Goal: Transaction & Acquisition: Purchase product/service

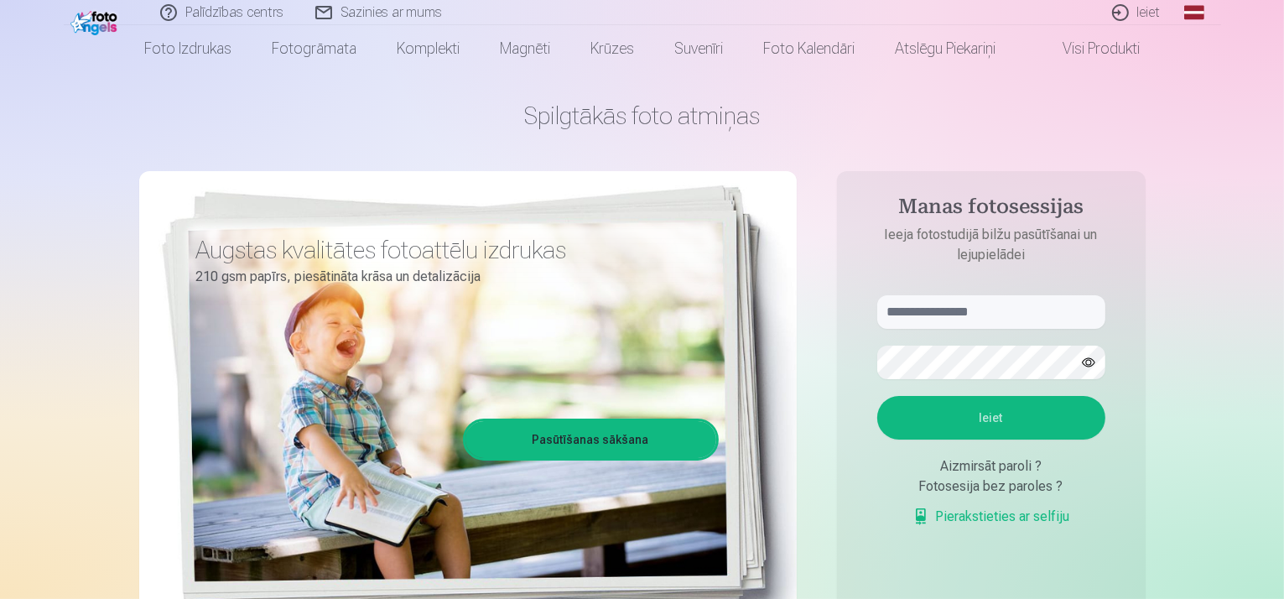
scroll to position [55, 0]
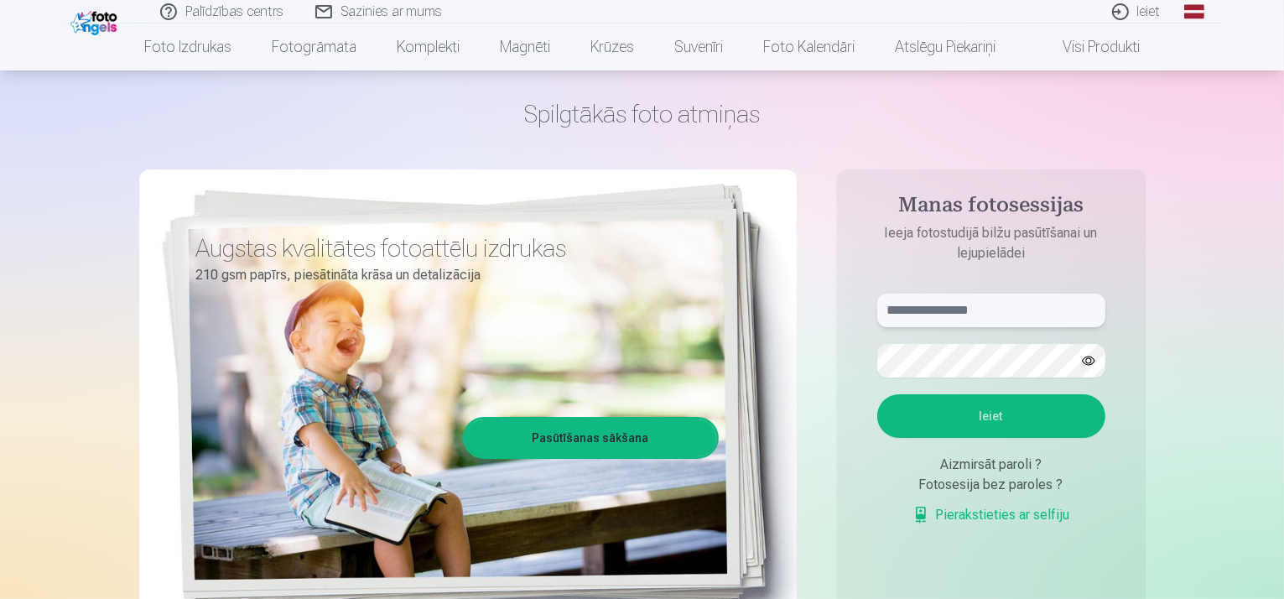
click at [993, 309] on input "text" at bounding box center [991, 310] width 228 height 34
type input "**********"
click at [1010, 418] on button "Ieiet" at bounding box center [991, 416] width 228 height 44
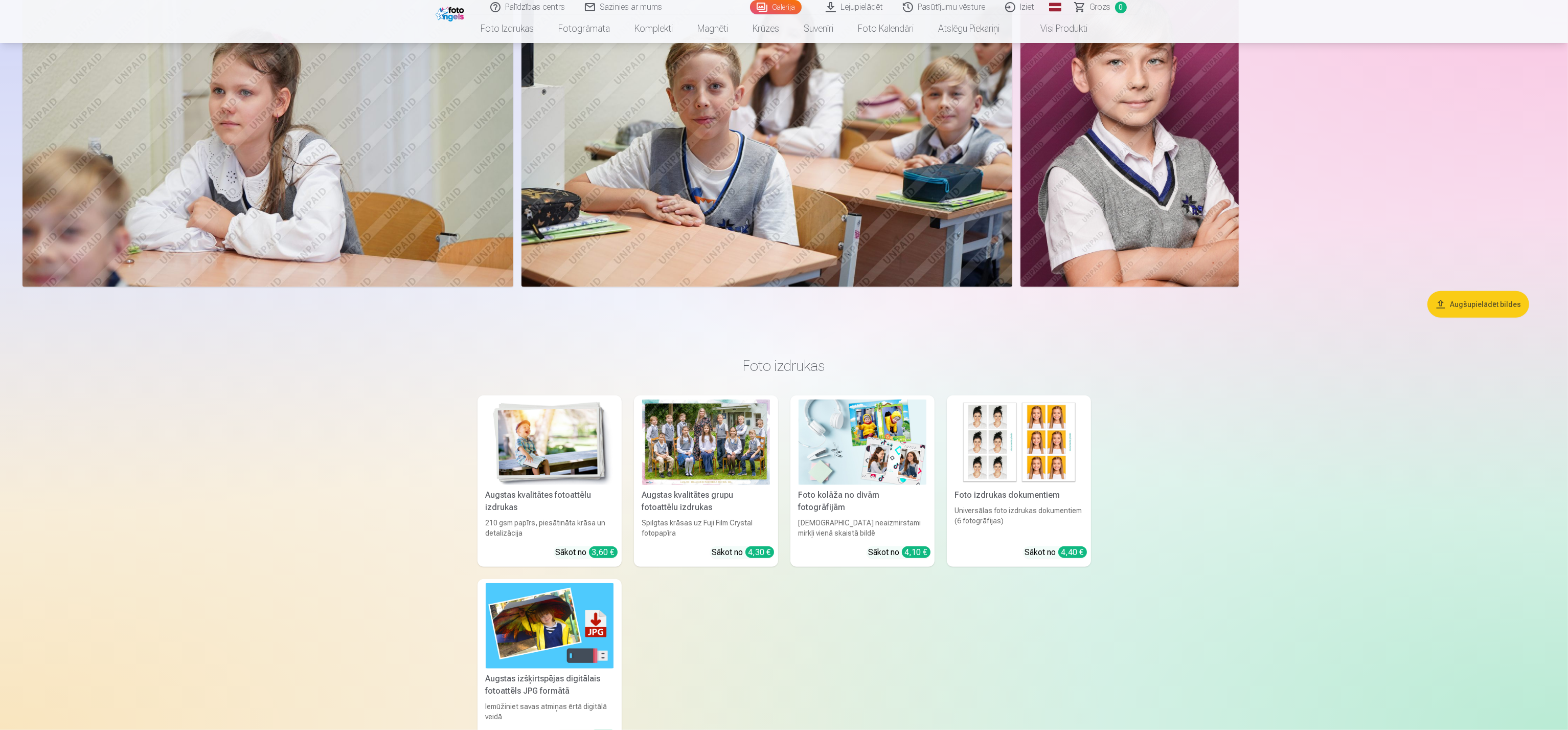
scroll to position [2080, 0]
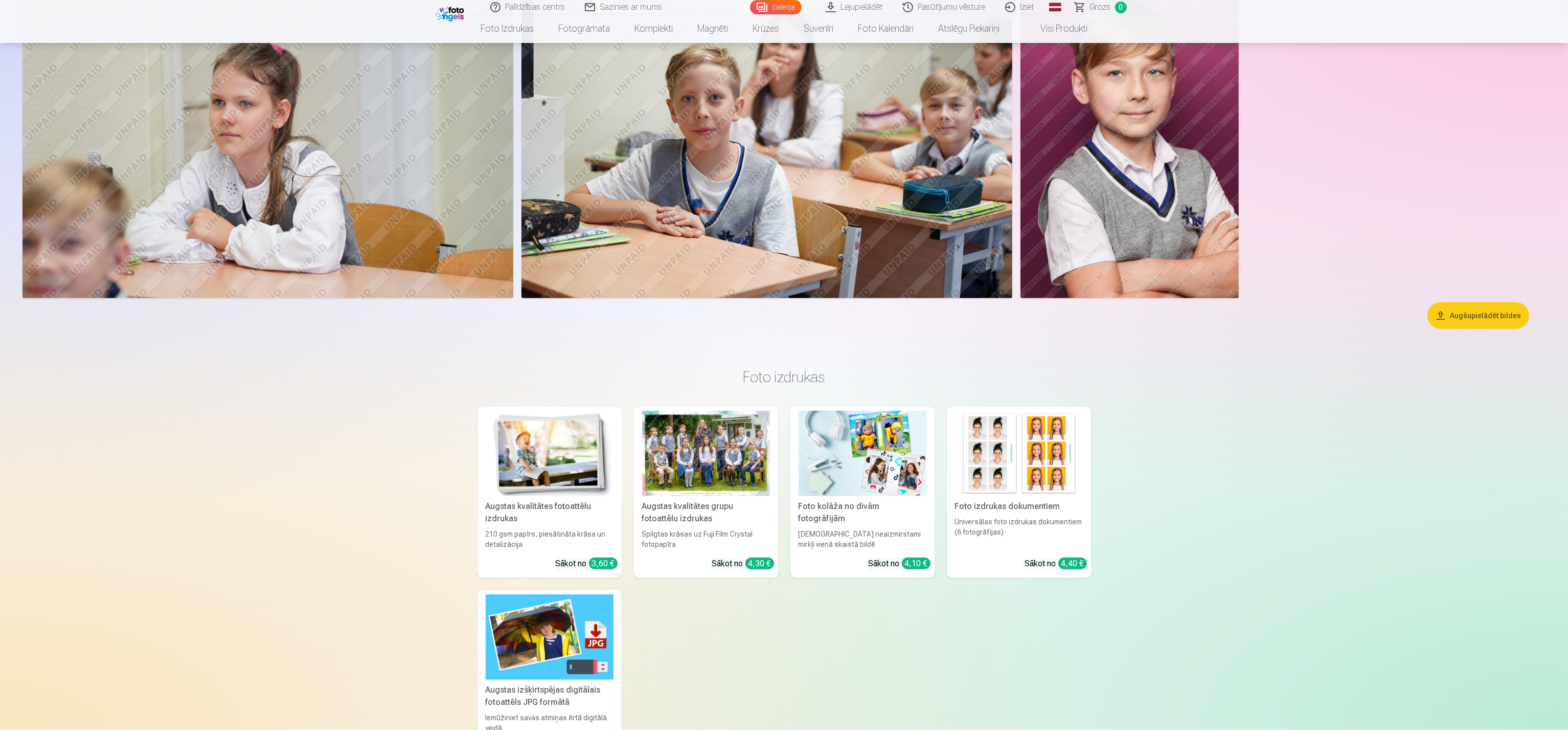
click at [782, 318] on button "Augšupielādēt bildes" at bounding box center [1478, 316] width 102 height 27
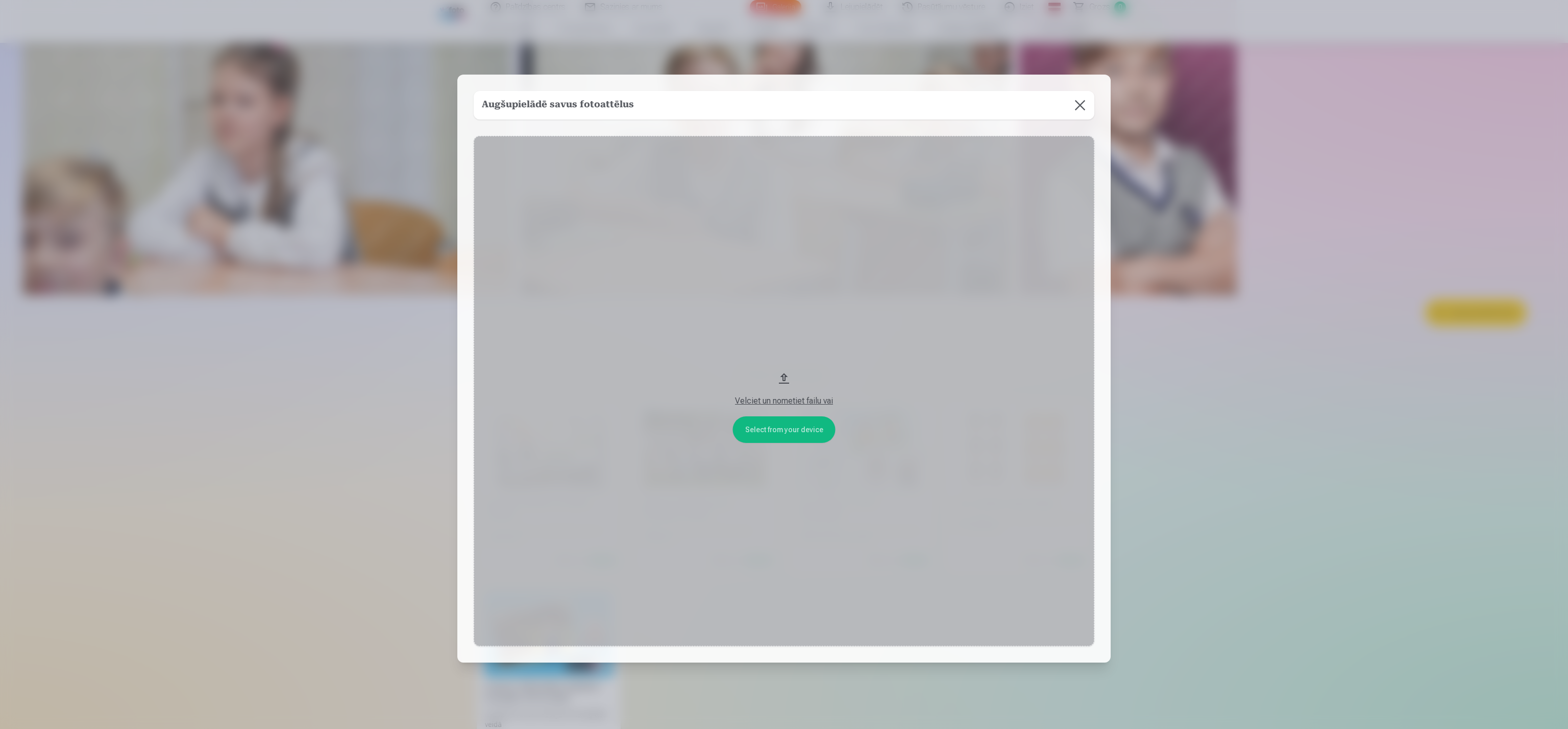
click at [781, 103] on button at bounding box center [1080, 105] width 29 height 29
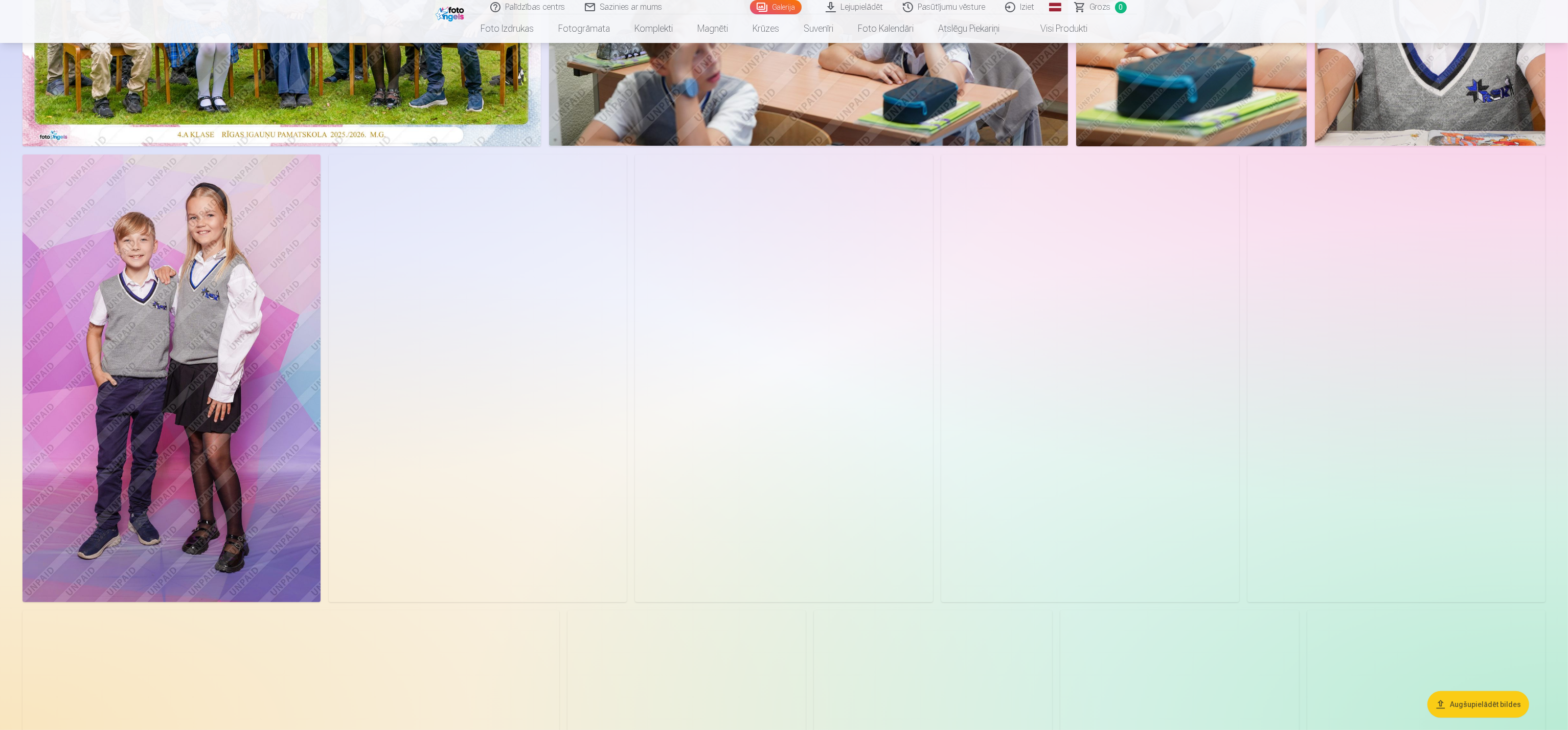
scroll to position [309, 0]
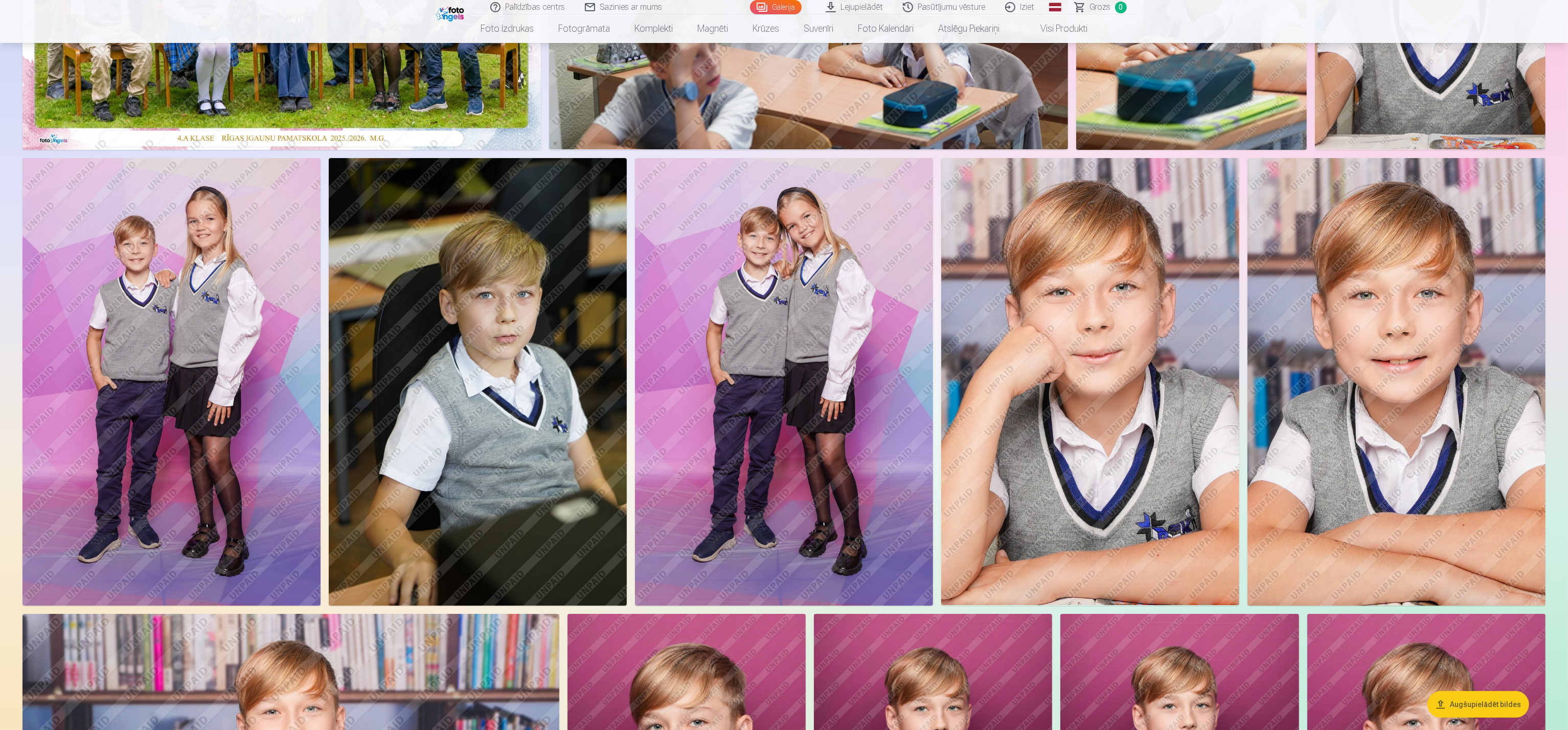
click at [125, 277] on img at bounding box center [171, 382] width 298 height 448
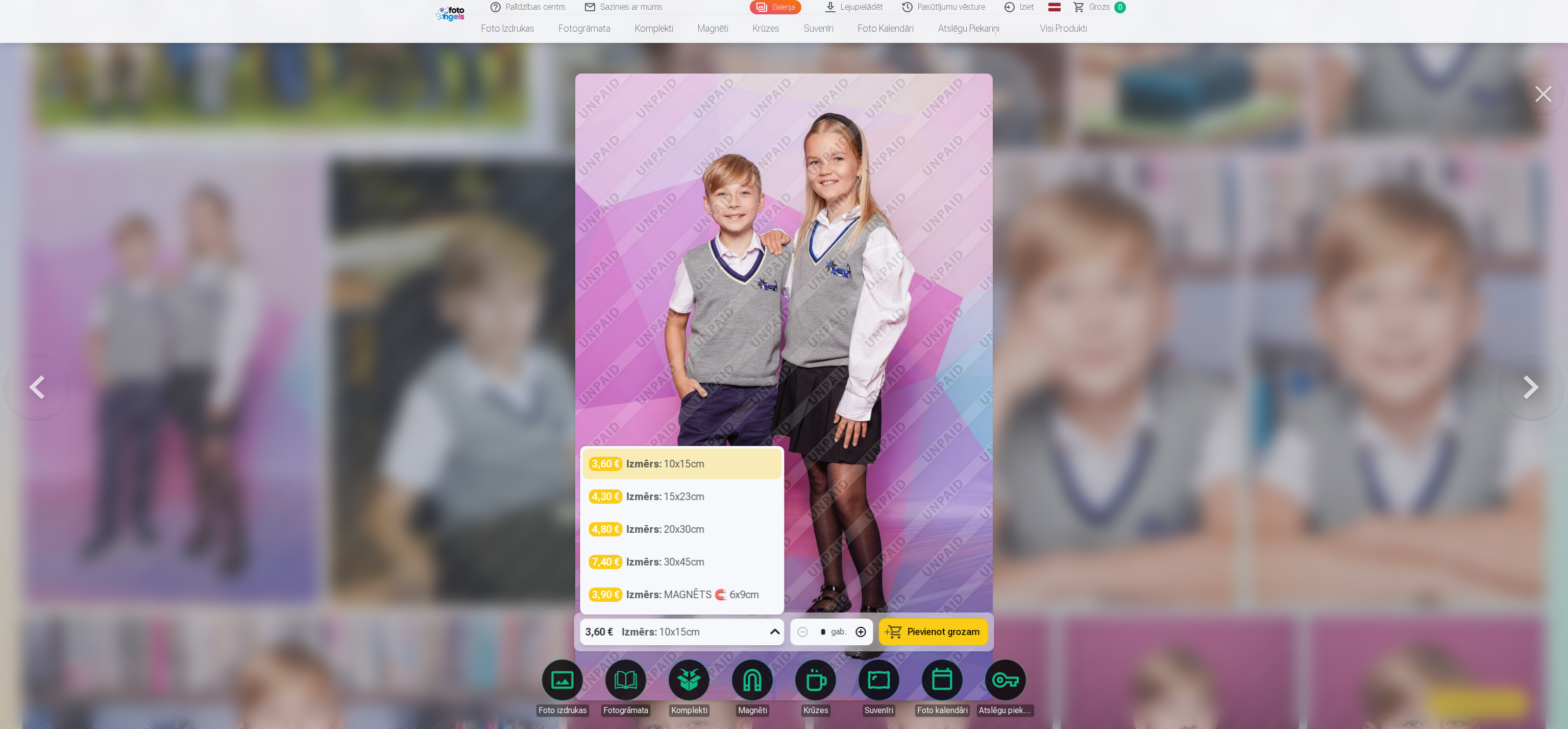
click at [710, 364] on div "3,60 € Izmērs : 10x15cm" at bounding box center [673, 632] width 185 height 27
click at [781, 364] on span "Pievienot grozam" at bounding box center [944, 632] width 72 height 9
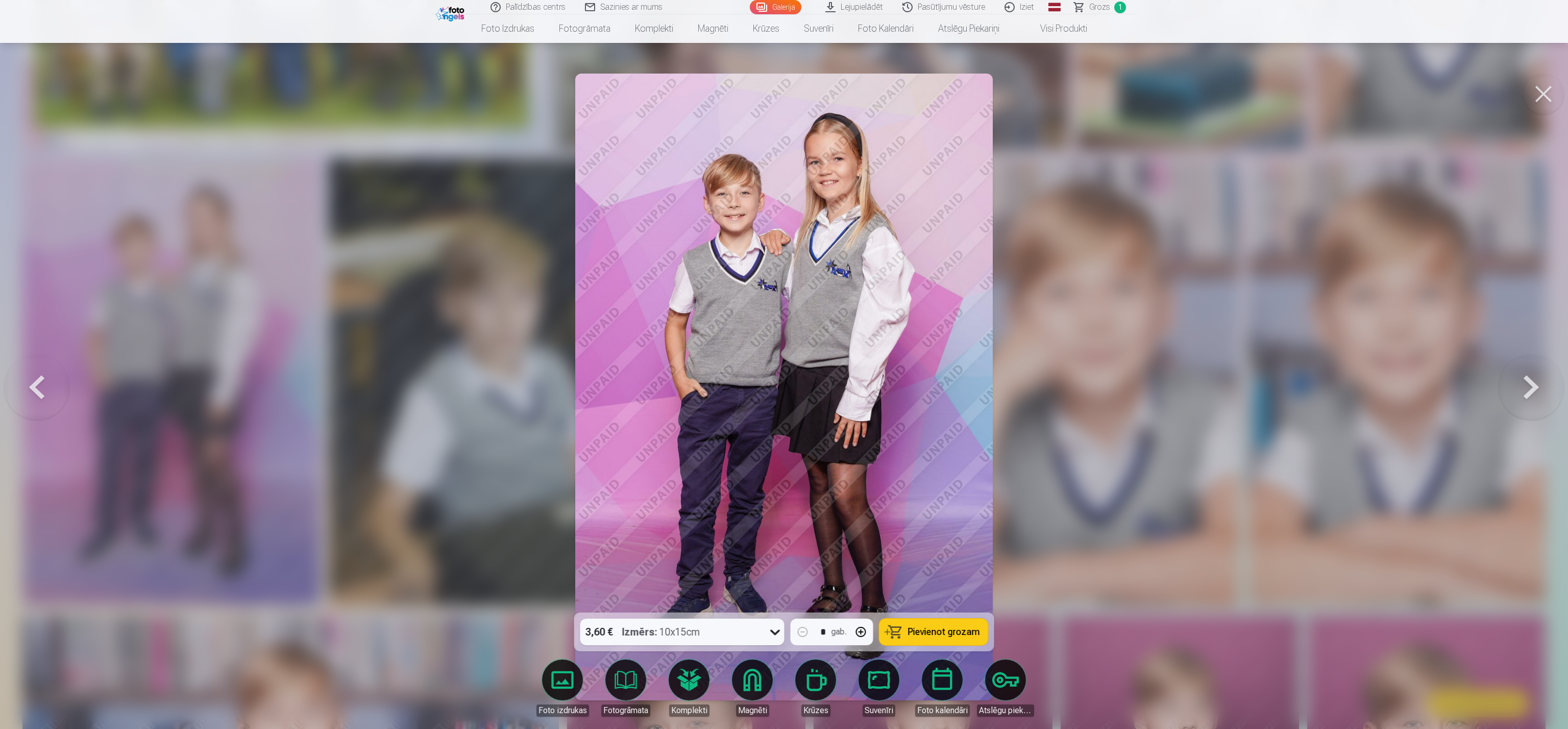
click at [363, 364] on div at bounding box center [784, 364] width 1568 height 729
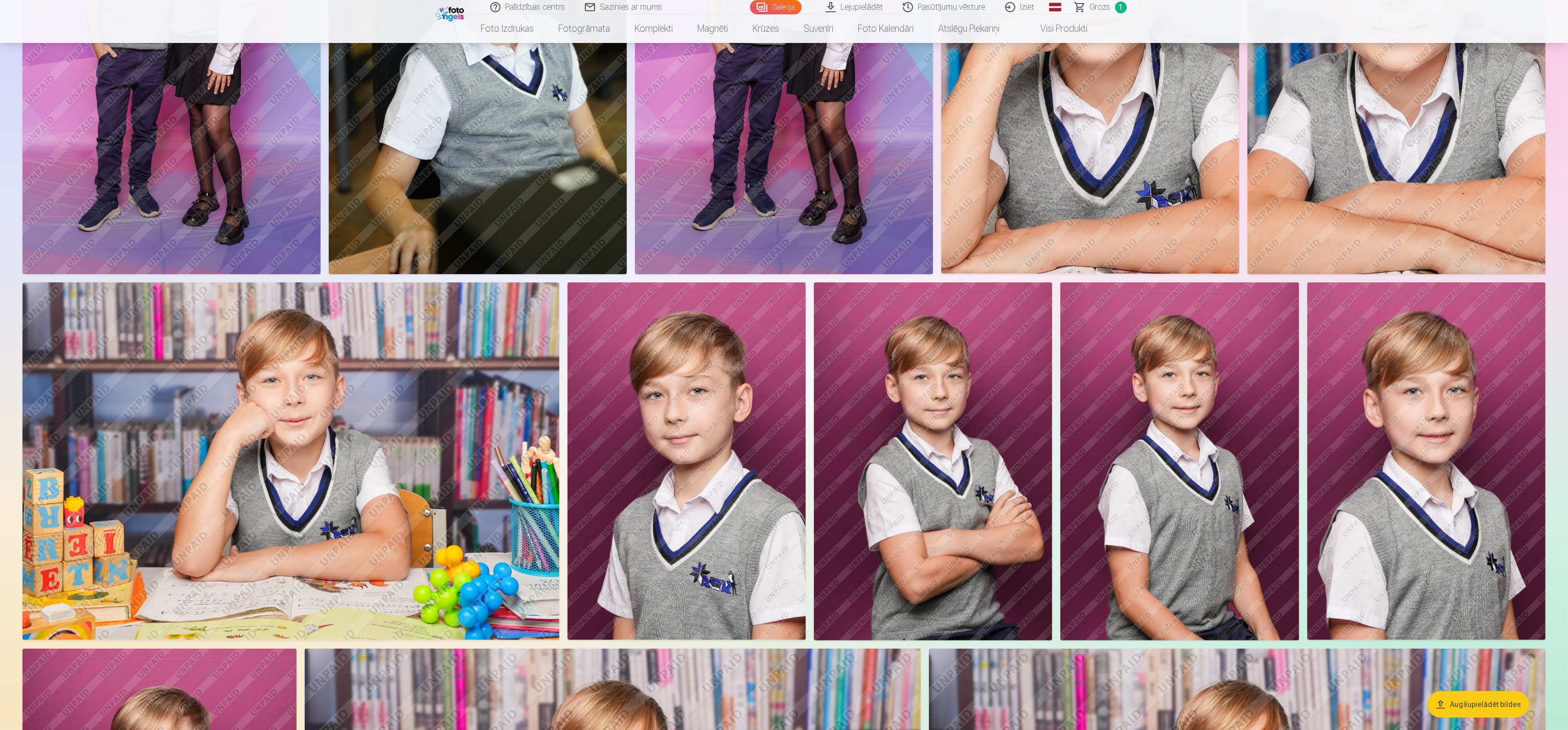
scroll to position [651, 0]
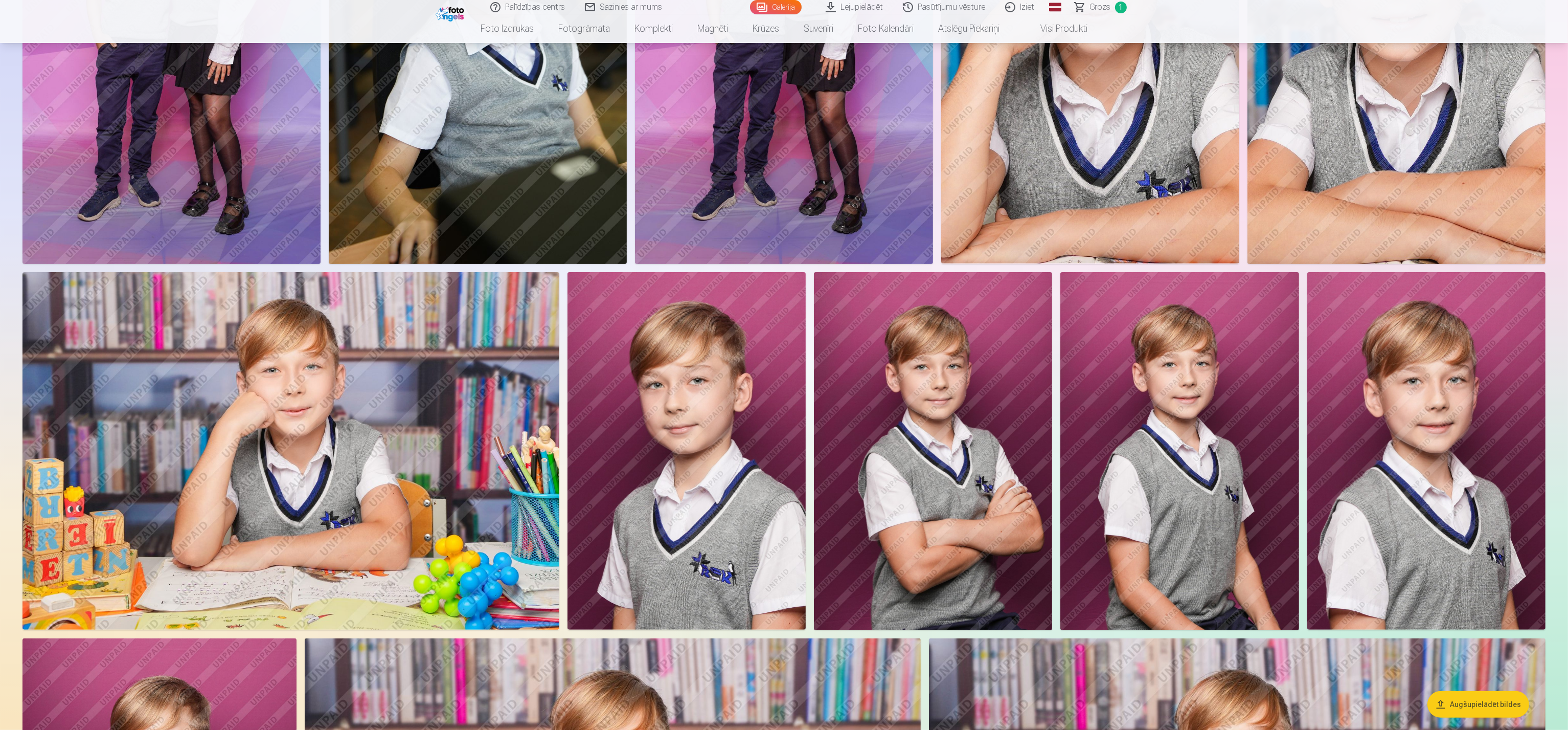
click at [782, 365] on img at bounding box center [933, 451] width 238 height 358
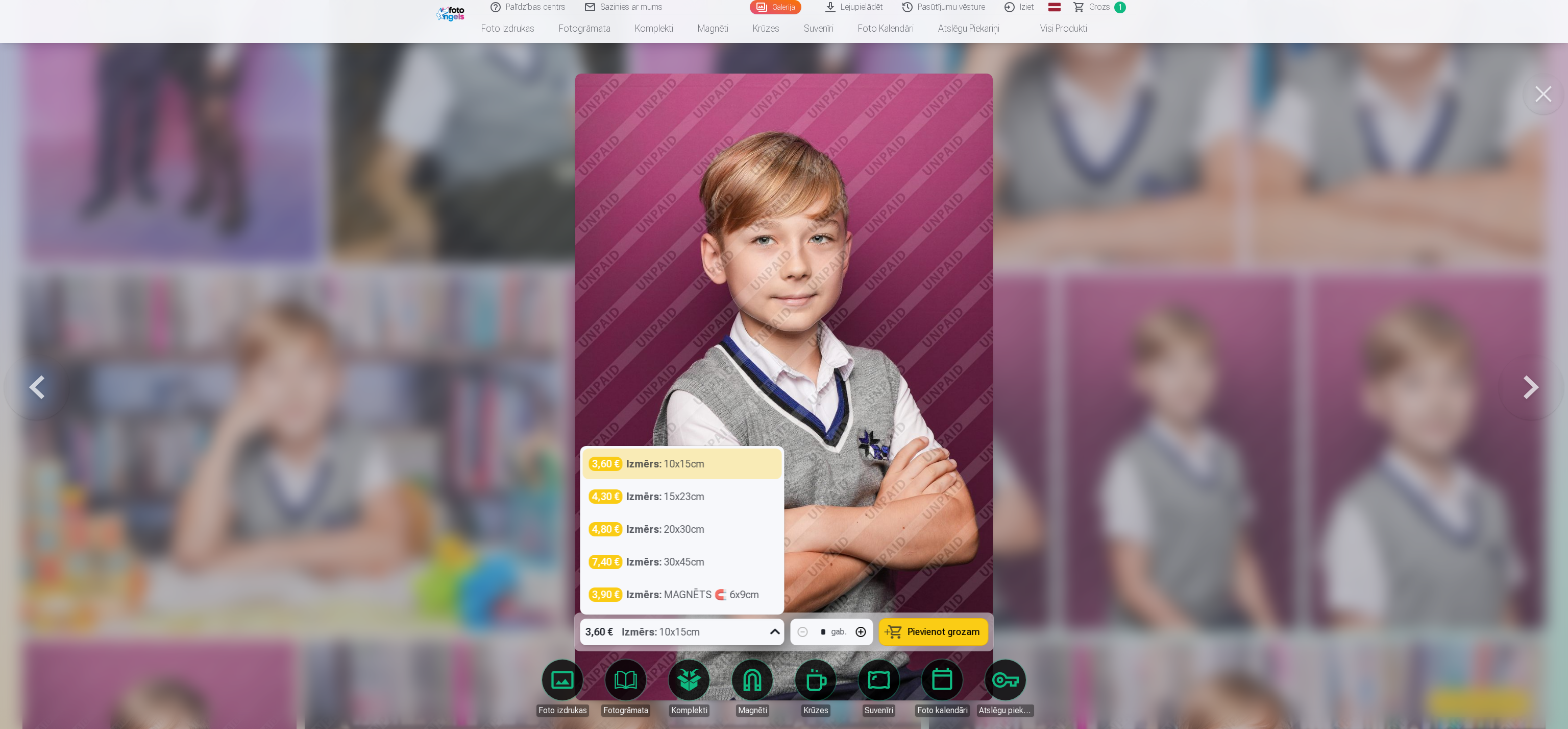
click at [686, 364] on div "Izmērs : 10x15cm" at bounding box center [661, 632] width 78 height 27
click at [698, 364] on div "Izmērs : 10x15cm" at bounding box center [661, 632] width 78 height 27
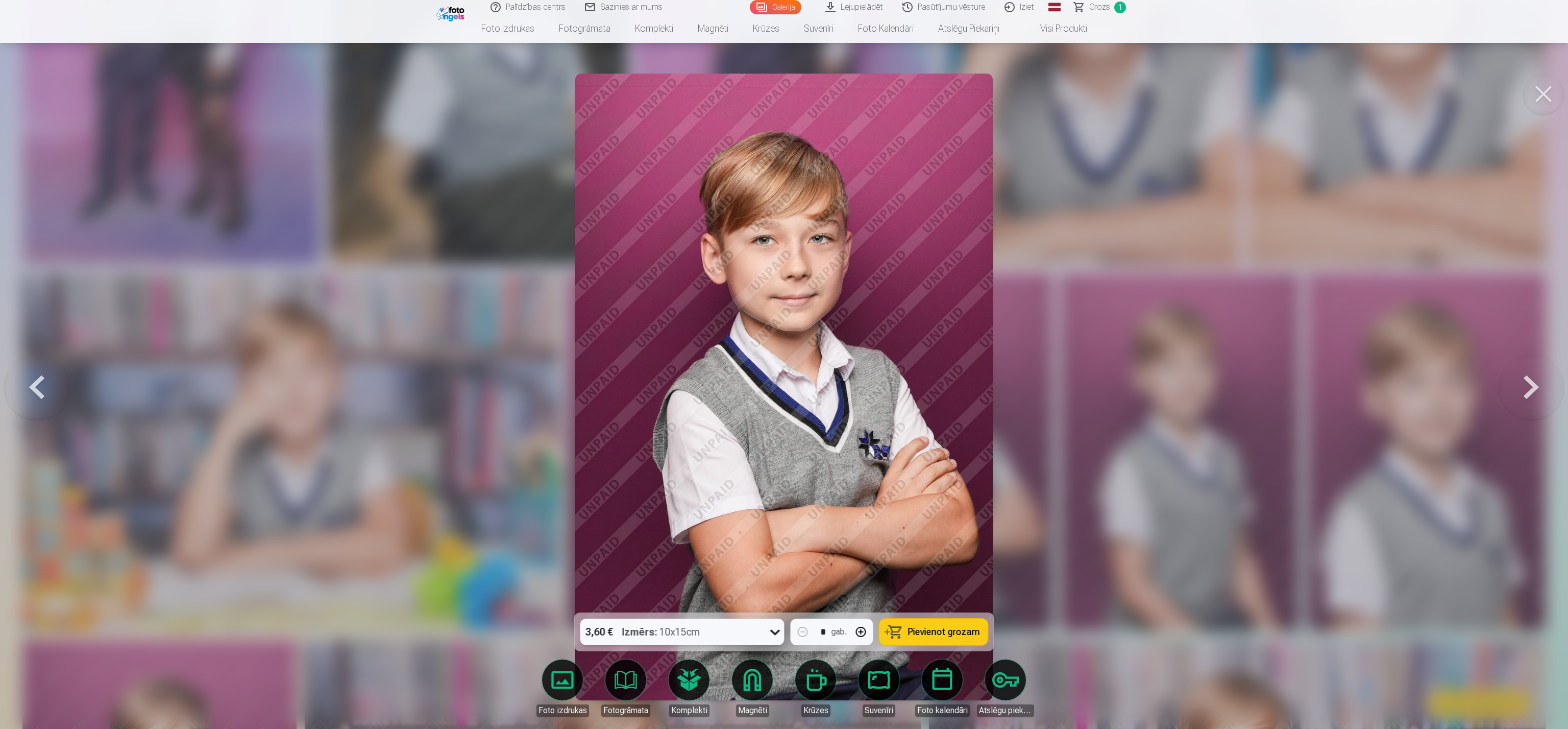
click at [781, 364] on span "Pievienot grozam" at bounding box center [944, 632] width 72 height 9
click at [781, 364] on div at bounding box center [784, 364] width 1568 height 729
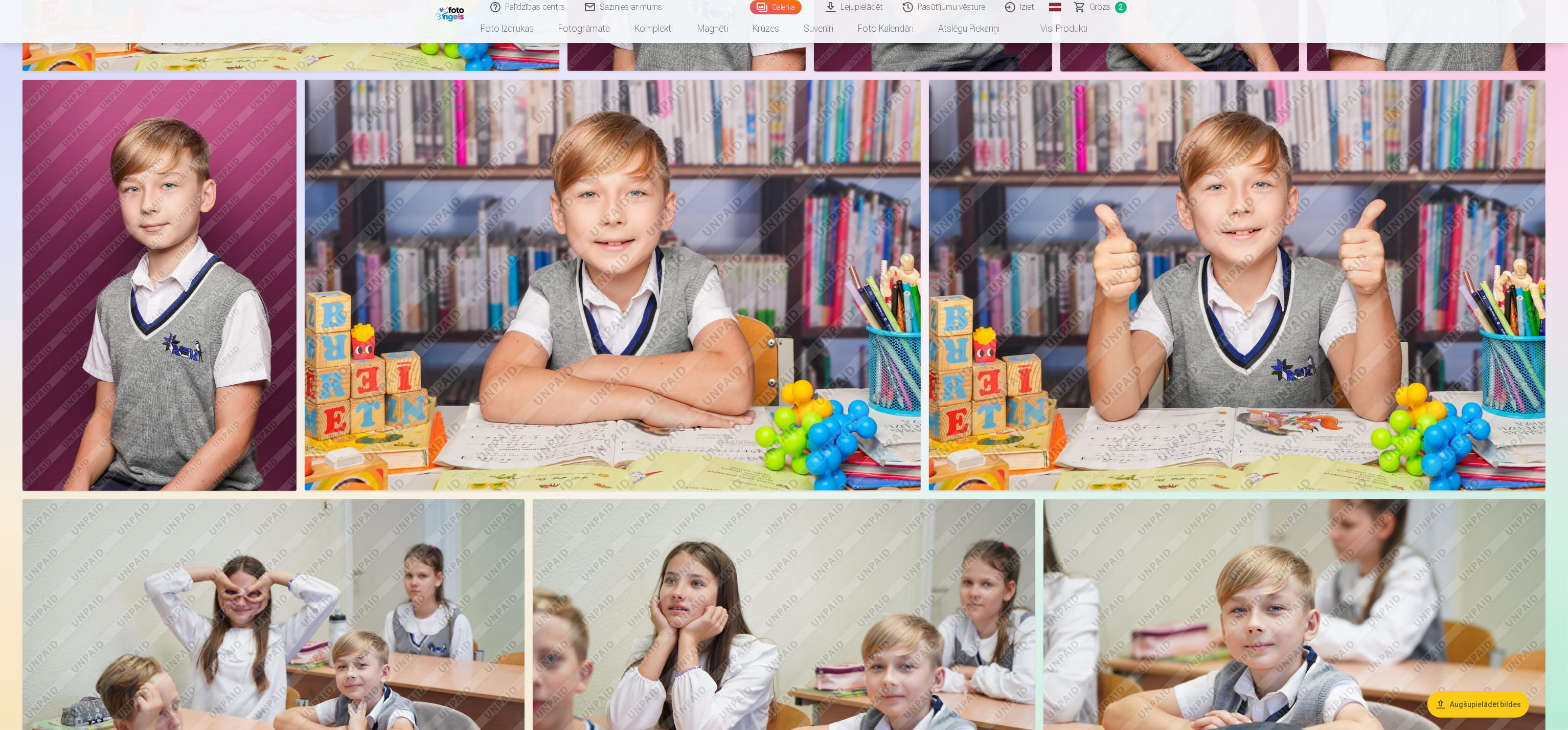
scroll to position [1195, 0]
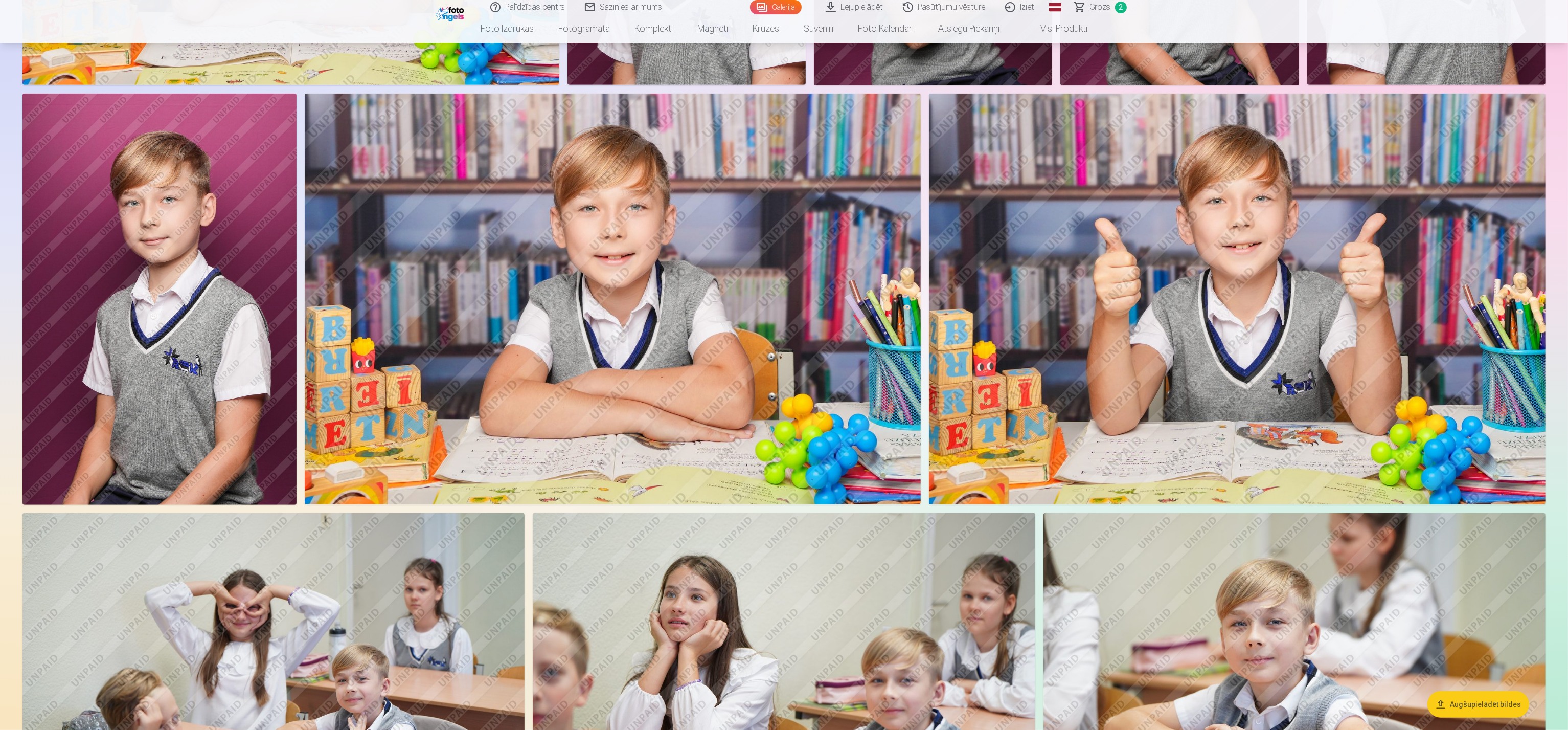
click at [206, 298] on img at bounding box center [159, 299] width 274 height 411
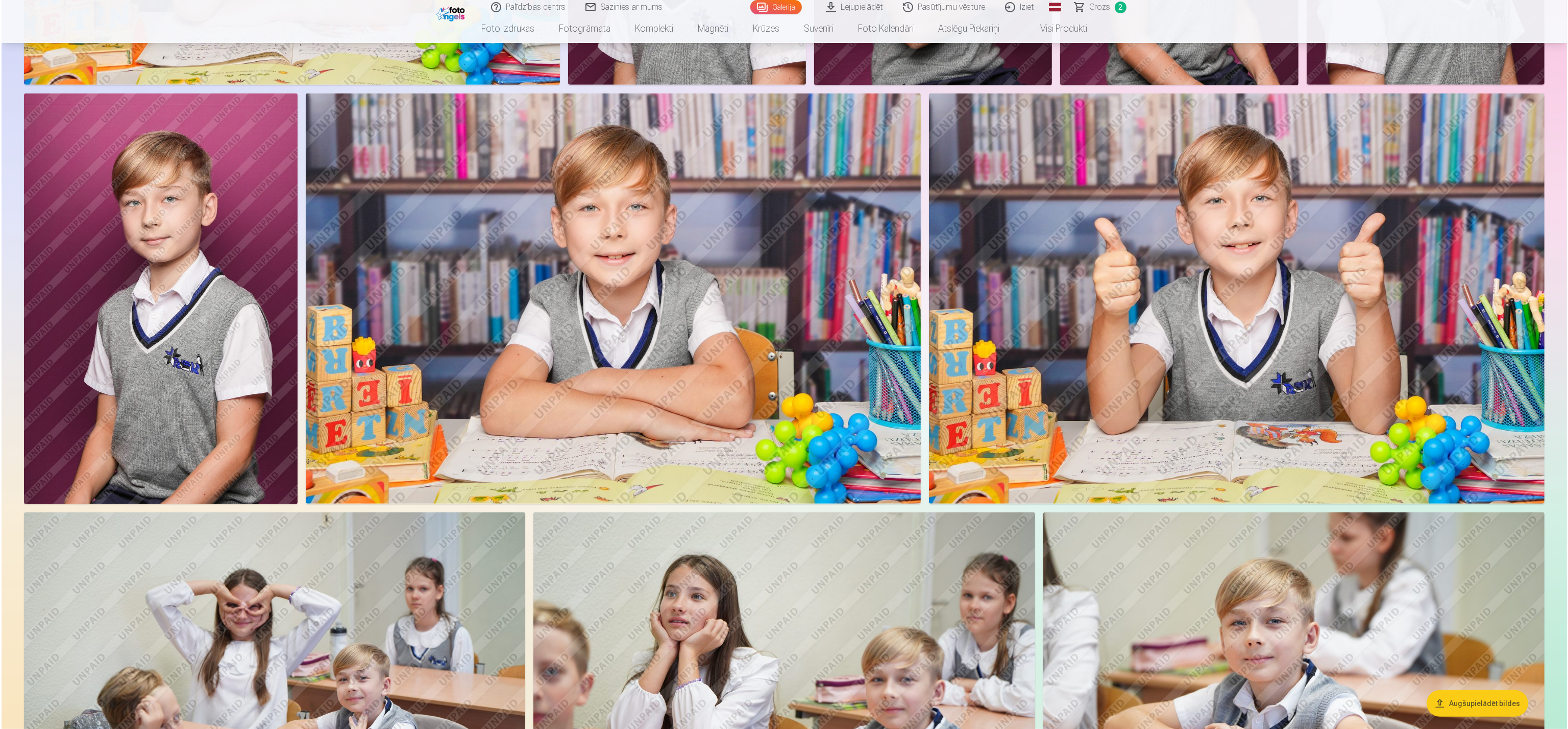
scroll to position [1195, 0]
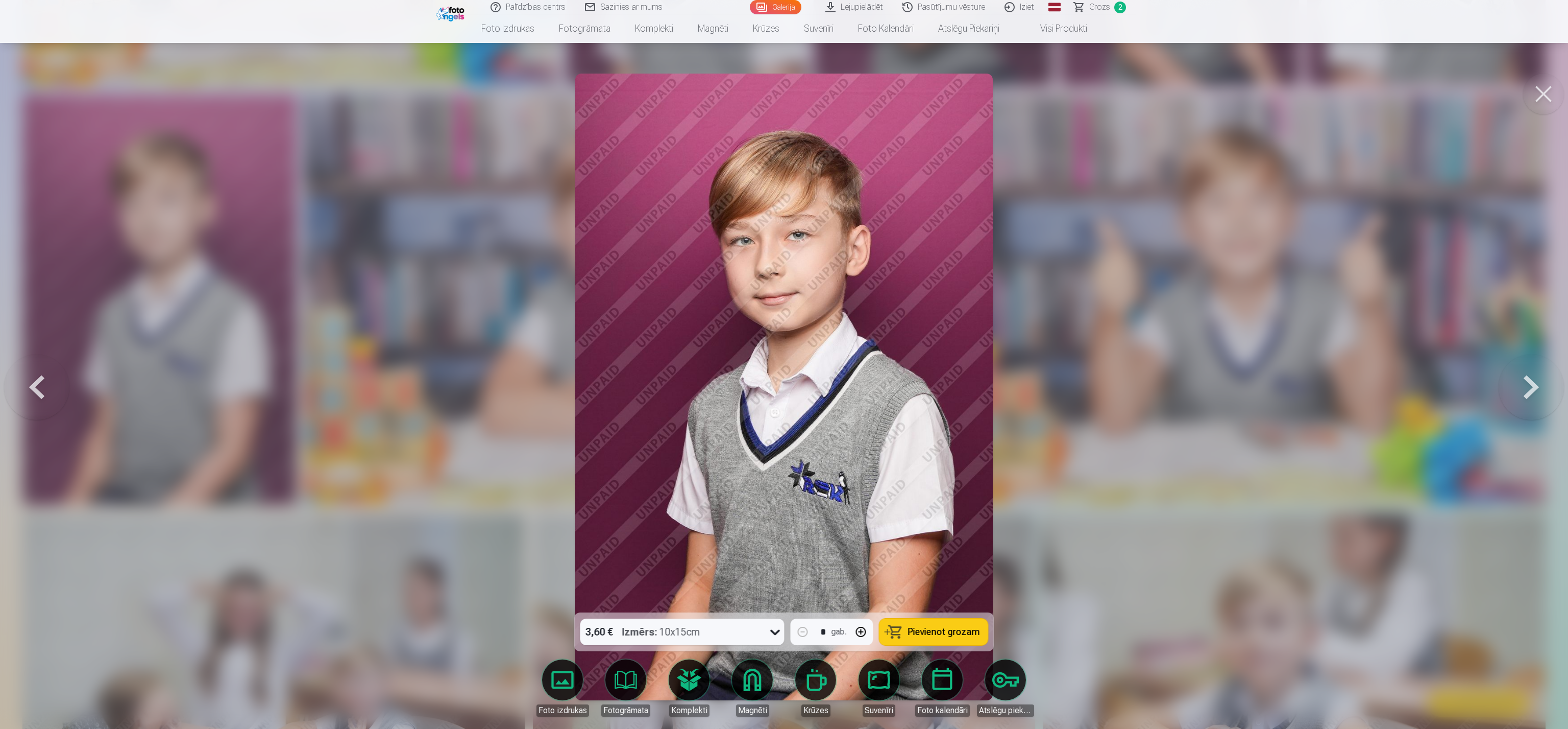
click at [781, 364] on button "Pievienot grozam" at bounding box center [934, 632] width 109 height 27
drag, startPoint x: 1539, startPoint y: 93, endPoint x: 1530, endPoint y: 97, distance: 9.8
click at [781, 93] on button at bounding box center [1543, 94] width 41 height 41
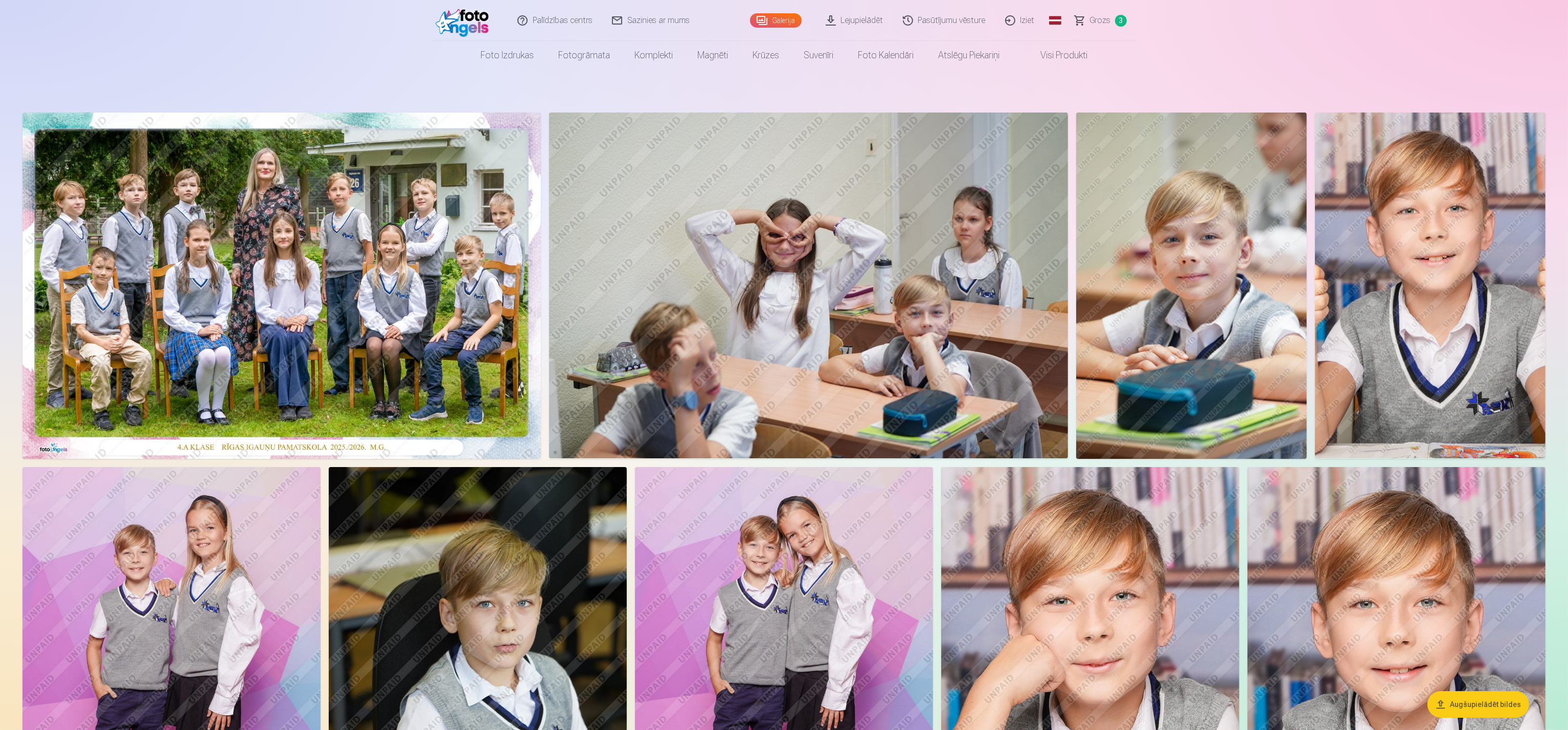
click at [782, 18] on span "Grozs" at bounding box center [1100, 20] width 21 height 12
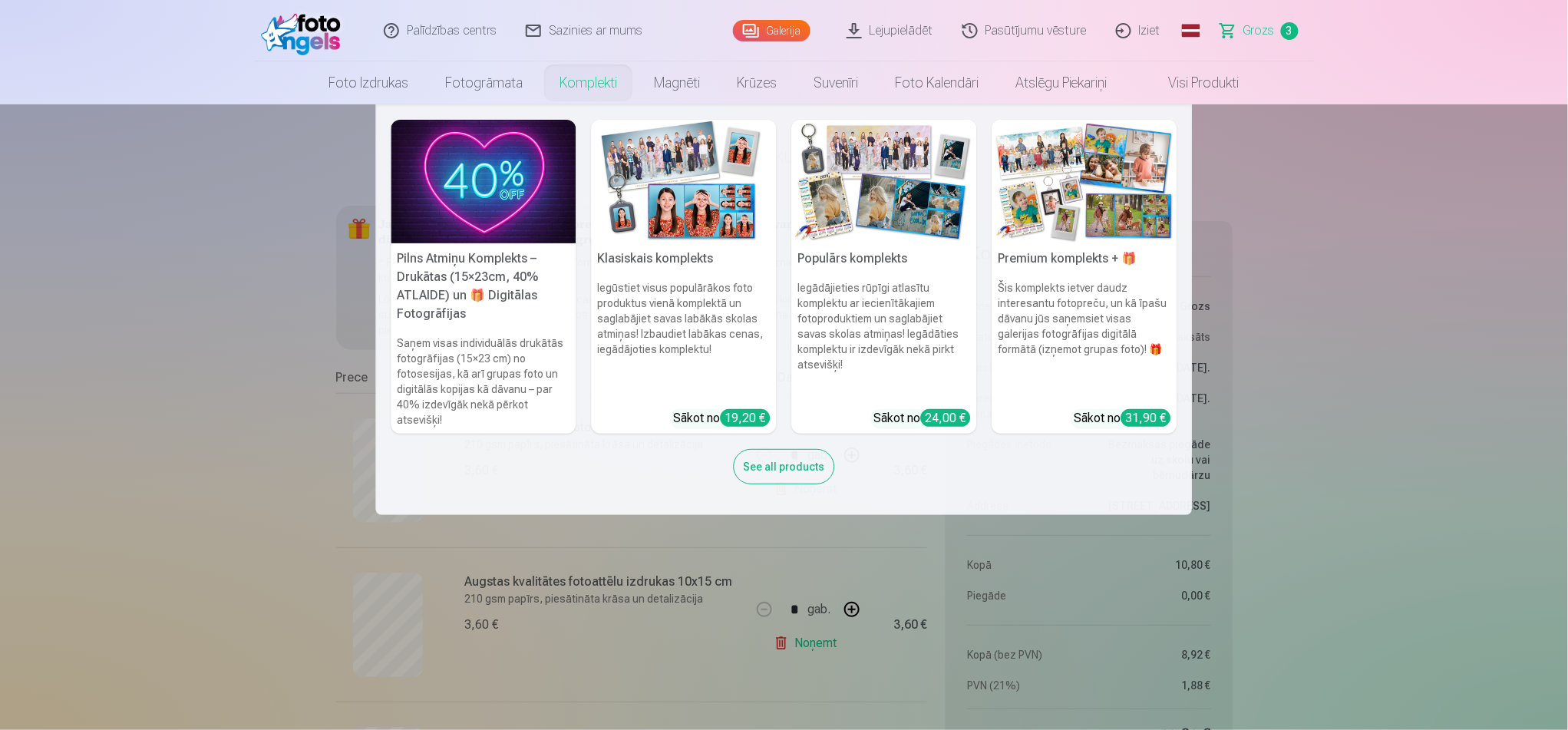
click at [592, 74] on link "Komplekti" at bounding box center [588, 82] width 94 height 43
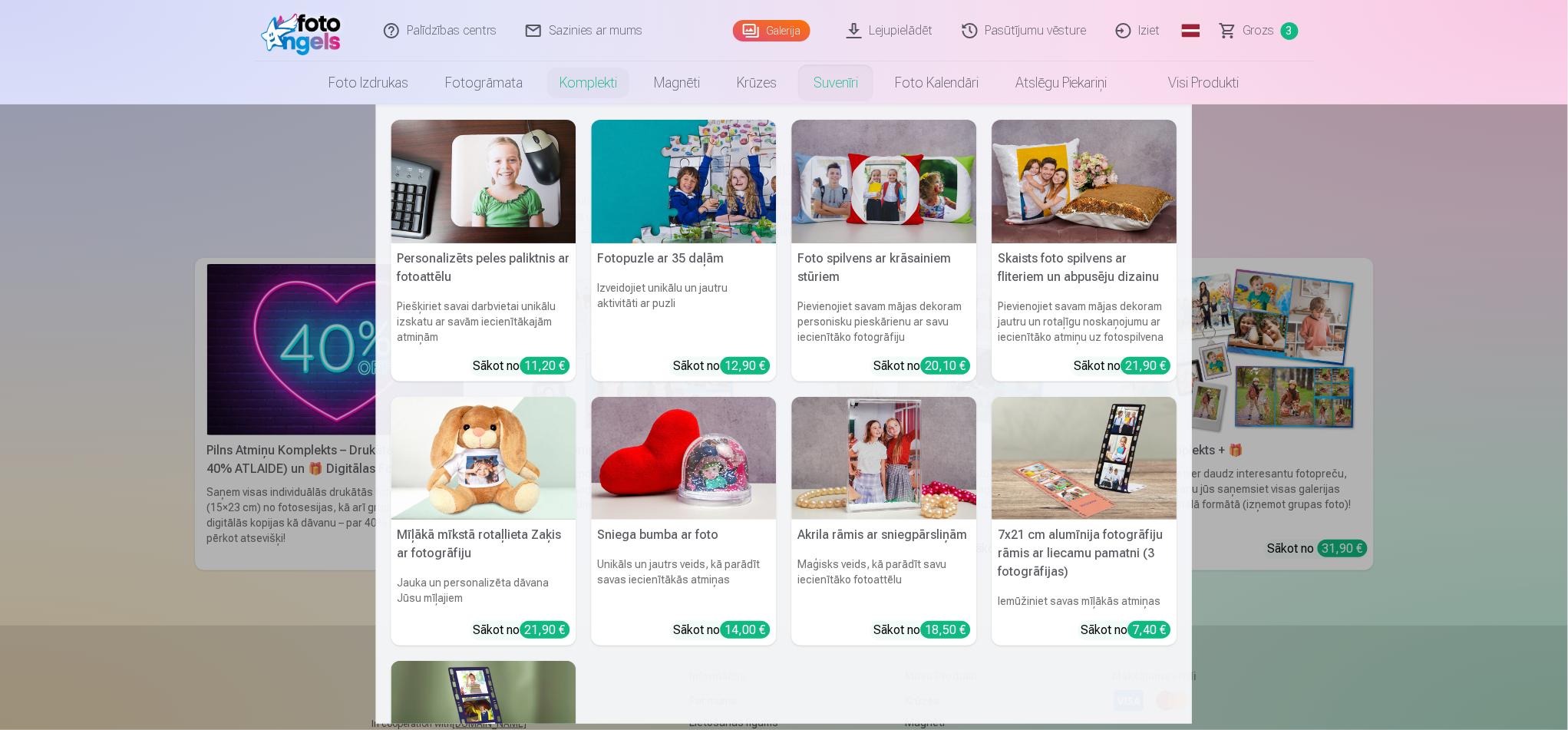
click at [55, 174] on nav "Personalizēts peles paliktnis ar fotoattēlu Piešķiriet savai darbvietai unikālu…" at bounding box center [784, 414] width 1568 height 620
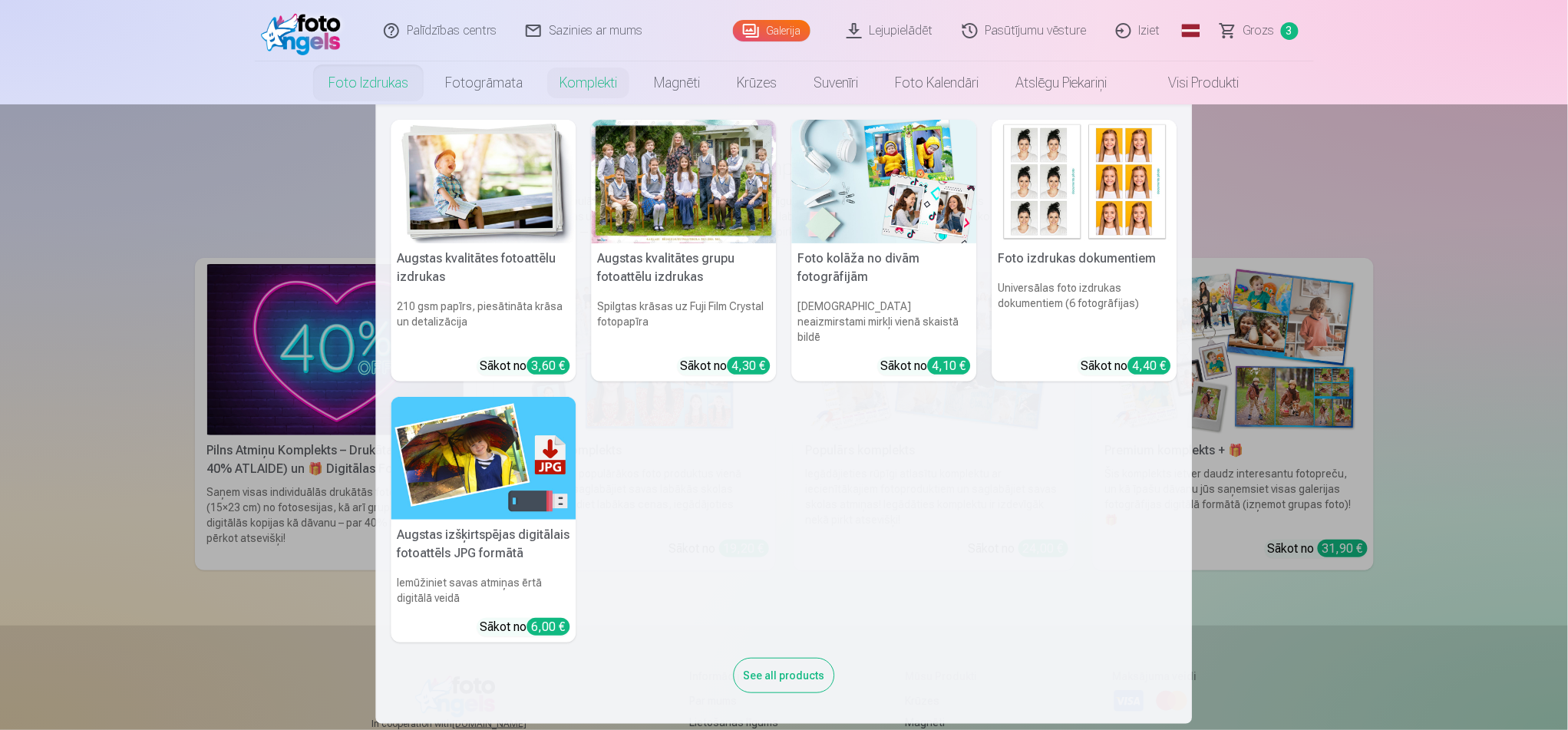
click at [362, 78] on link "Foto izdrukas" at bounding box center [368, 82] width 116 height 43
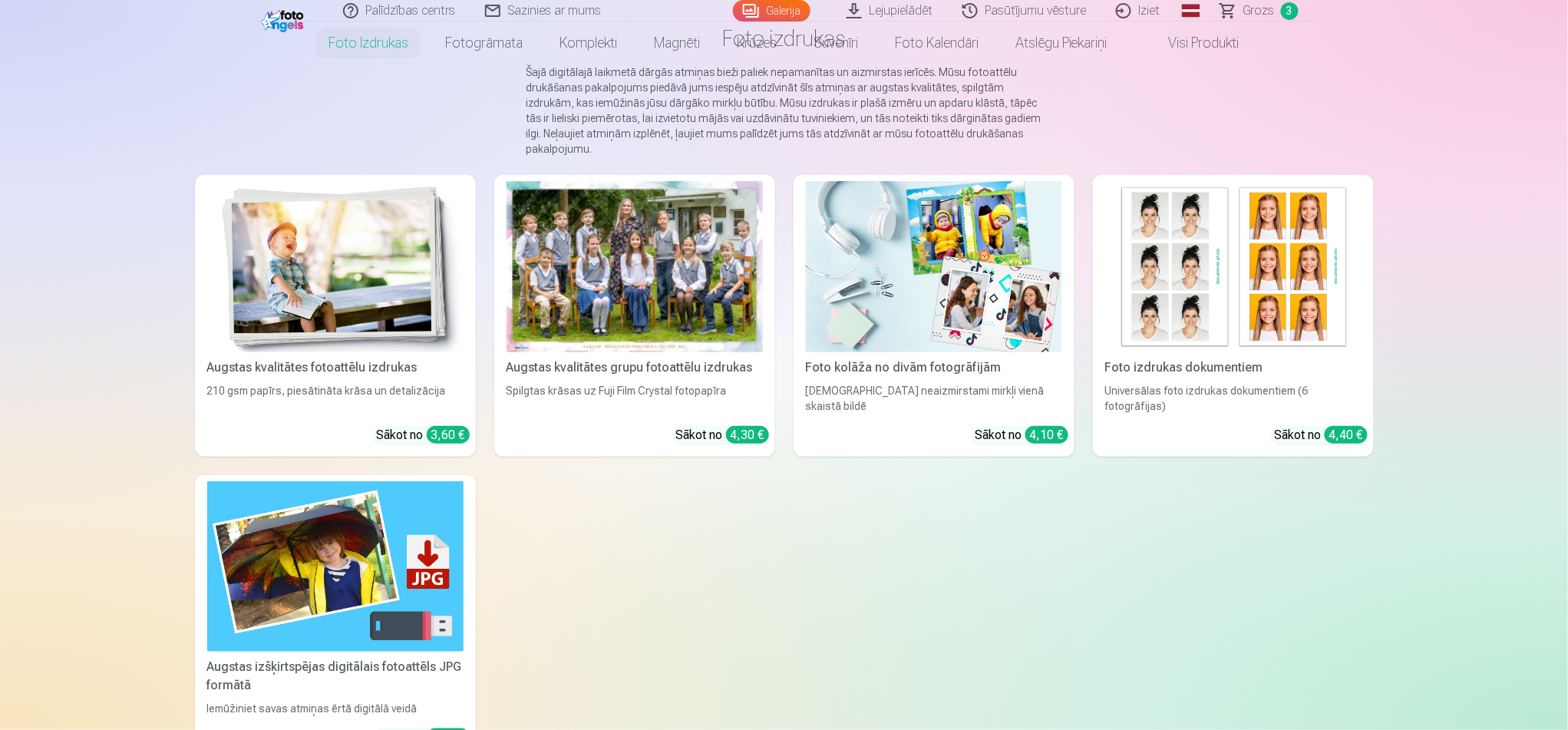
scroll to position [273, 0]
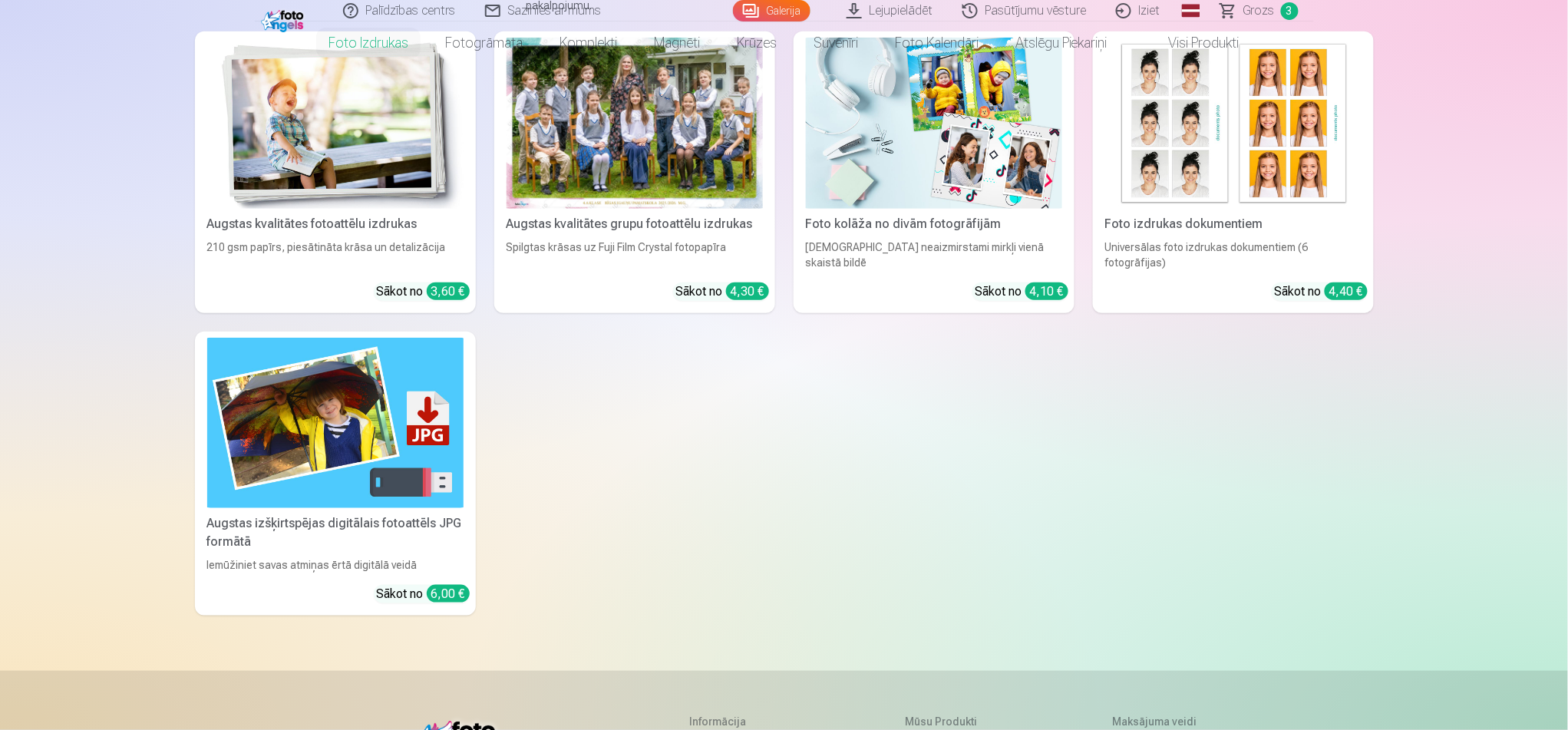
click at [958, 147] on img at bounding box center [934, 123] width 256 height 171
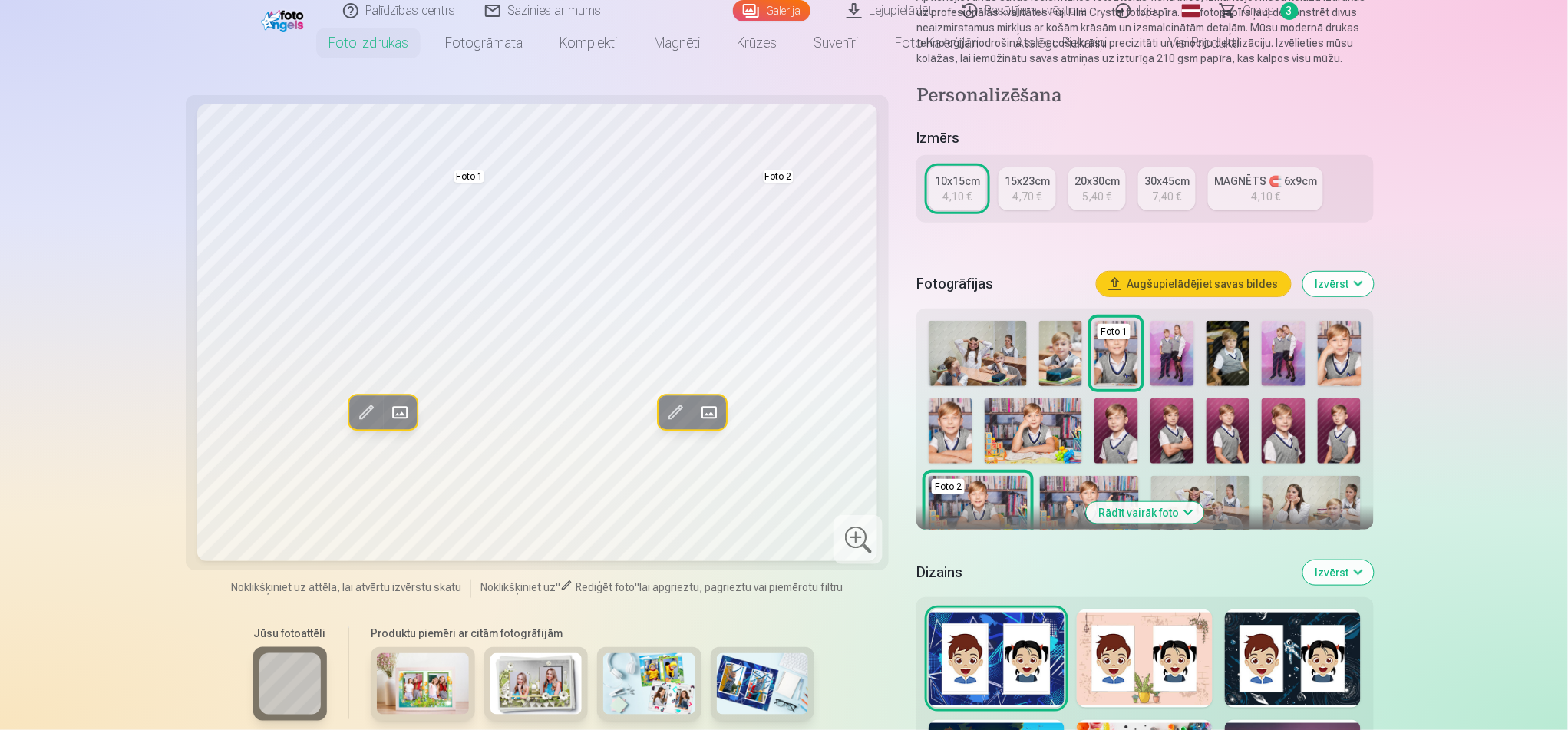
scroll to position [204, 0]
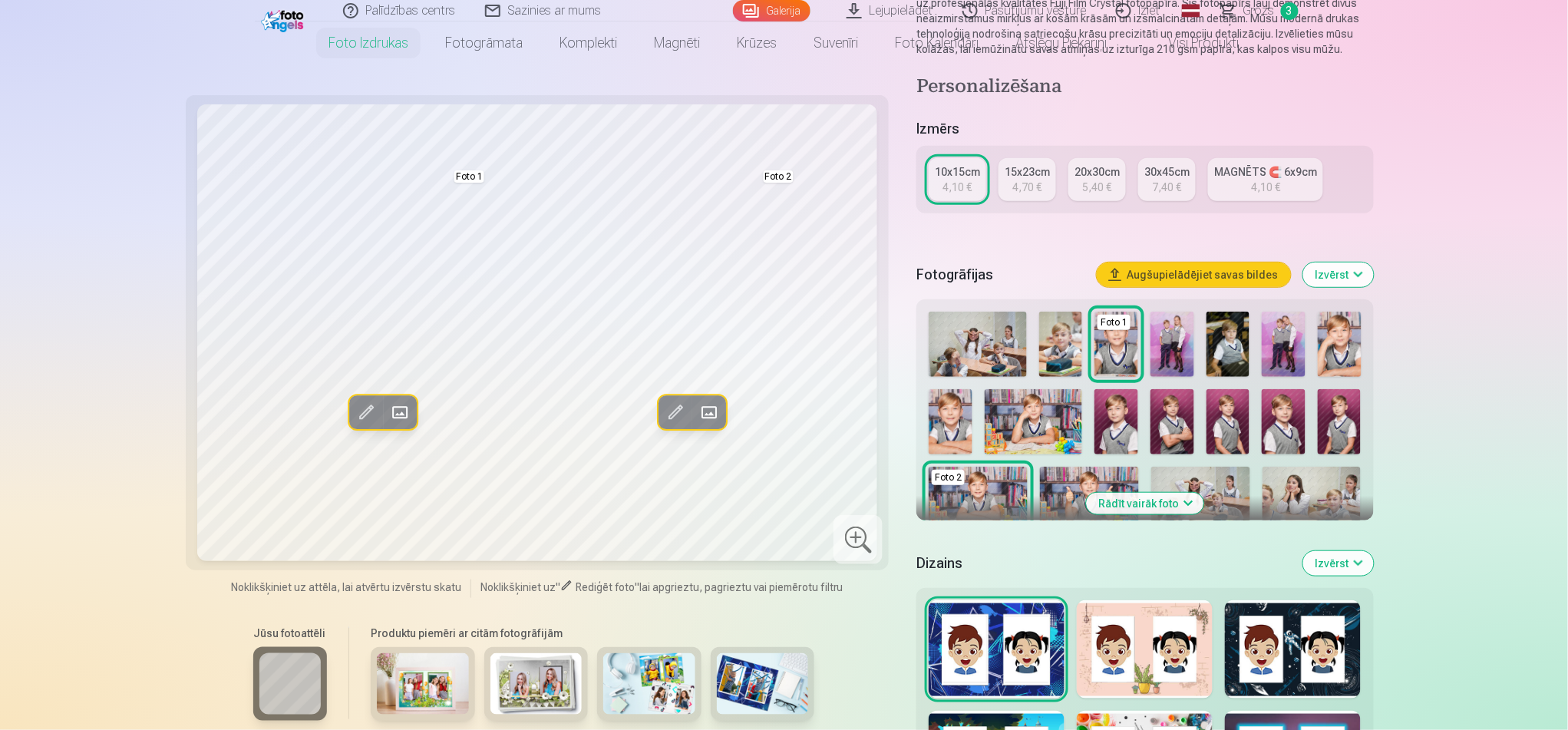
click at [1173, 331] on img at bounding box center [1173, 343] width 44 height 65
click at [1174, 340] on img at bounding box center [1173, 343] width 44 height 65
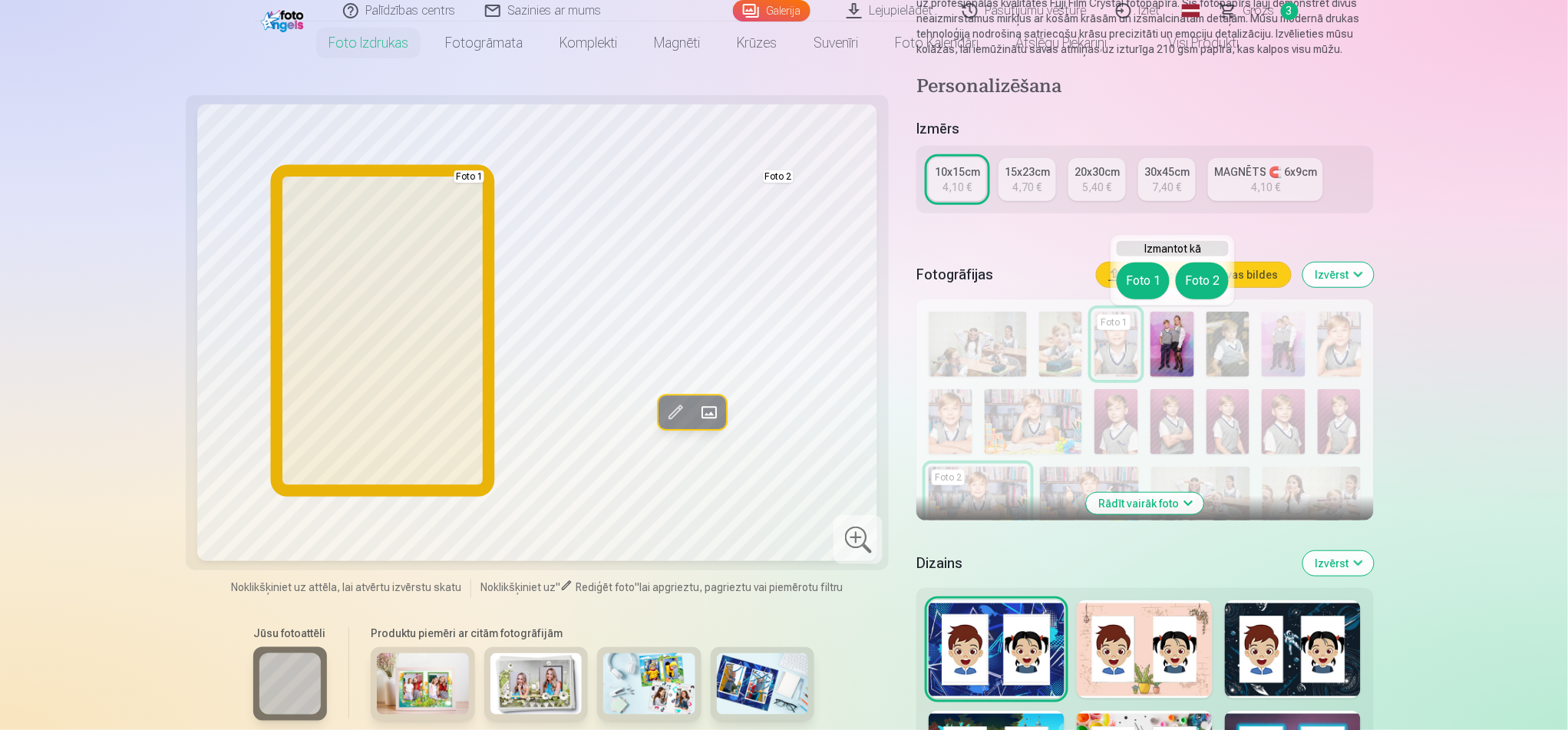
click at [1135, 278] on button "Foto 1" at bounding box center [1143, 281] width 53 height 37
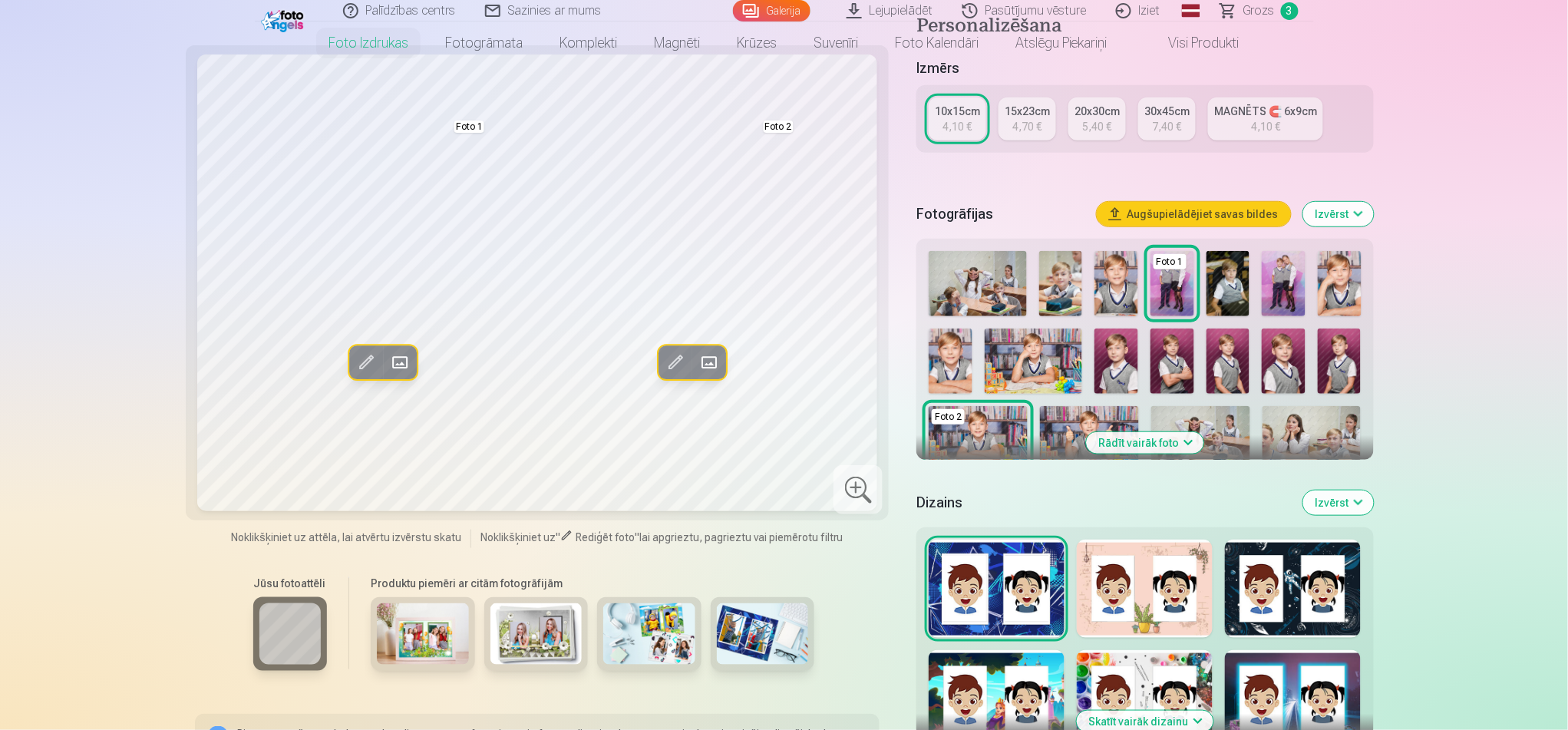
scroll to position [274, 0]
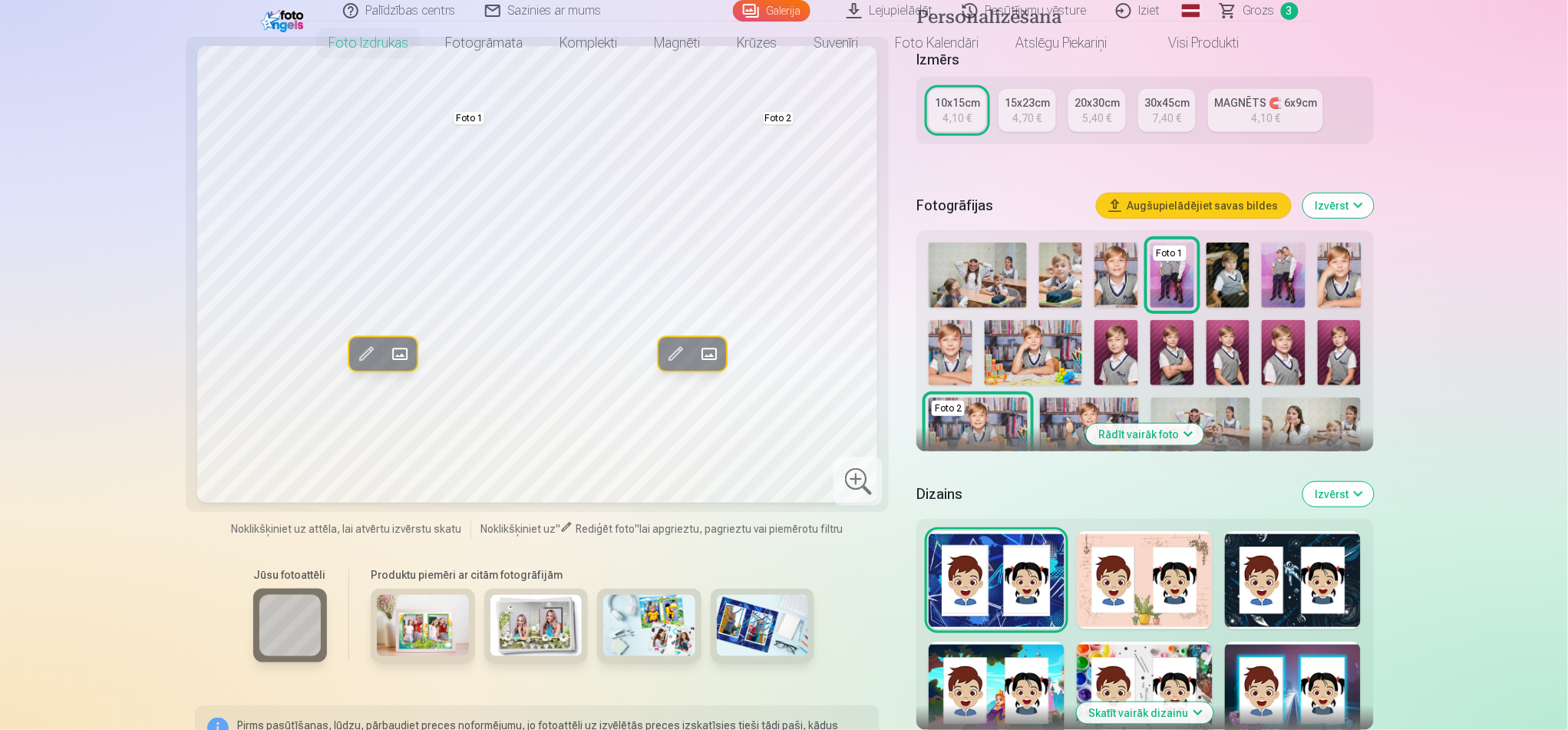
click at [1144, 436] on button "Rādīt vairāk foto" at bounding box center [1145, 434] width 117 height 21
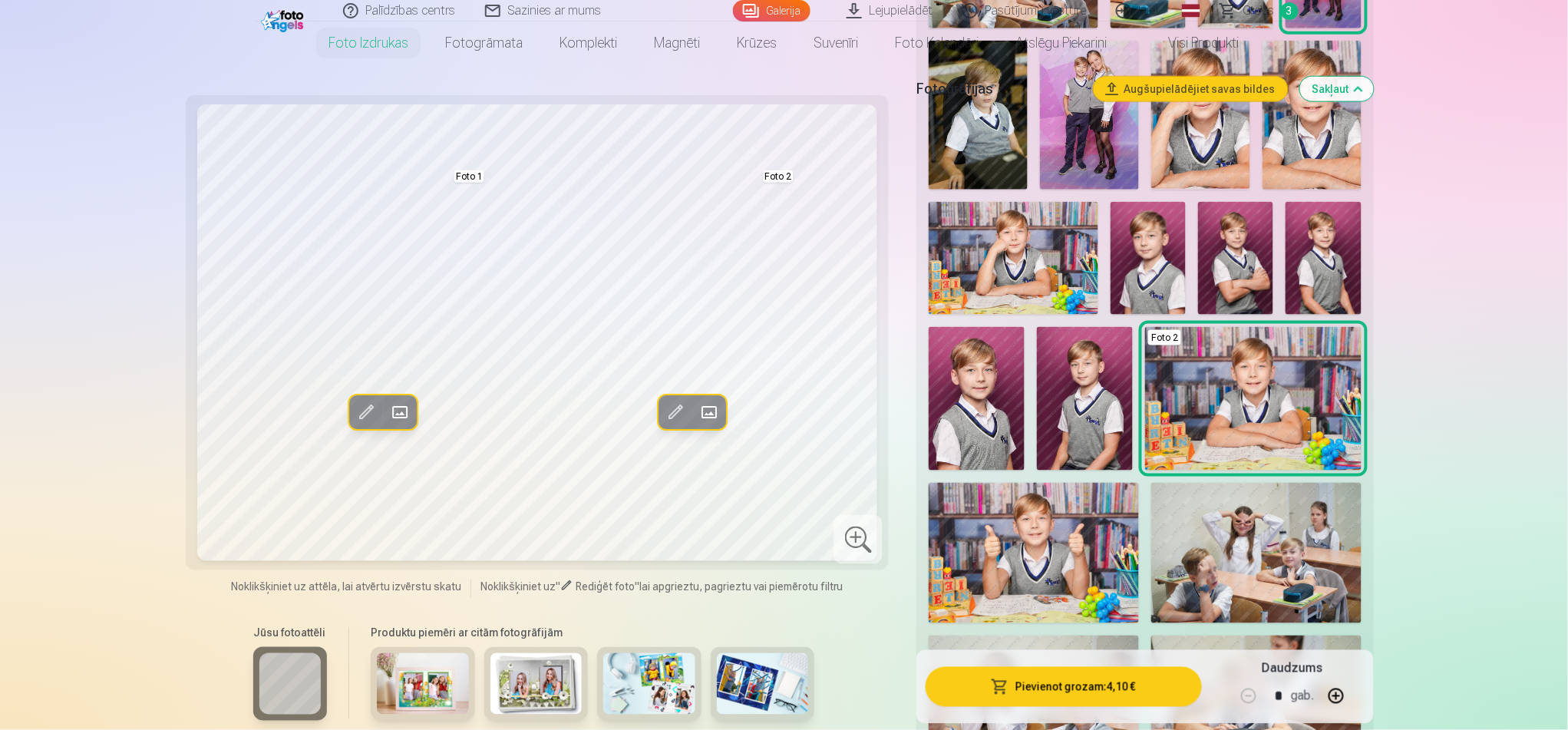
scroll to position [581, 0]
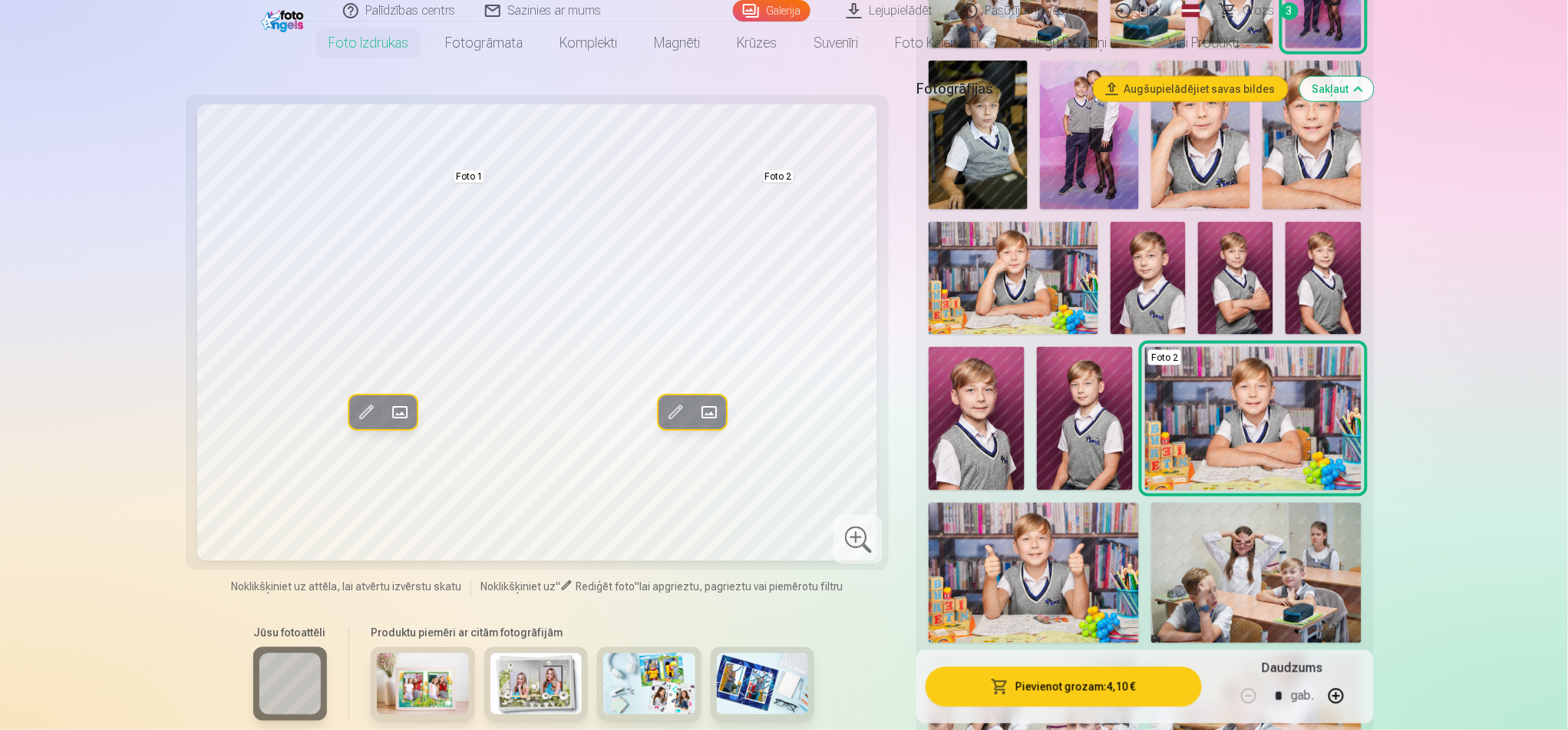
click at [1051, 268] on img at bounding box center [1013, 278] width 169 height 113
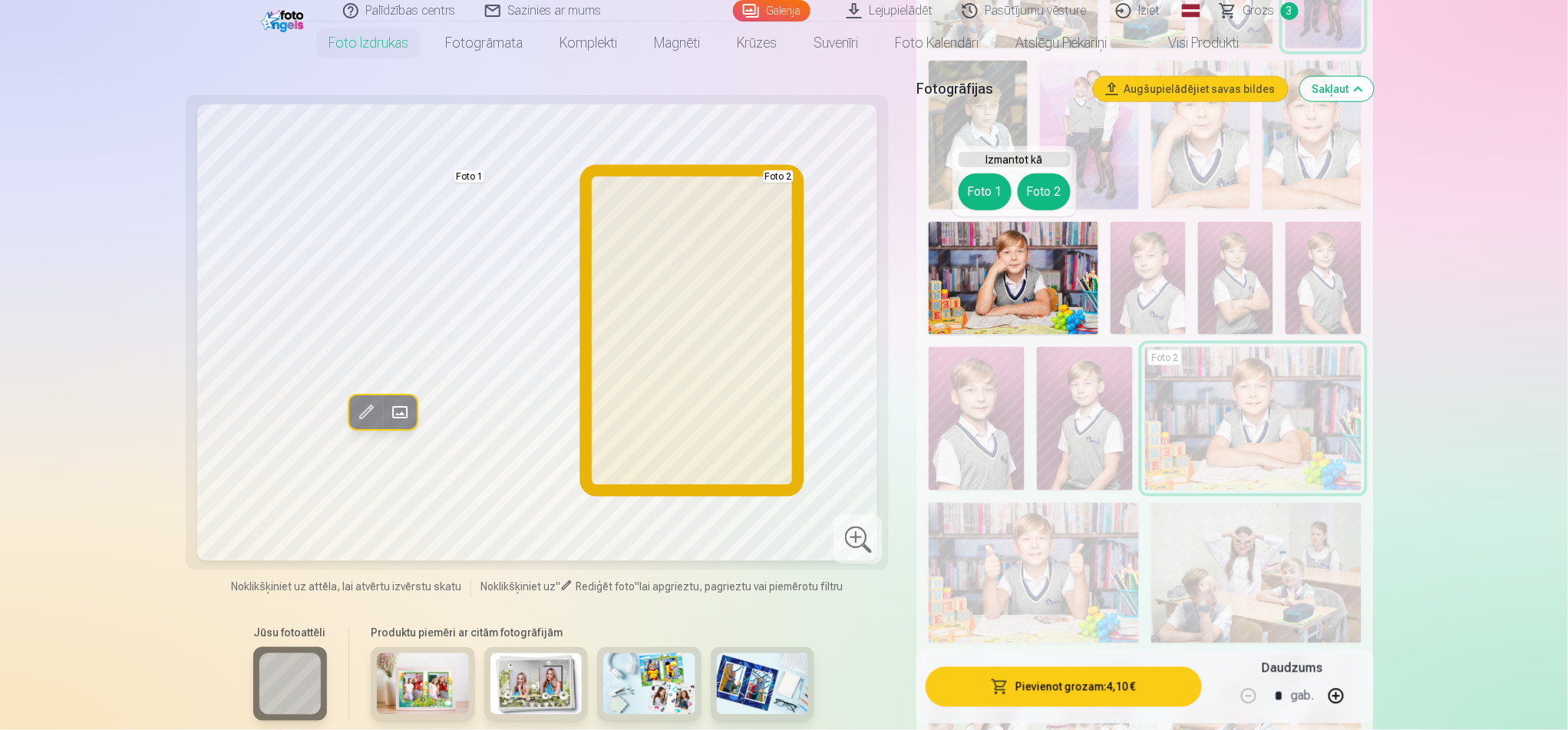
click at [1043, 183] on button "Foto 2" at bounding box center [1044, 192] width 53 height 37
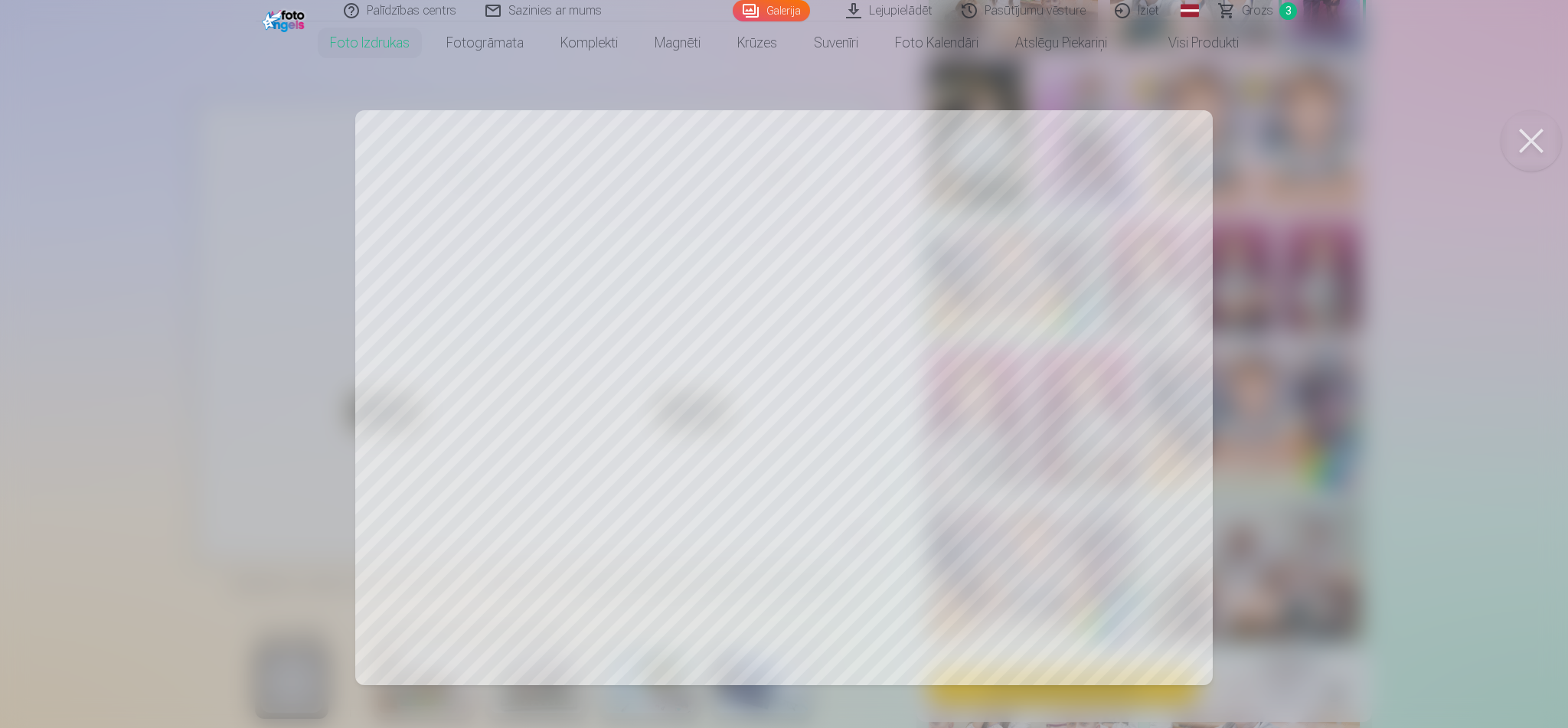
click at [642, 329] on div at bounding box center [784, 364] width 1568 height 728
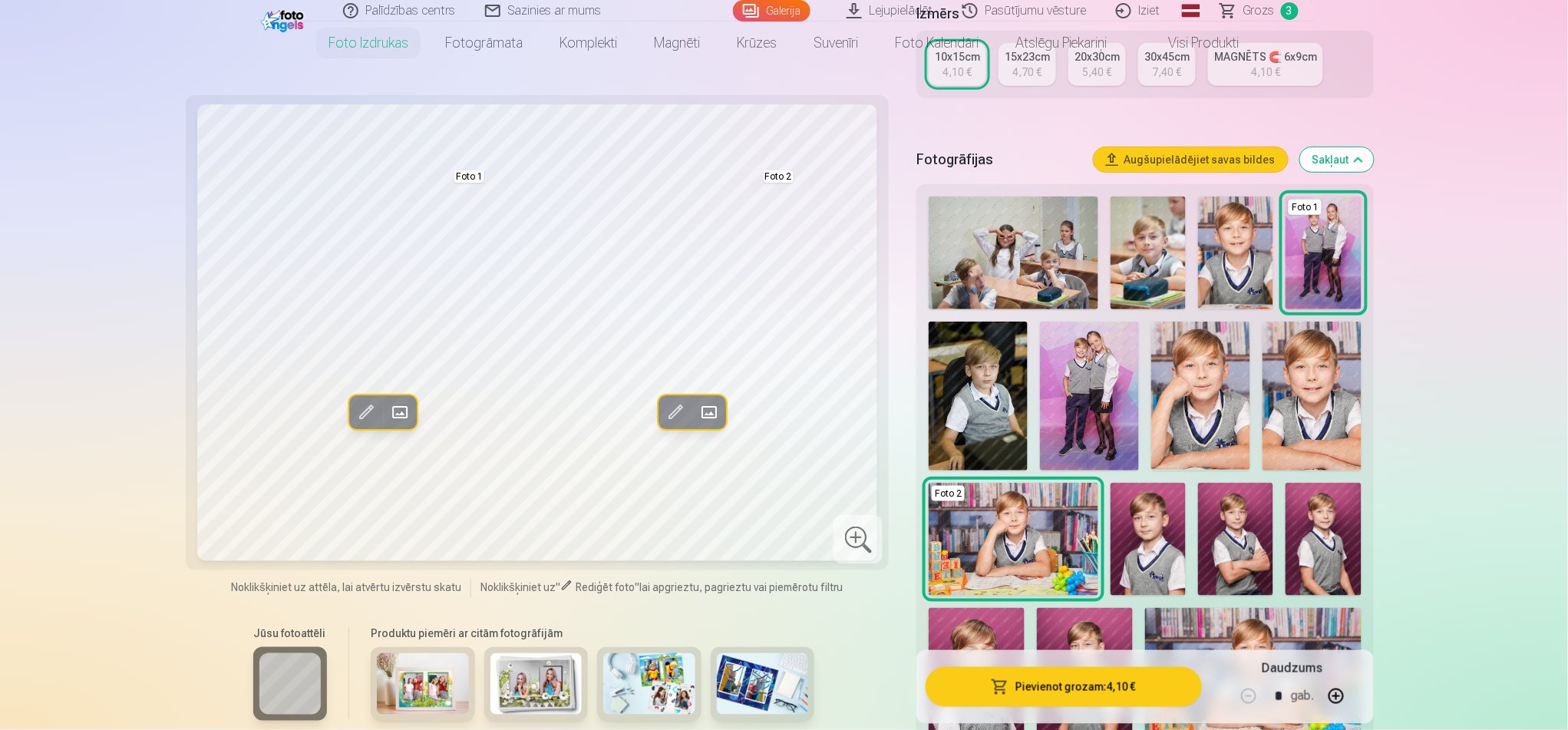
scroll to position [307, 0]
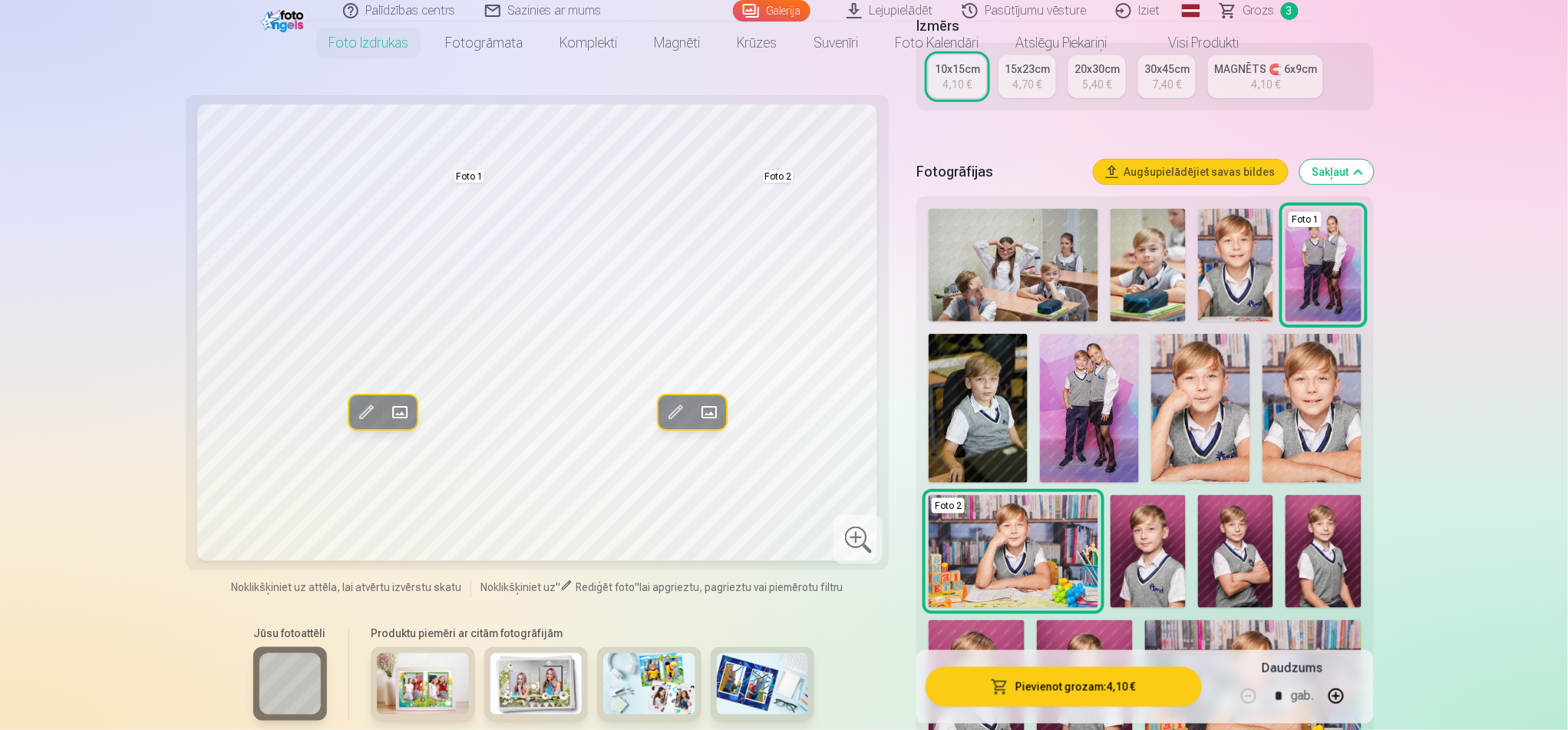
click at [1163, 252] on img at bounding box center [1148, 265] width 75 height 113
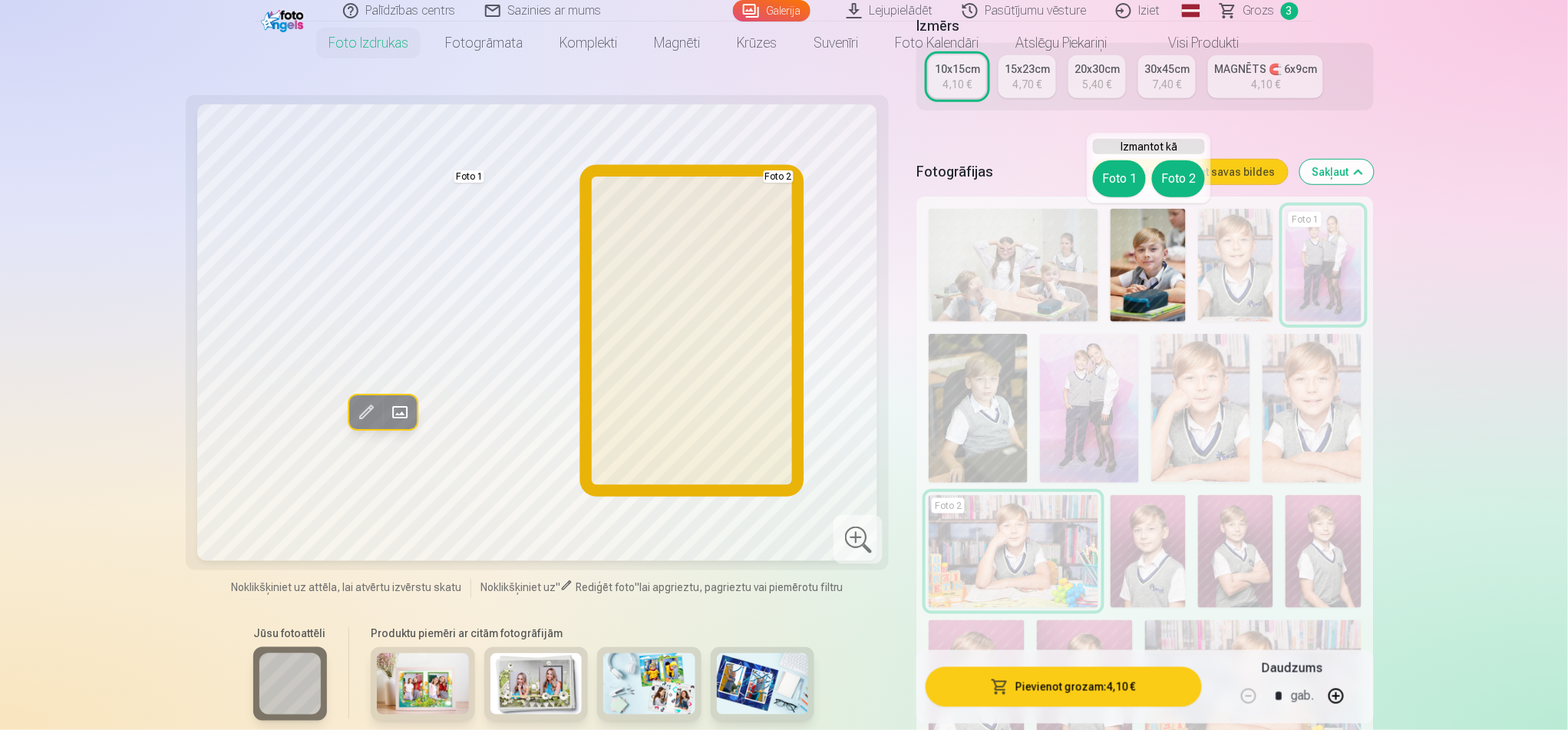
click at [1174, 172] on button "Foto 2" at bounding box center [1179, 179] width 53 height 37
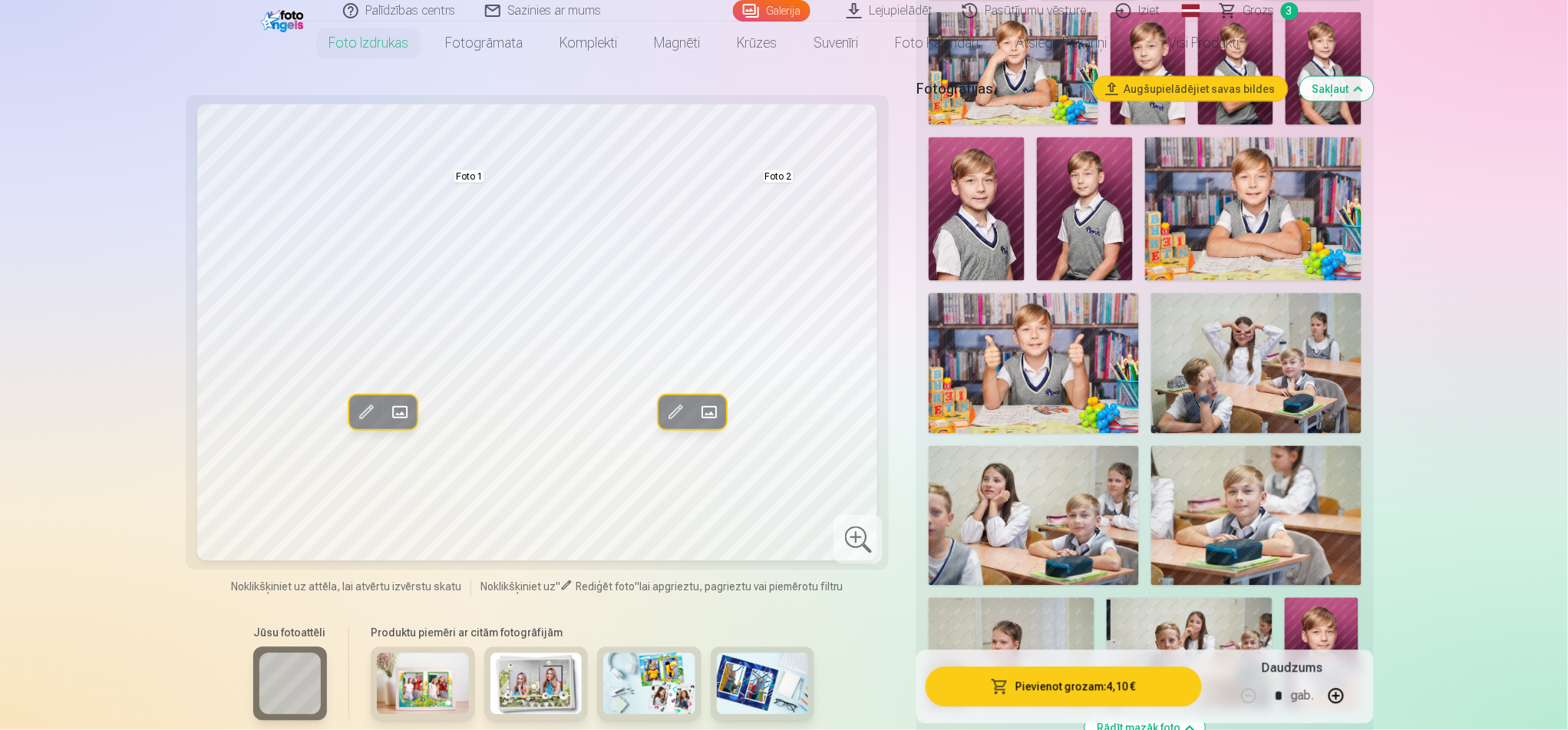
scroll to position [888, 0]
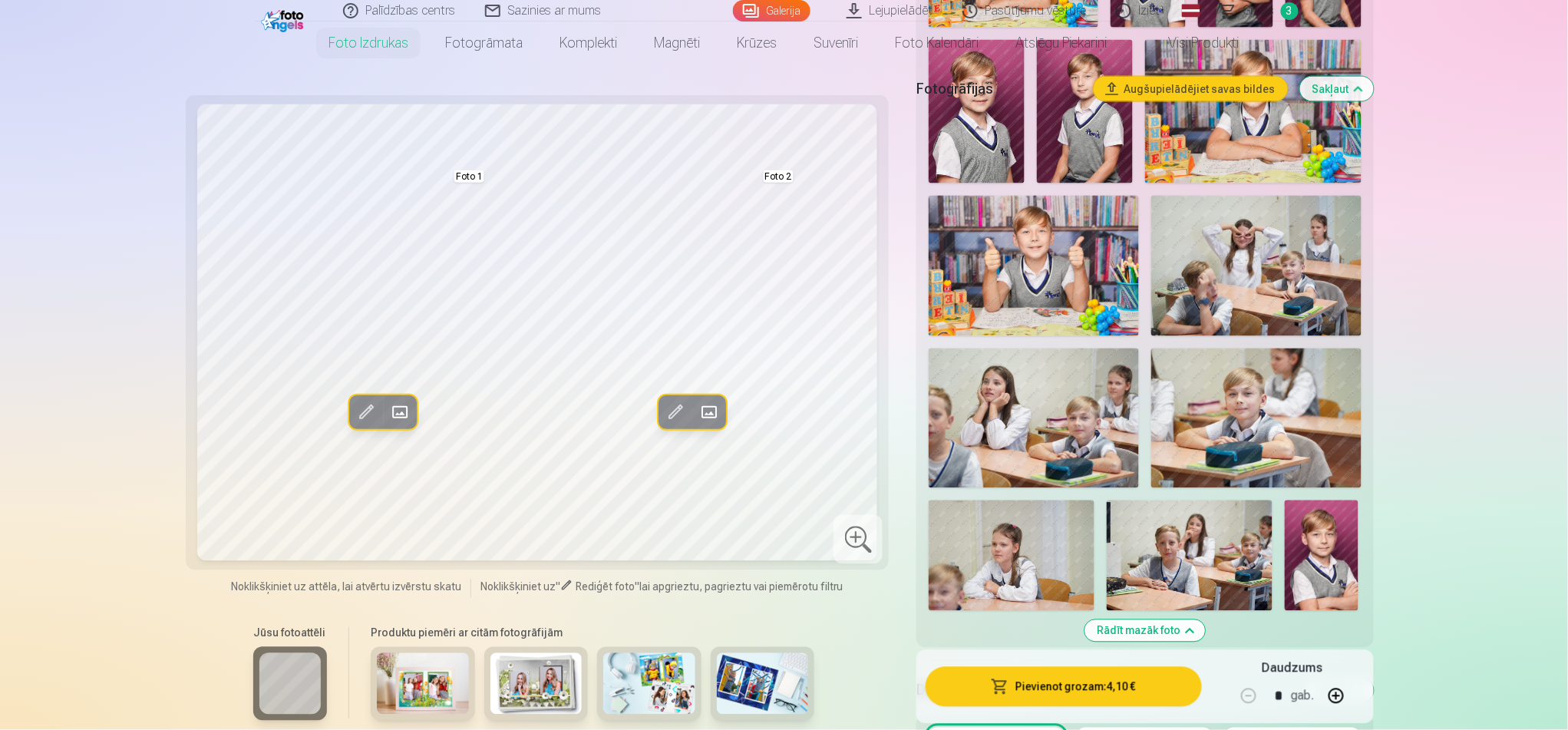
click at [835, 548] on div "Jūsu fotoattēli Produktu piemēri ar citām fotogrāfijām" at bounding box center [537, 681] width 686 height 129
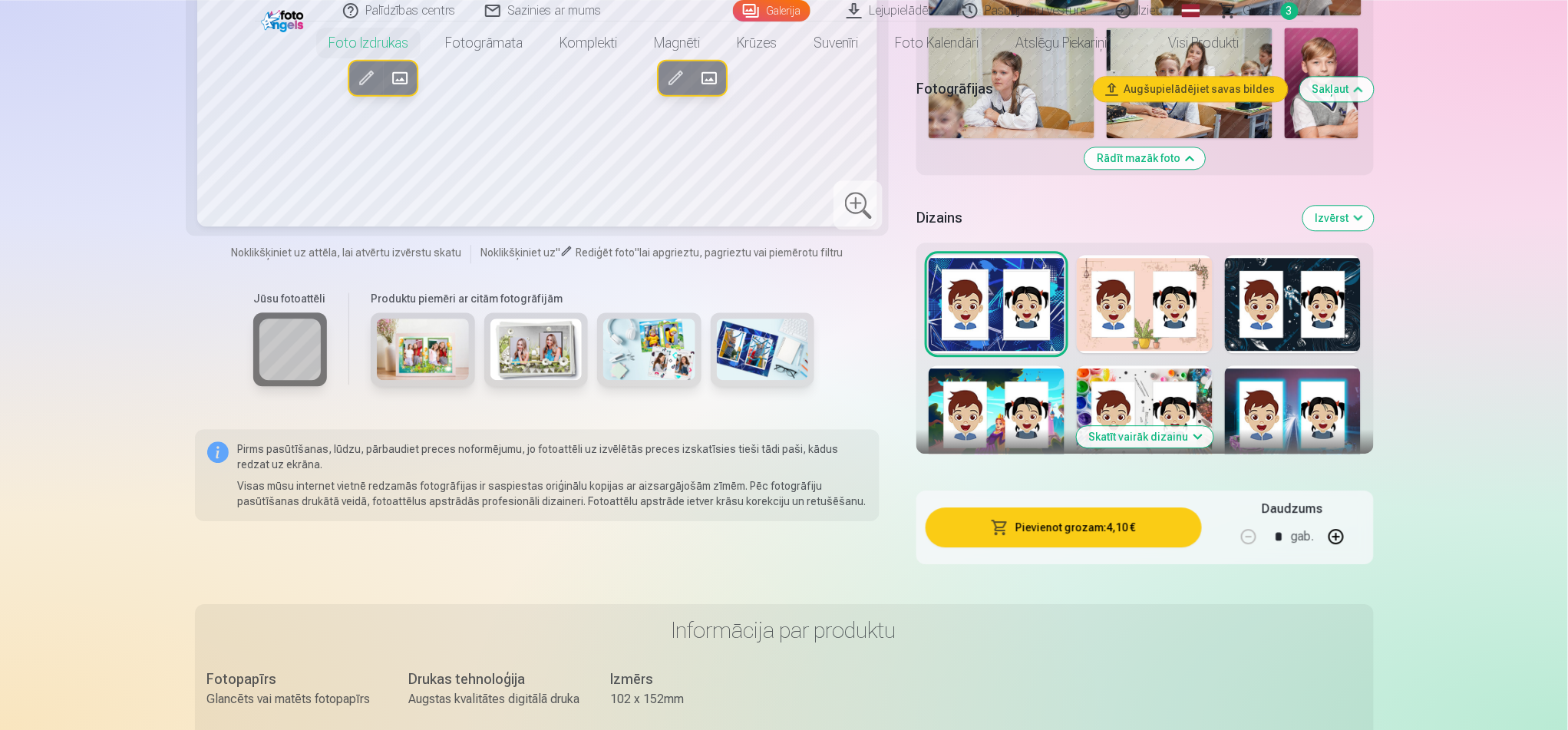
scroll to position [1366, 0]
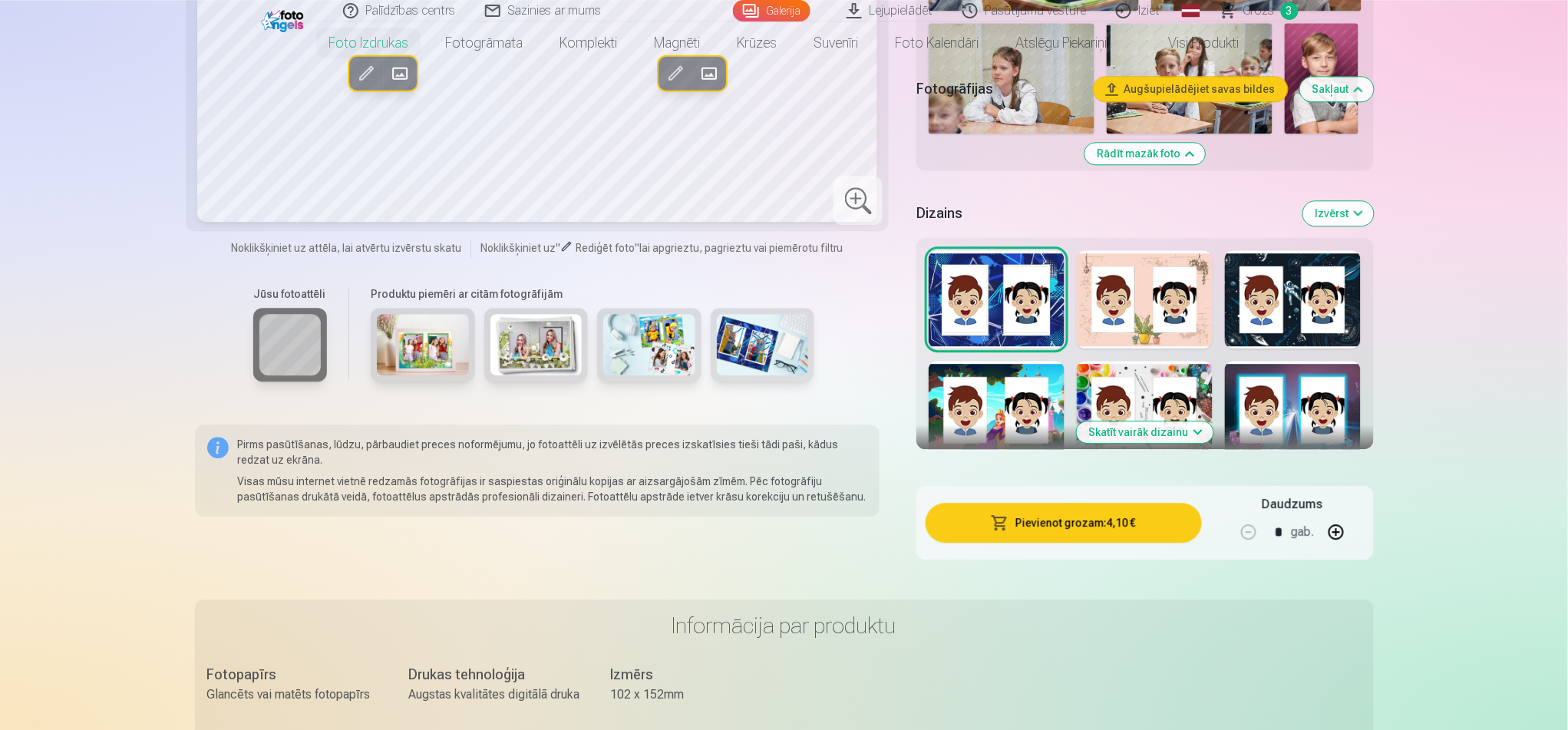
click at [1174, 214] on button "Izvērst" at bounding box center [1338, 213] width 70 height 25
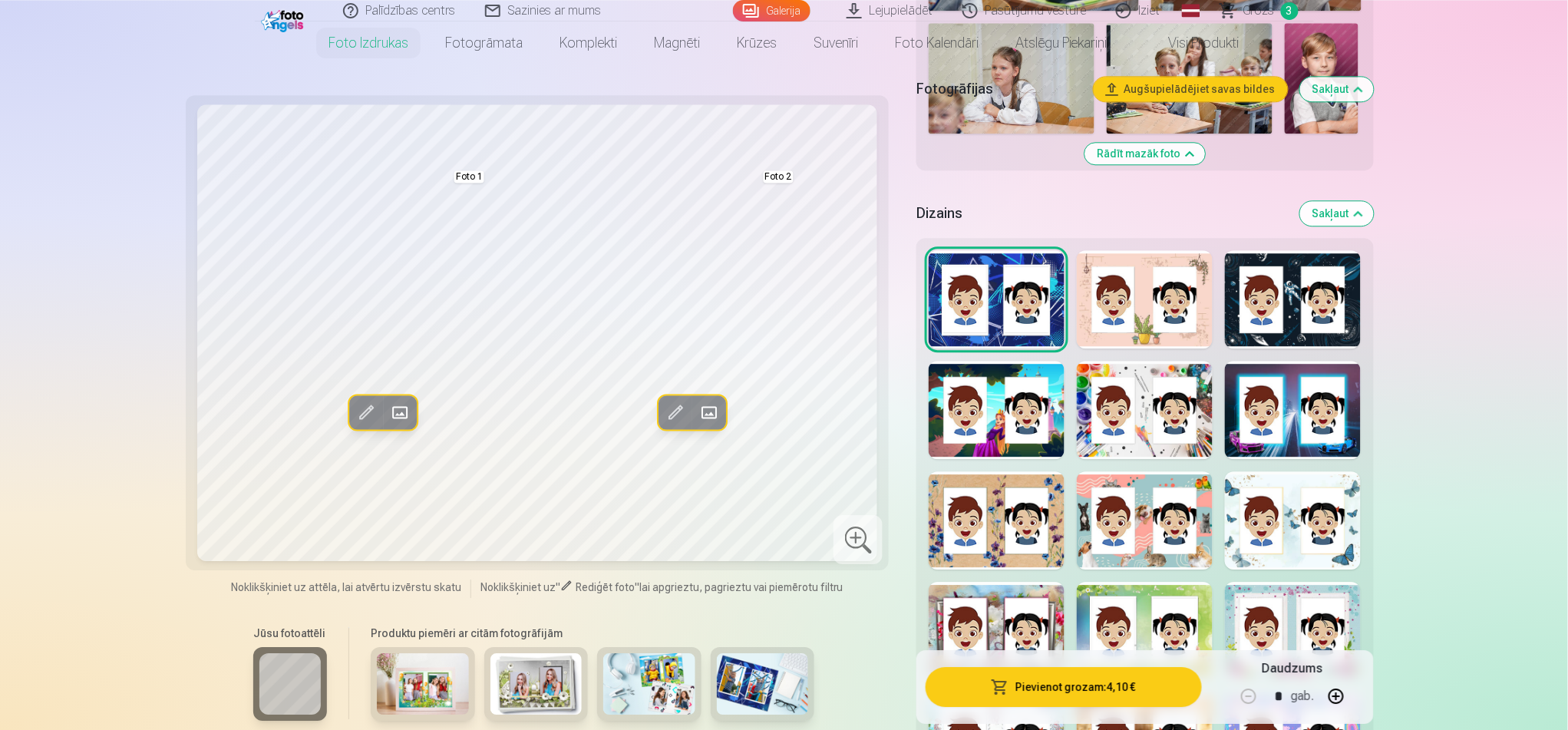
click at [993, 301] on div at bounding box center [997, 299] width 135 height 98
click at [1174, 302] on div at bounding box center [1144, 299] width 135 height 98
click at [1174, 309] on div at bounding box center [1292, 299] width 135 height 98
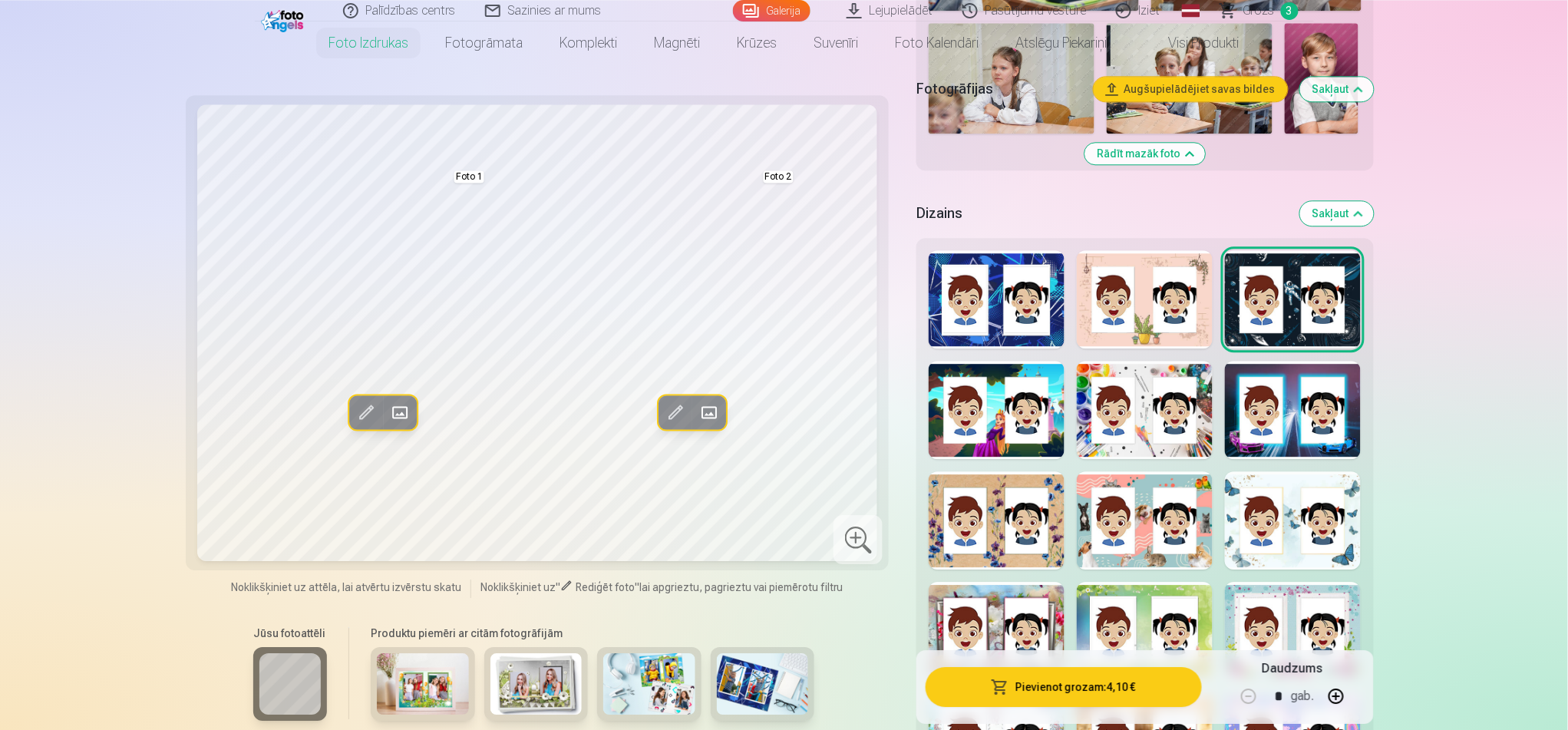
click at [1149, 291] on div at bounding box center [1144, 299] width 135 height 98
click at [1174, 293] on div at bounding box center [1292, 299] width 135 height 98
click at [1005, 391] on div at bounding box center [997, 409] width 135 height 98
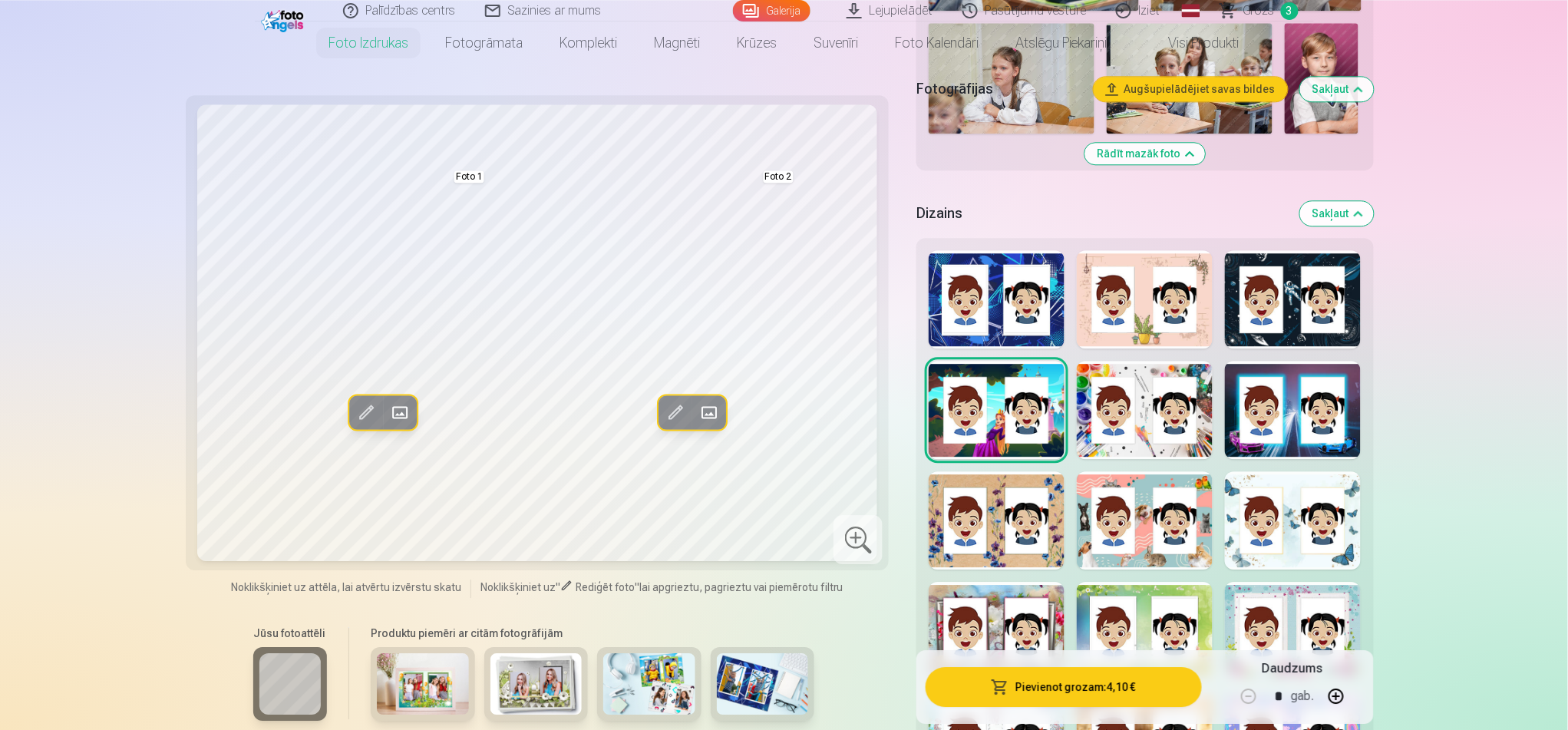
click at [1174, 405] on div at bounding box center [1144, 409] width 135 height 98
click at [1174, 402] on div at bounding box center [1292, 409] width 135 height 98
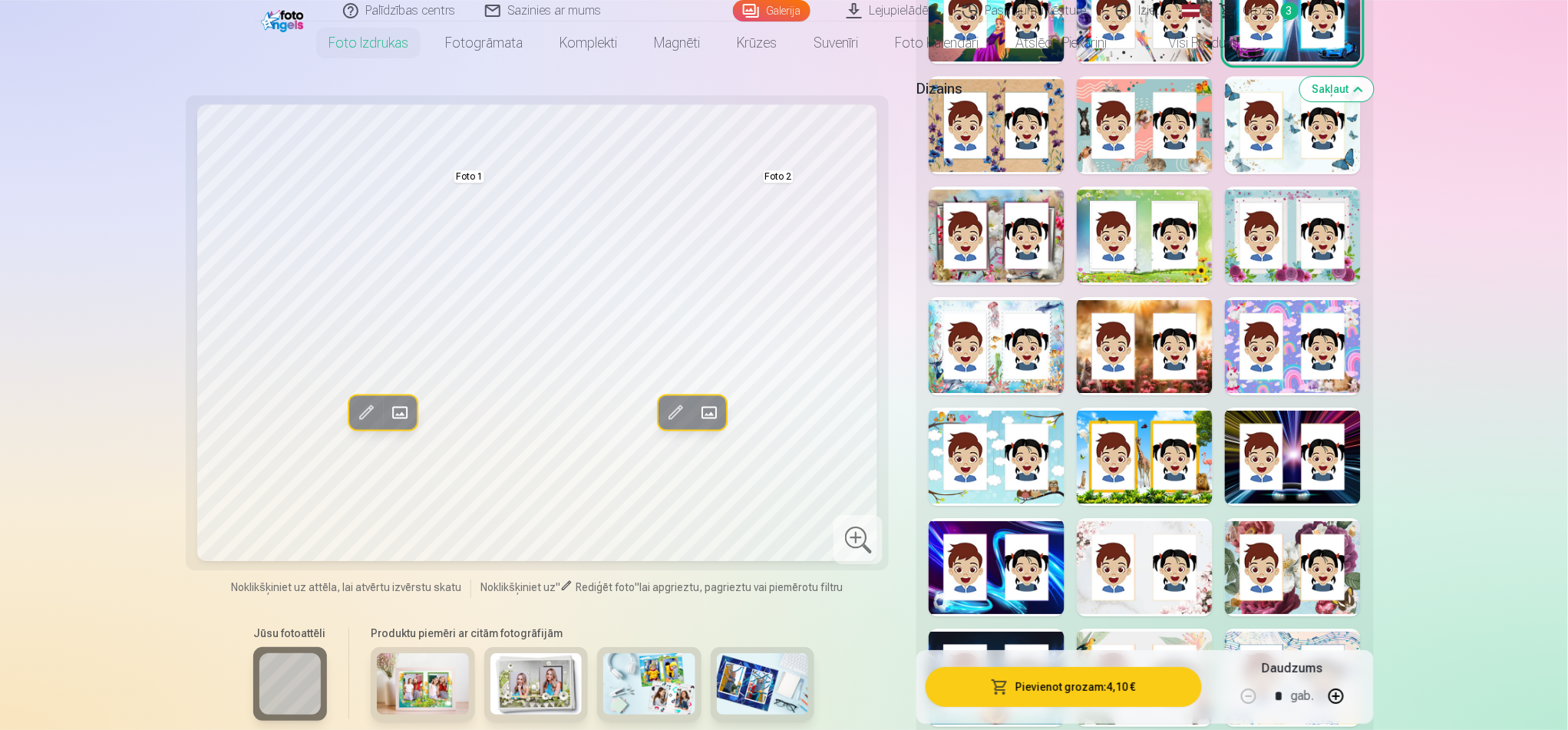
scroll to position [1775, 0]
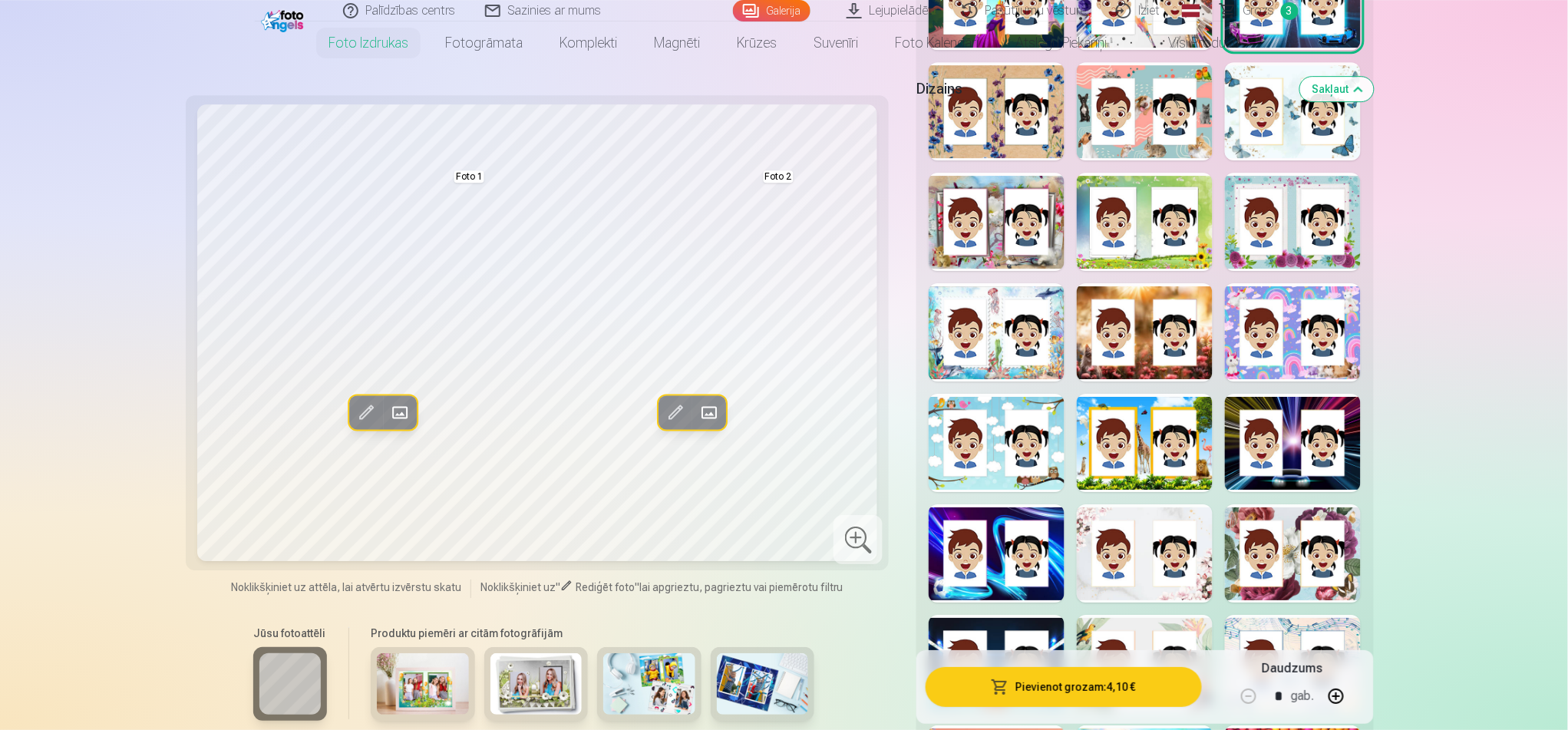
click at [1174, 426] on div at bounding box center [1292, 442] width 135 height 98
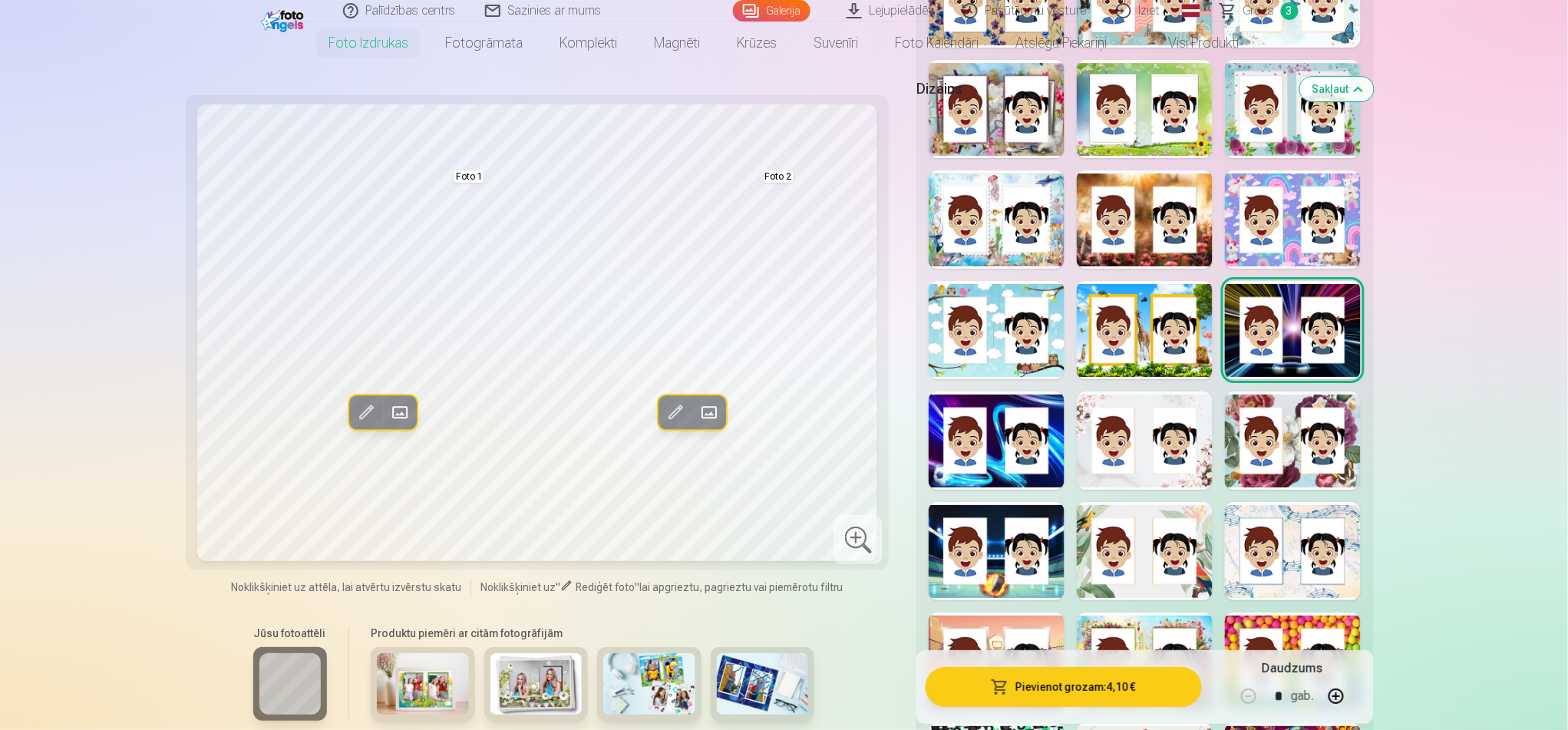
scroll to position [1912, 0]
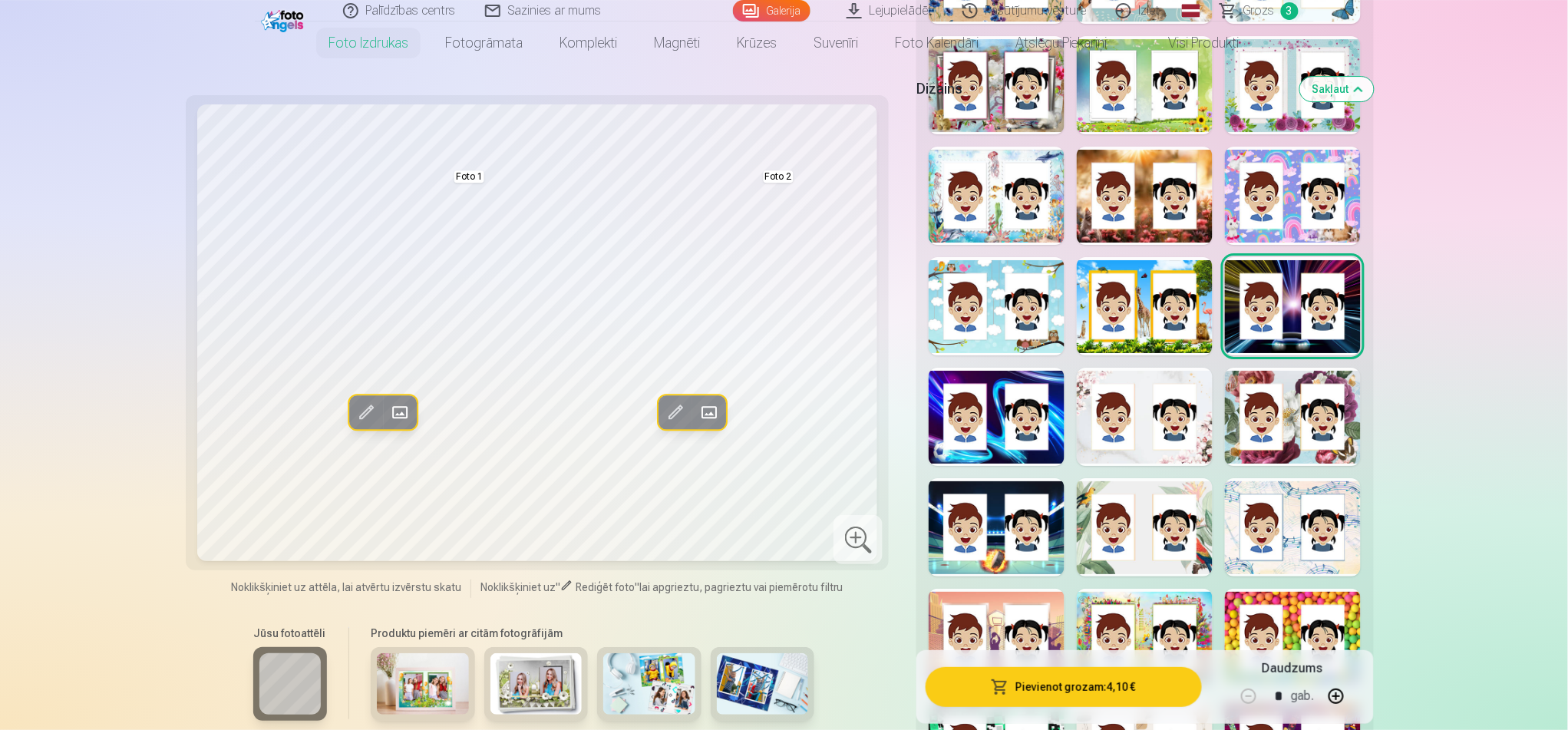
click at [997, 412] on div at bounding box center [997, 417] width 135 height 98
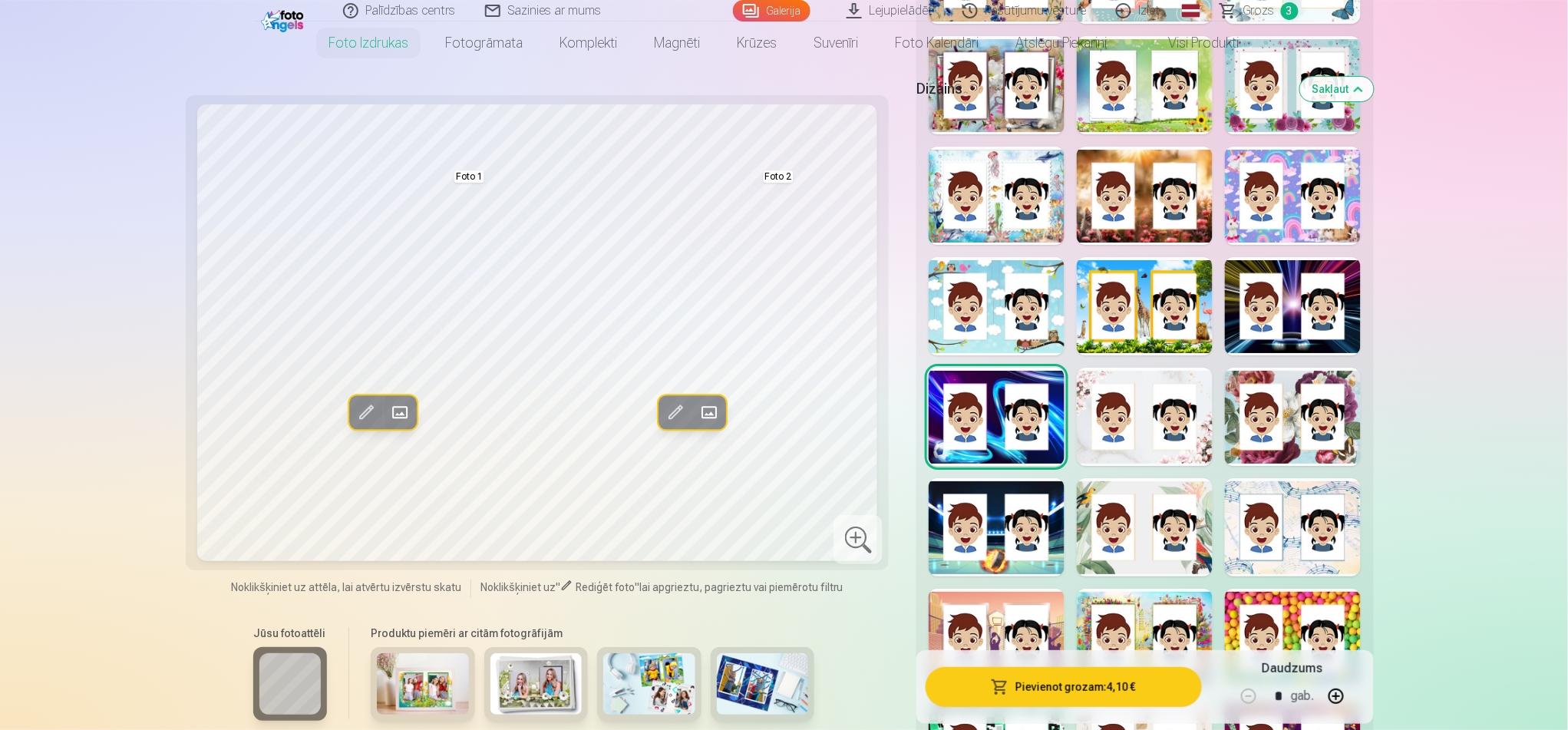
click at [1000, 517] on div at bounding box center [997, 527] width 135 height 98
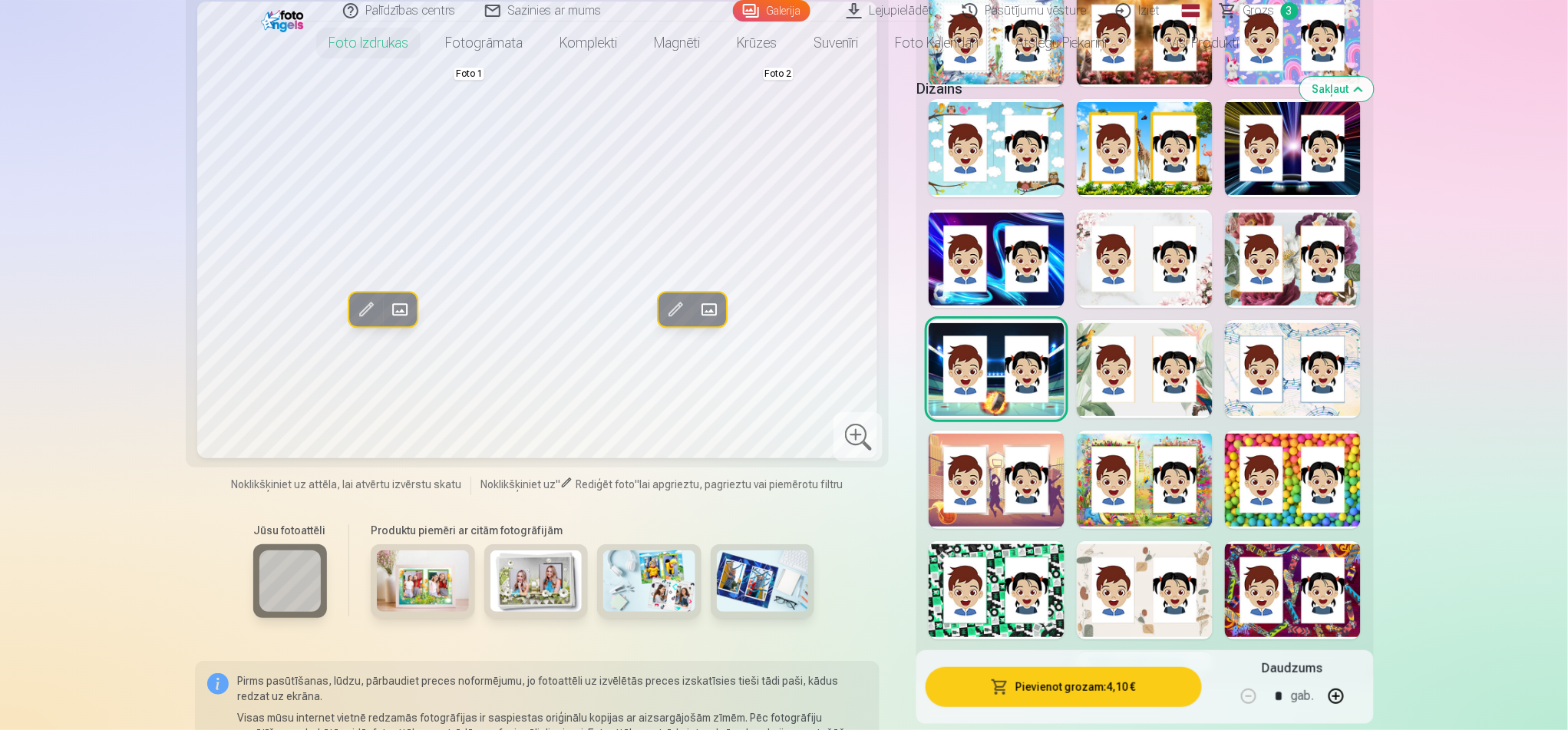
scroll to position [2117, 0]
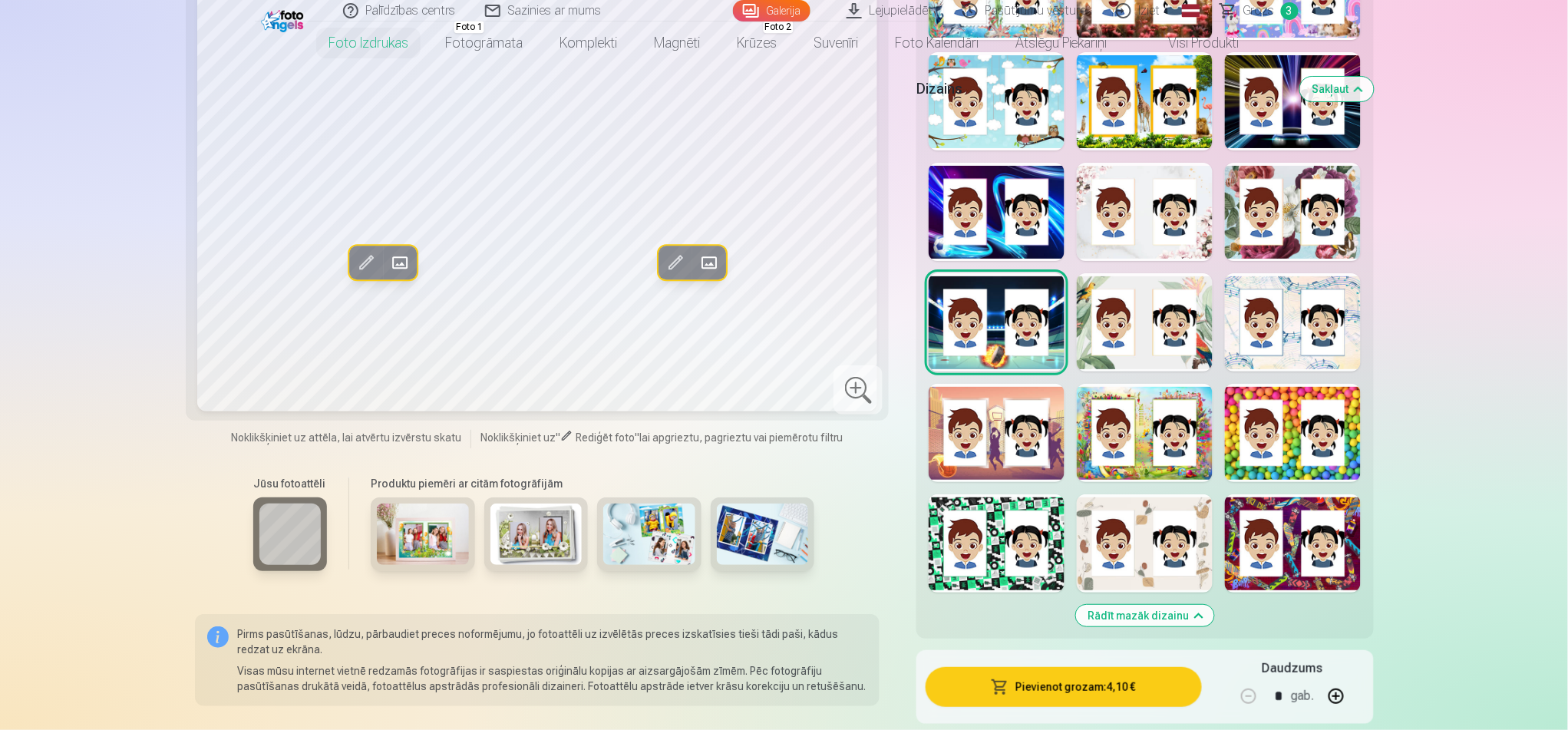
click at [1174, 535] on div at bounding box center [1292, 543] width 135 height 98
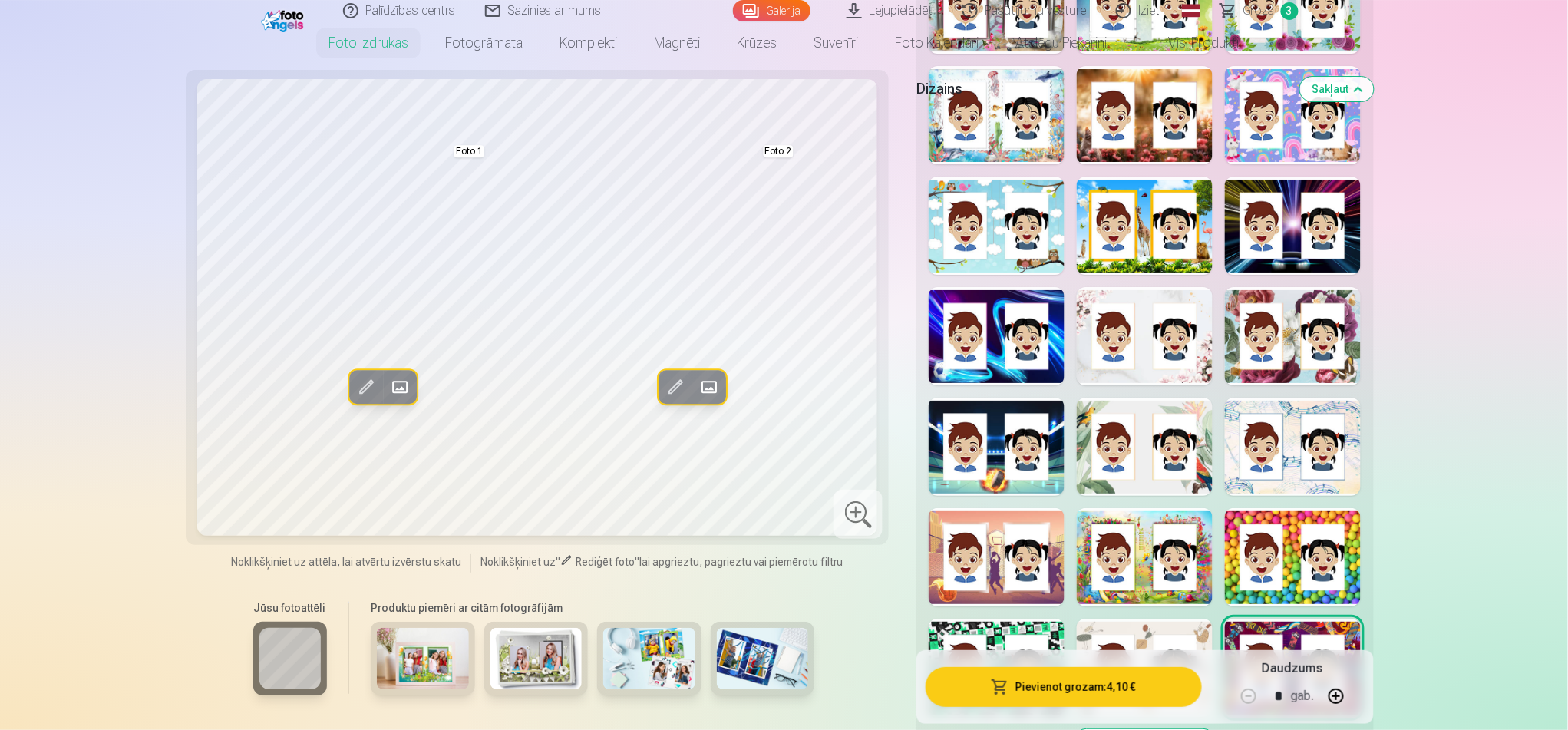
scroll to position [1980, 0]
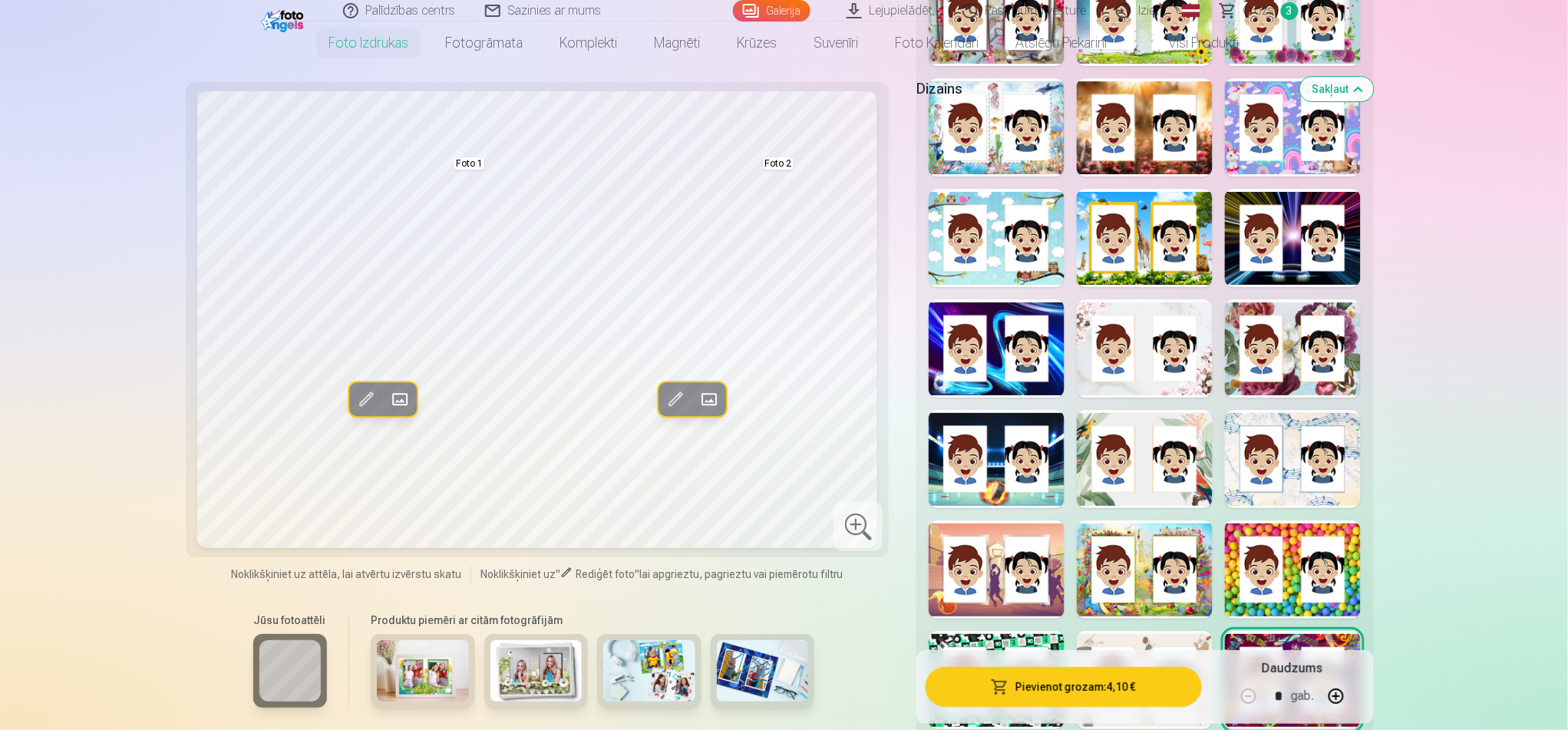
click at [1005, 548] on div at bounding box center [997, 570] width 135 height 98
click at [1152, 548] on div at bounding box center [1144, 570] width 135 height 98
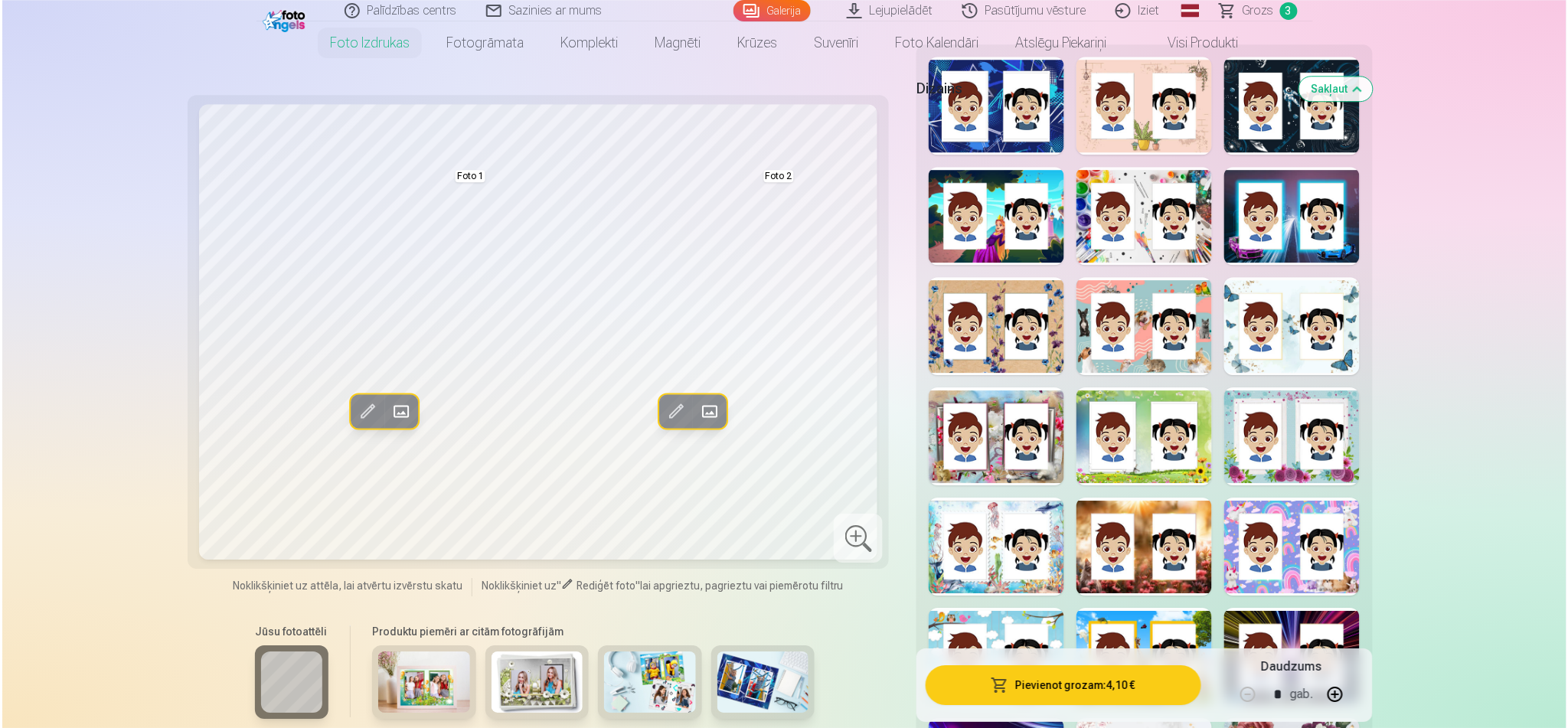
scroll to position [1532, 0]
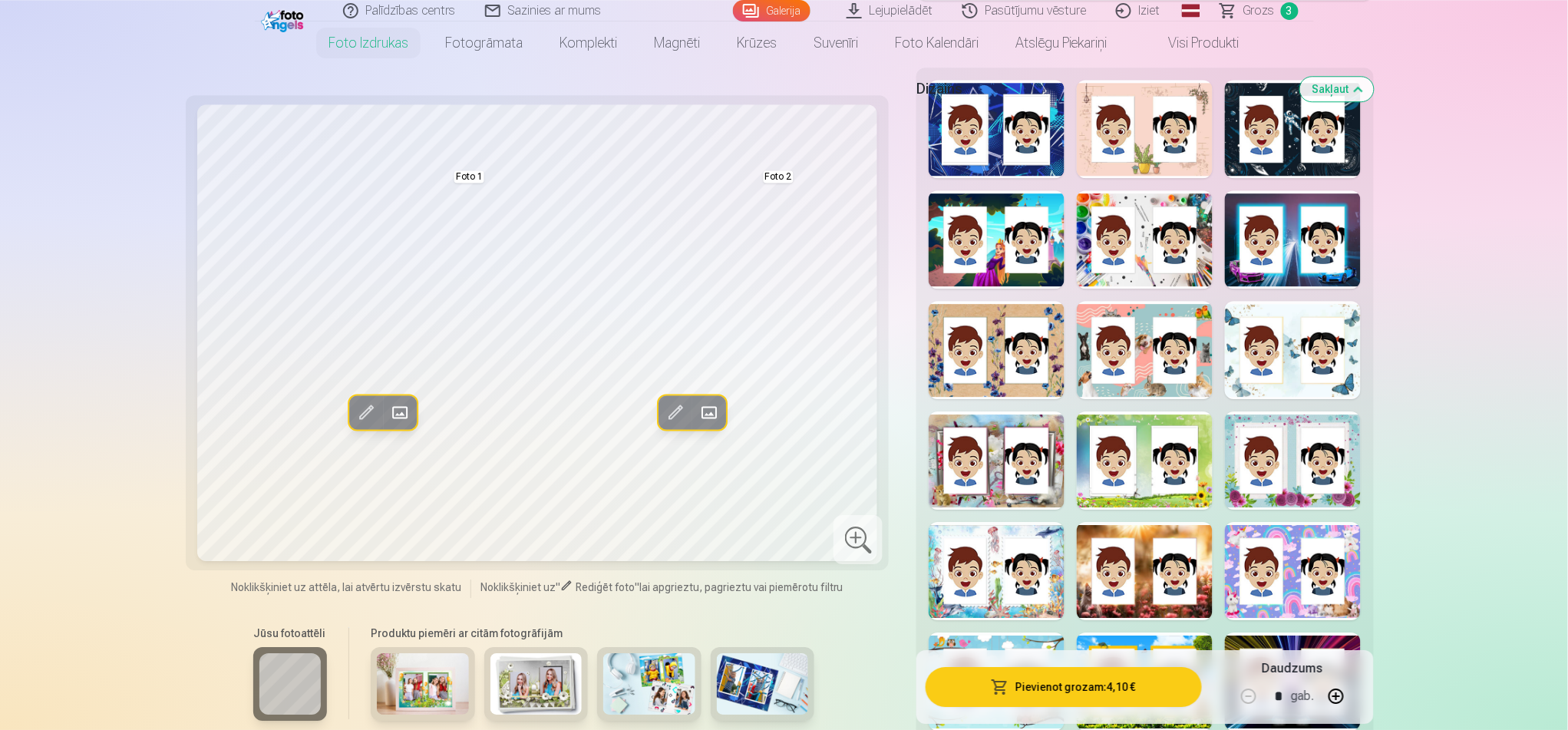
click at [1000, 103] on div "Dizains Sakļaut" at bounding box center [1144, 89] width 457 height 49
drag, startPoint x: 997, startPoint y: 144, endPoint x: 955, endPoint y: 206, distance: 74.9
click at [996, 145] on div at bounding box center [997, 128] width 135 height 98
click at [1098, 548] on button "Pievienot grozam : 4,10 €" at bounding box center [1063, 688] width 276 height 40
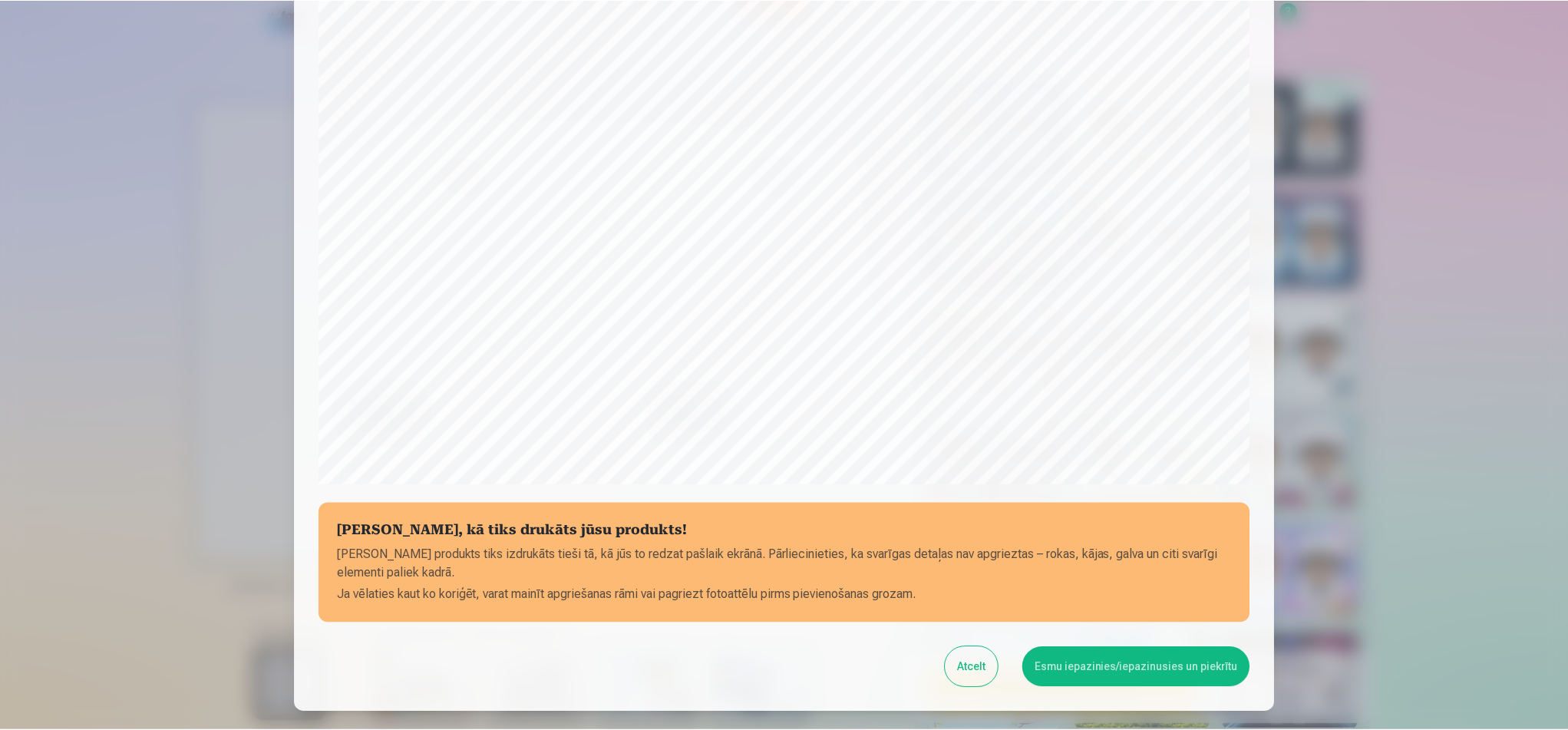
scroll to position [273, 0]
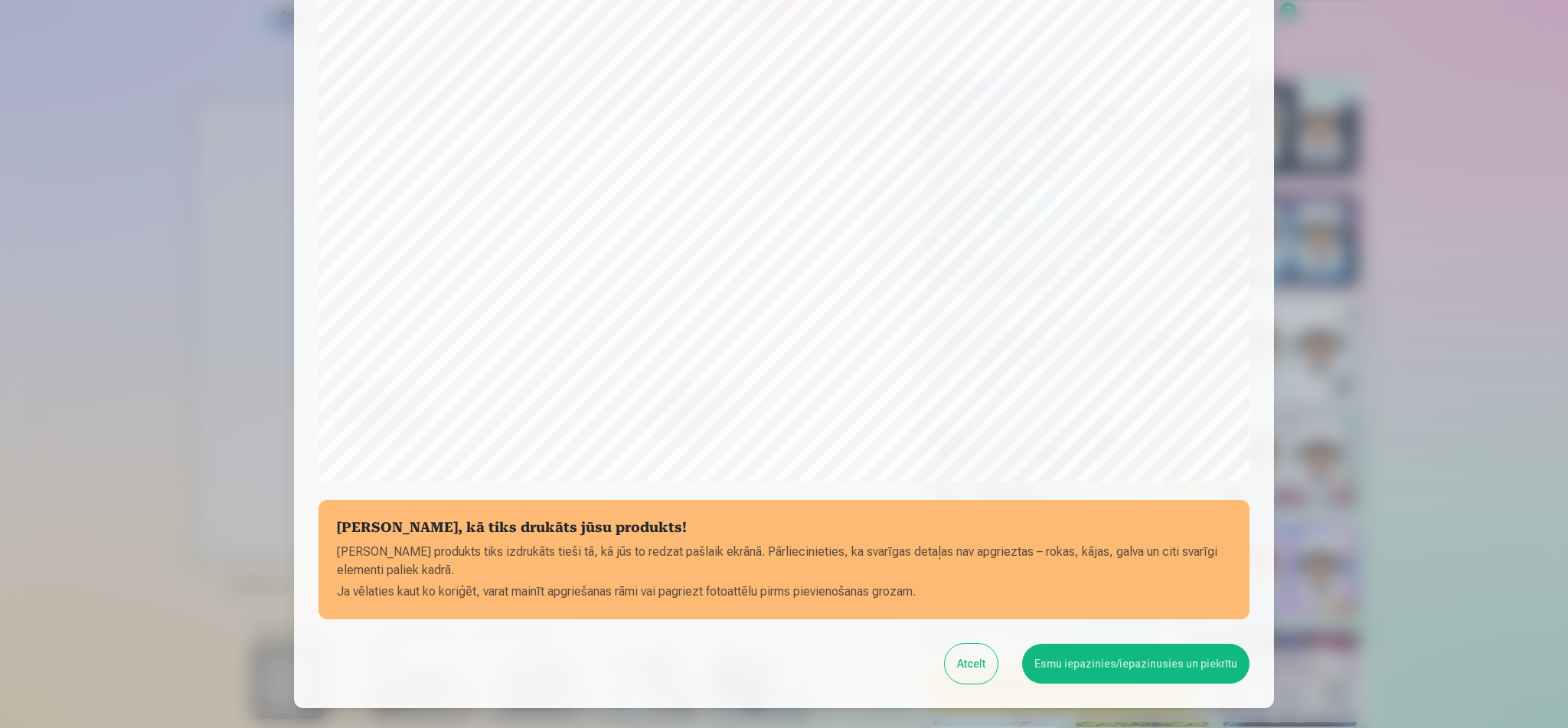
click at [1122, 546] on button "Esmu iepazinies/iepazinusies un piekrītu" at bounding box center [1135, 664] width 227 height 40
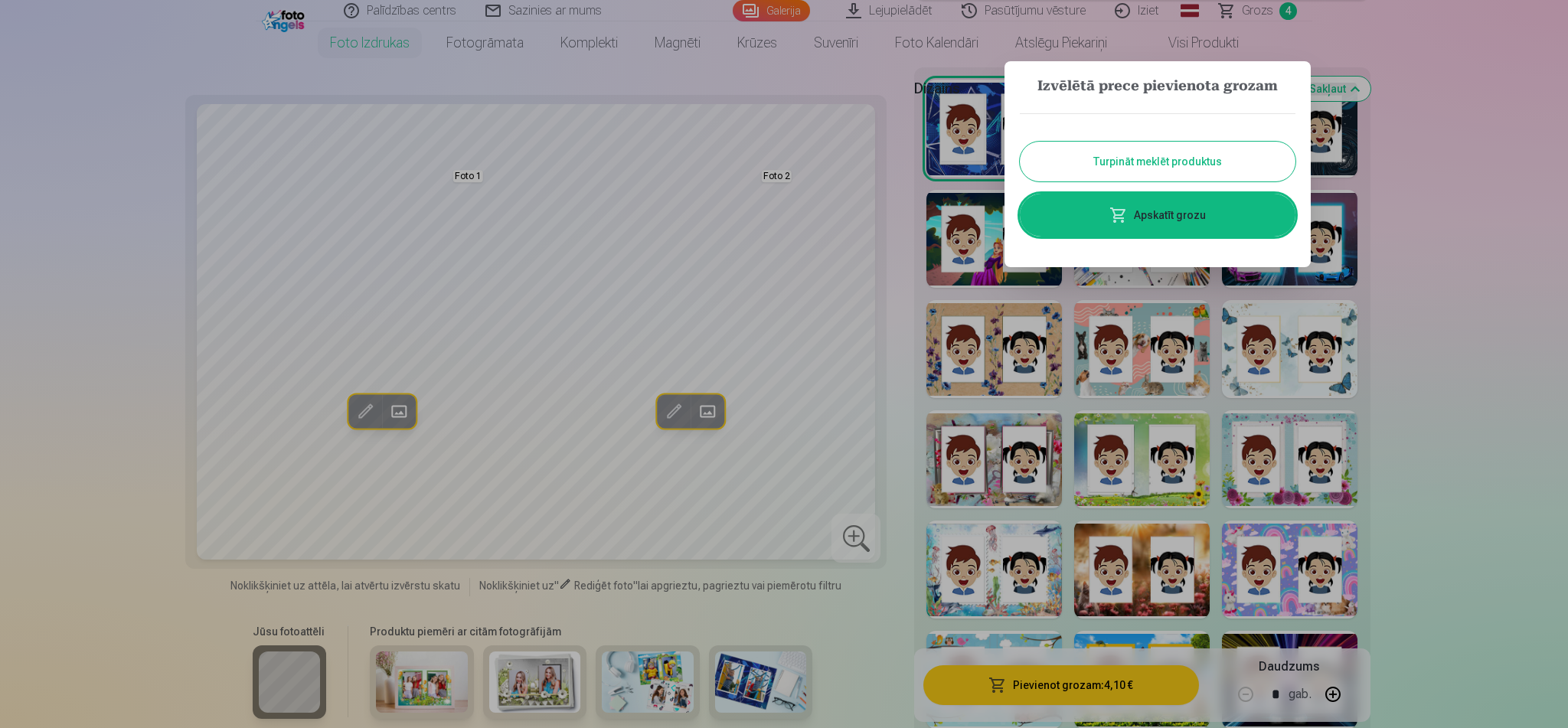
click at [1172, 221] on link "Apskatīt grozu" at bounding box center [1158, 215] width 276 height 43
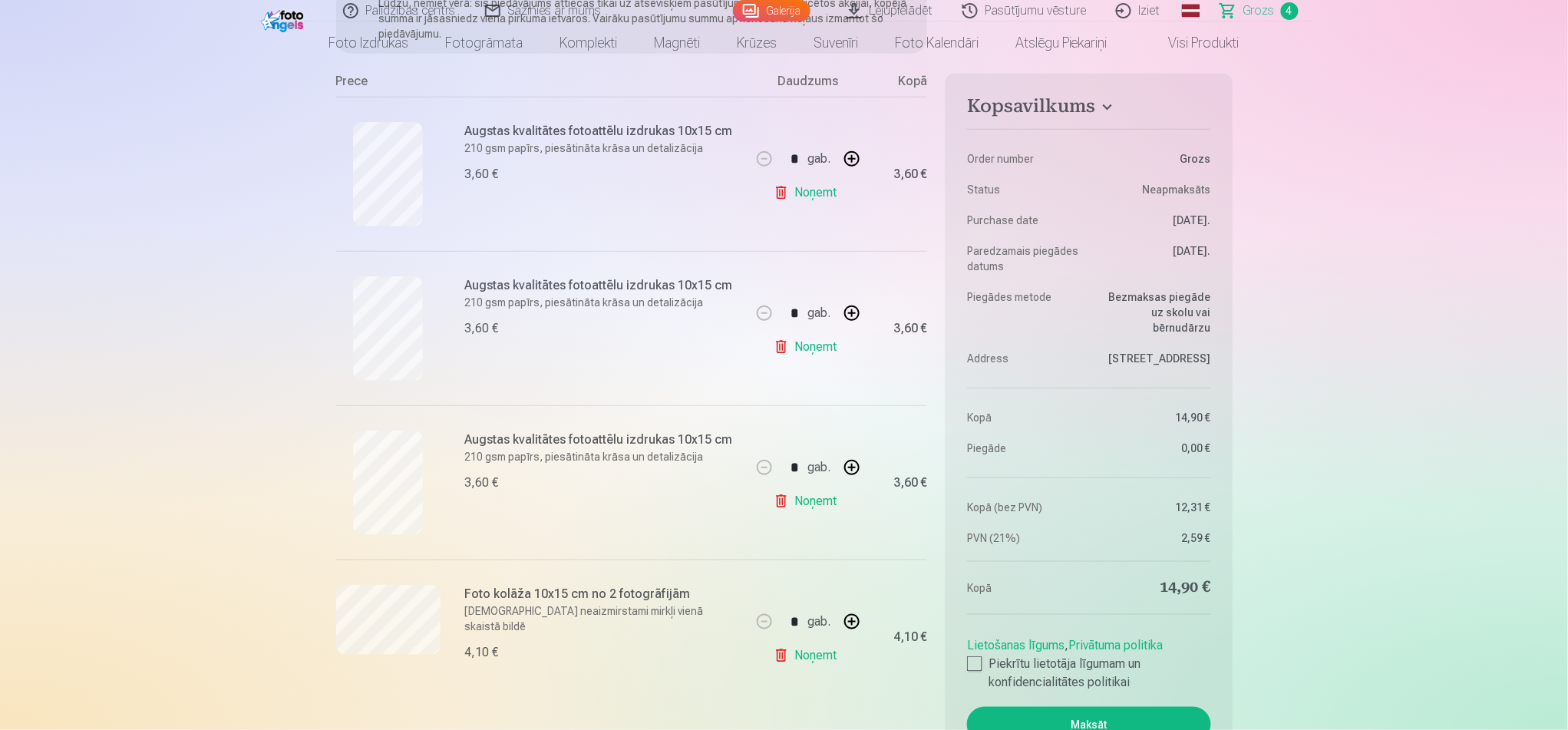
scroll to position [307, 0]
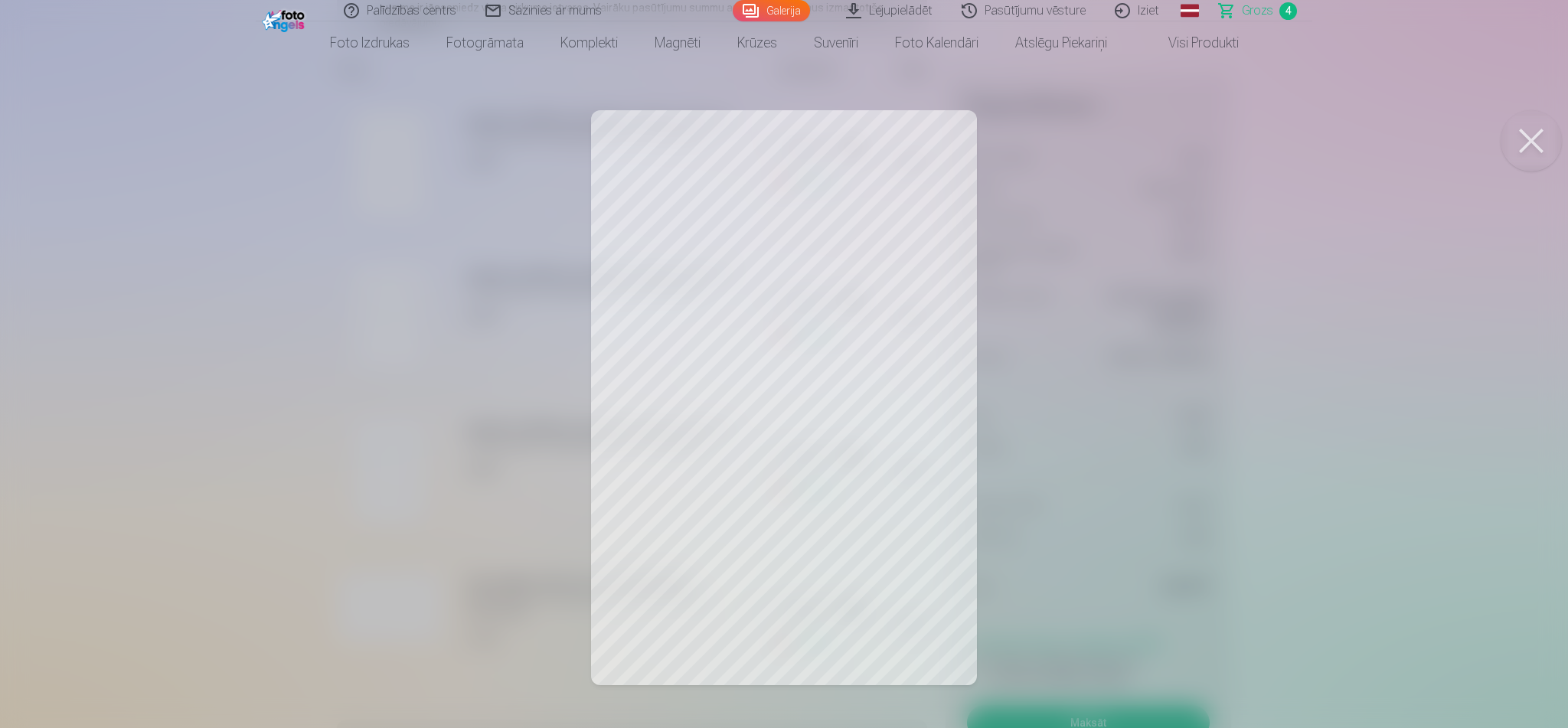
click at [1155, 467] on div at bounding box center [784, 364] width 1568 height 728
click at [274, 474] on div at bounding box center [784, 364] width 1568 height 728
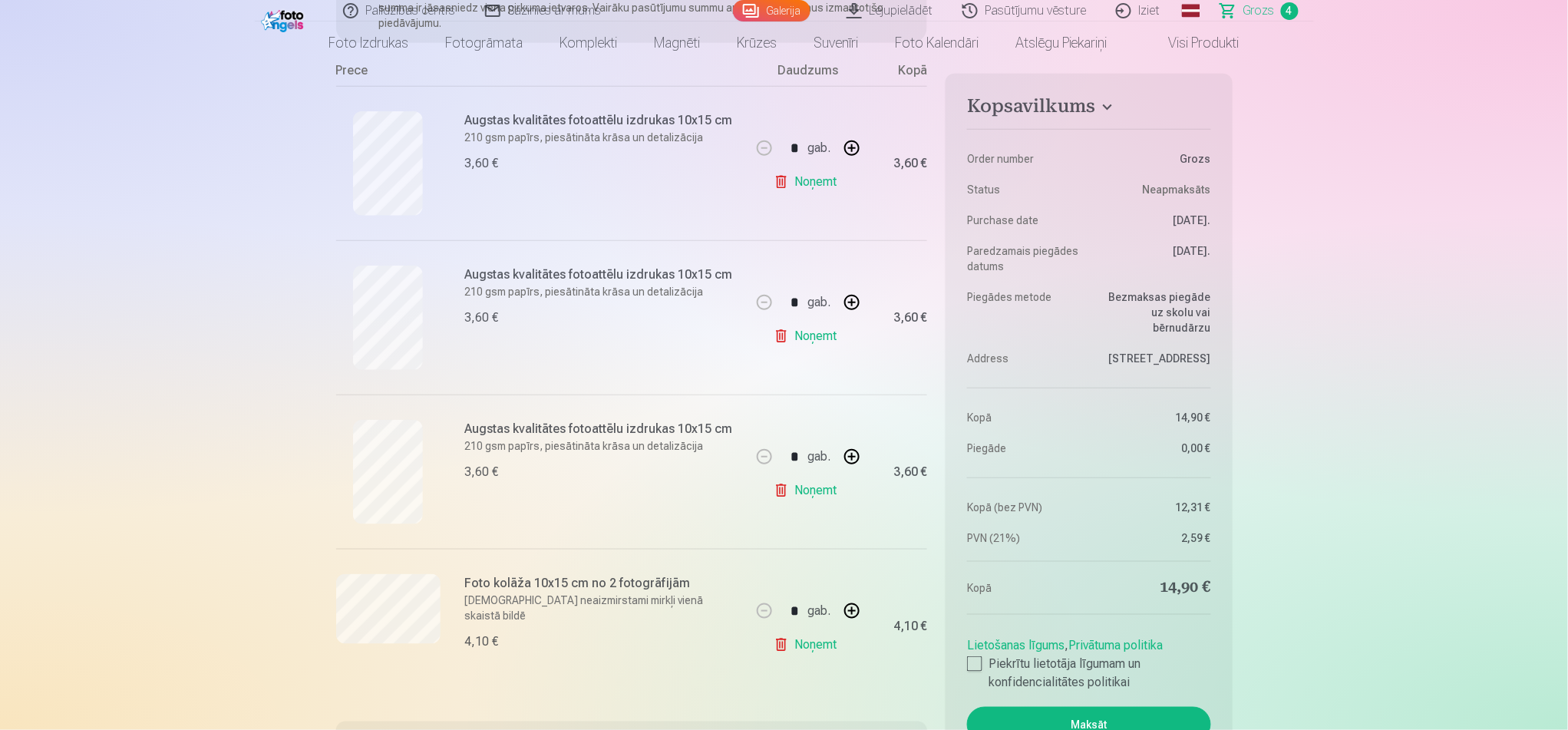
click at [853, 453] on button "button" at bounding box center [852, 457] width 37 height 37
click at [806, 490] on link "Noņemt" at bounding box center [808, 491] width 70 height 31
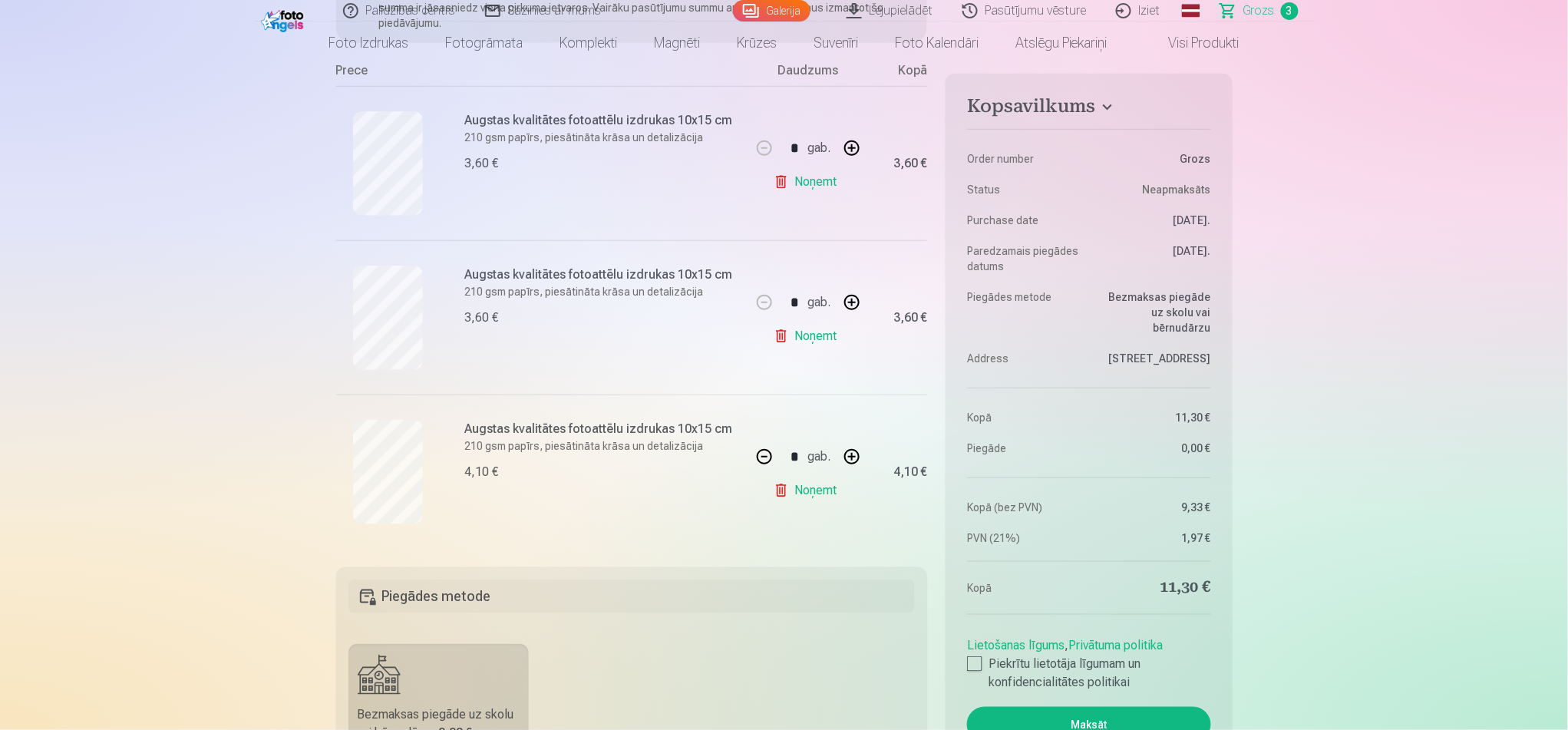
type input "*"
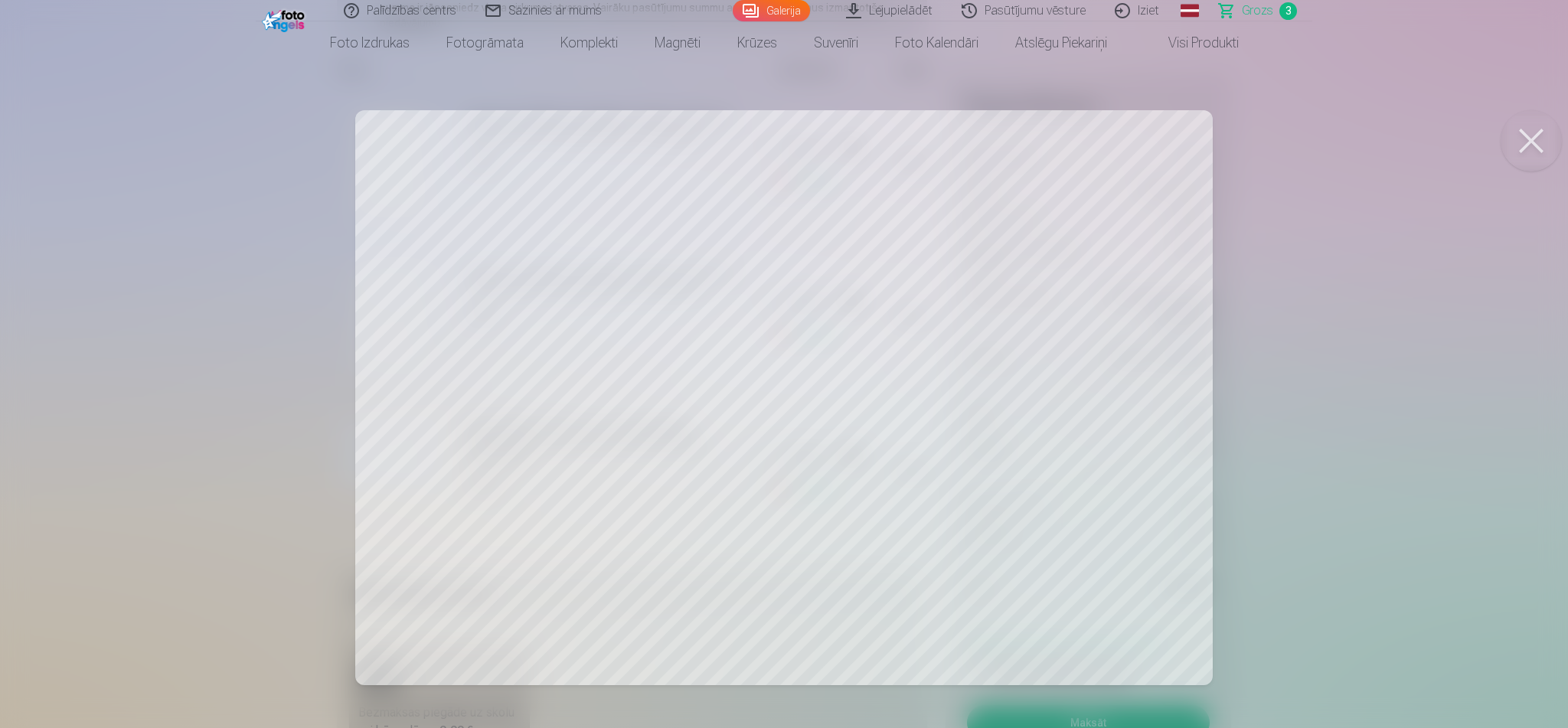
click at [1172, 135] on button at bounding box center [1531, 141] width 61 height 61
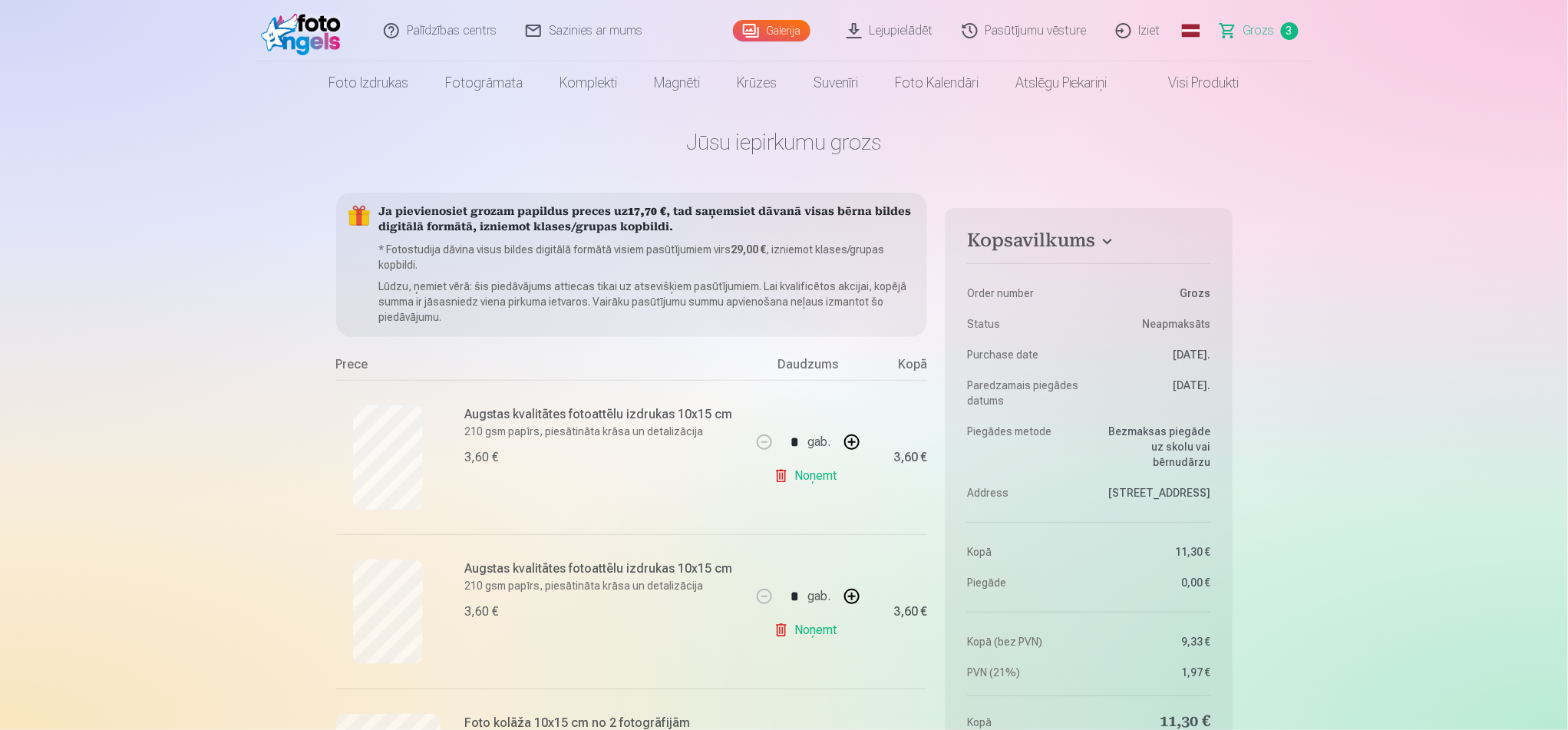
scroll to position [0, 0]
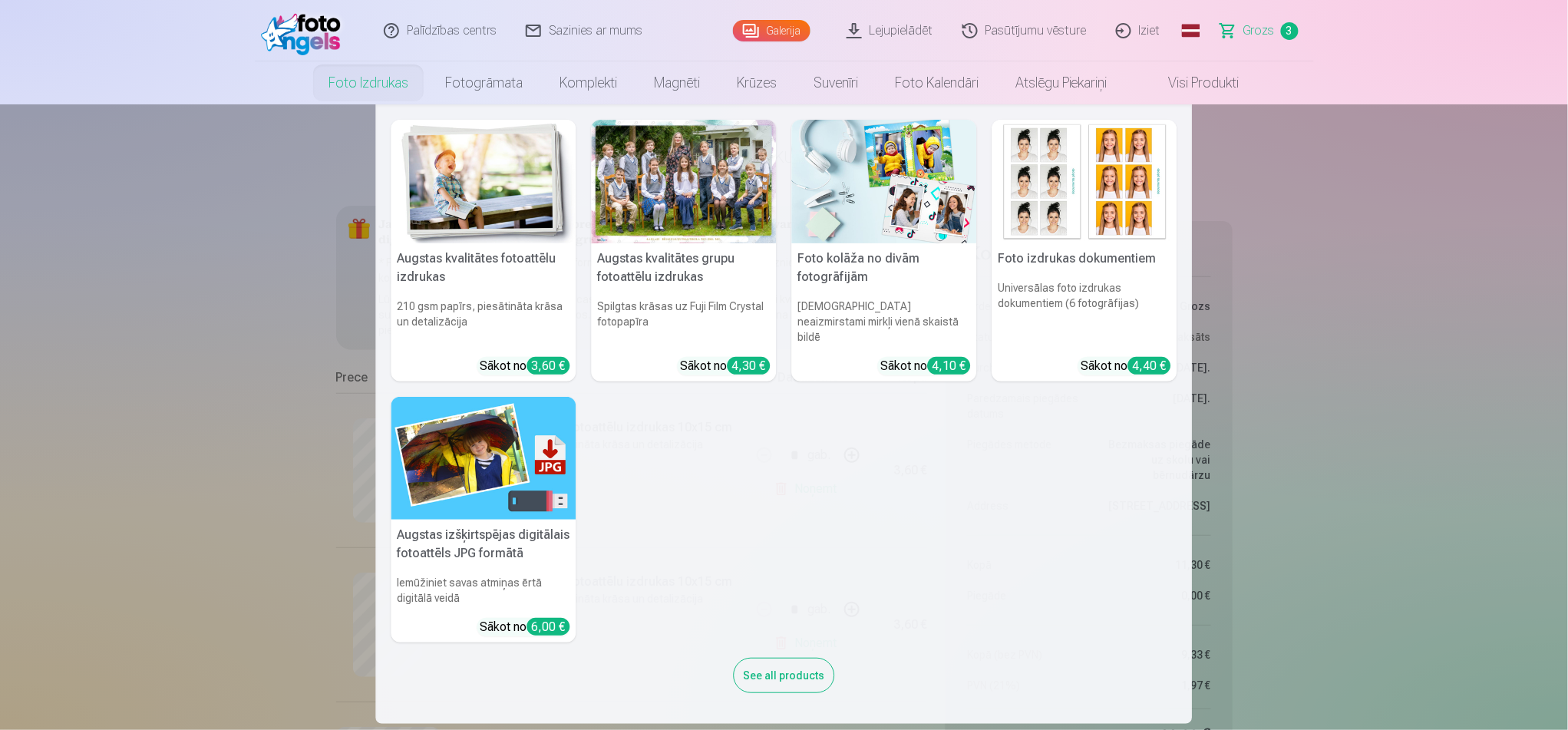
click at [373, 79] on link "Foto izdrukas" at bounding box center [368, 82] width 116 height 43
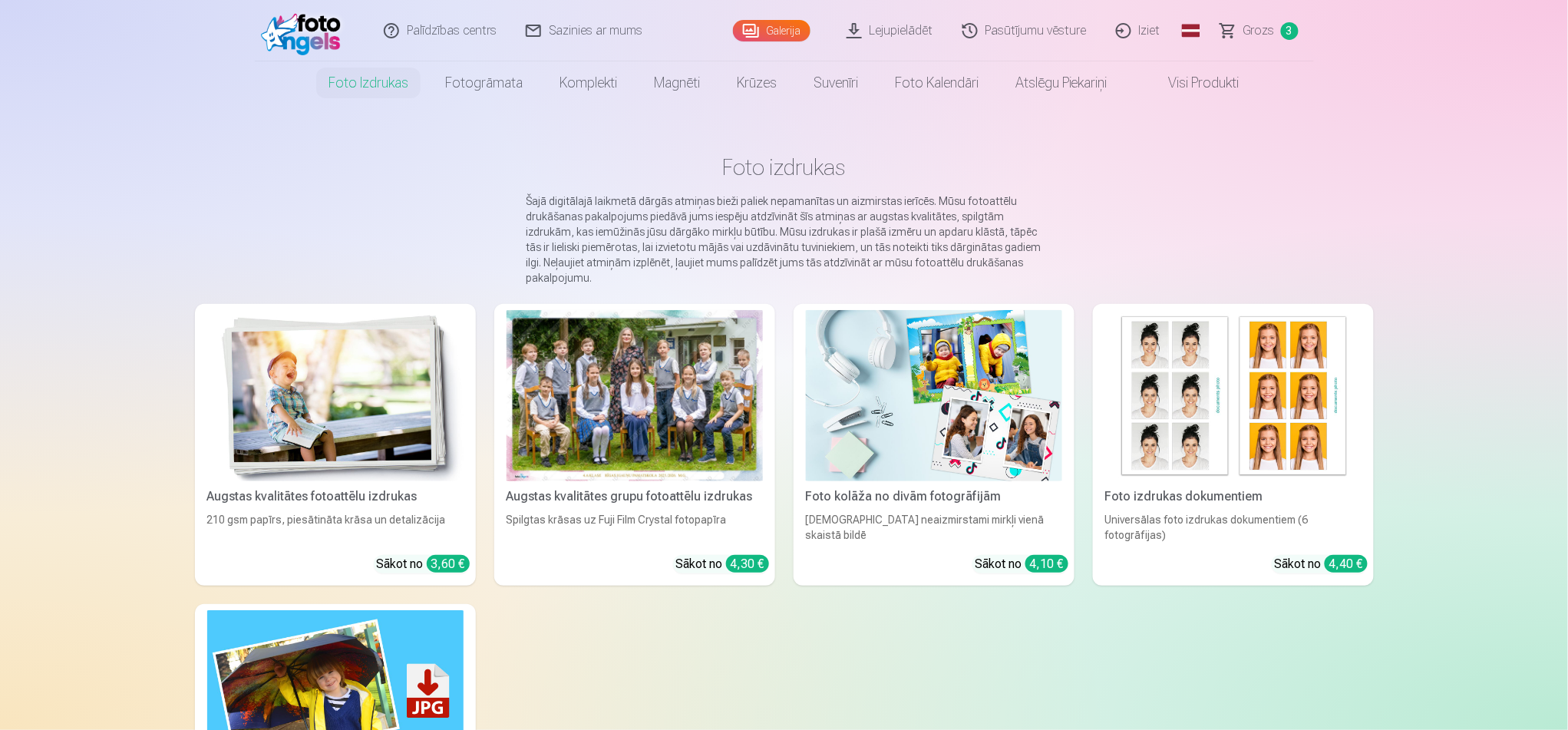
click at [892, 416] on img at bounding box center [934, 396] width 256 height 171
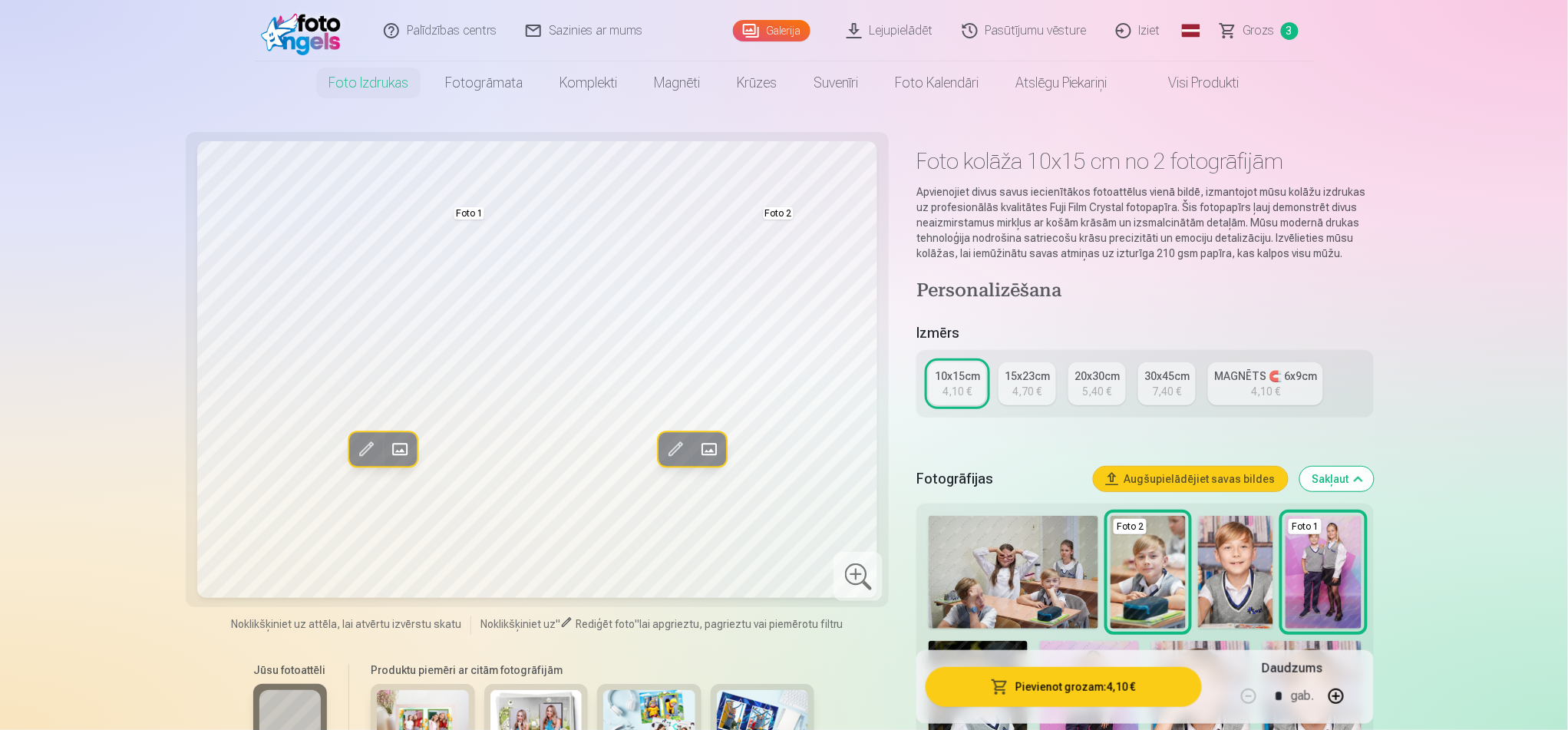
click at [1022, 379] on div "15x23cm" at bounding box center [1027, 376] width 45 height 16
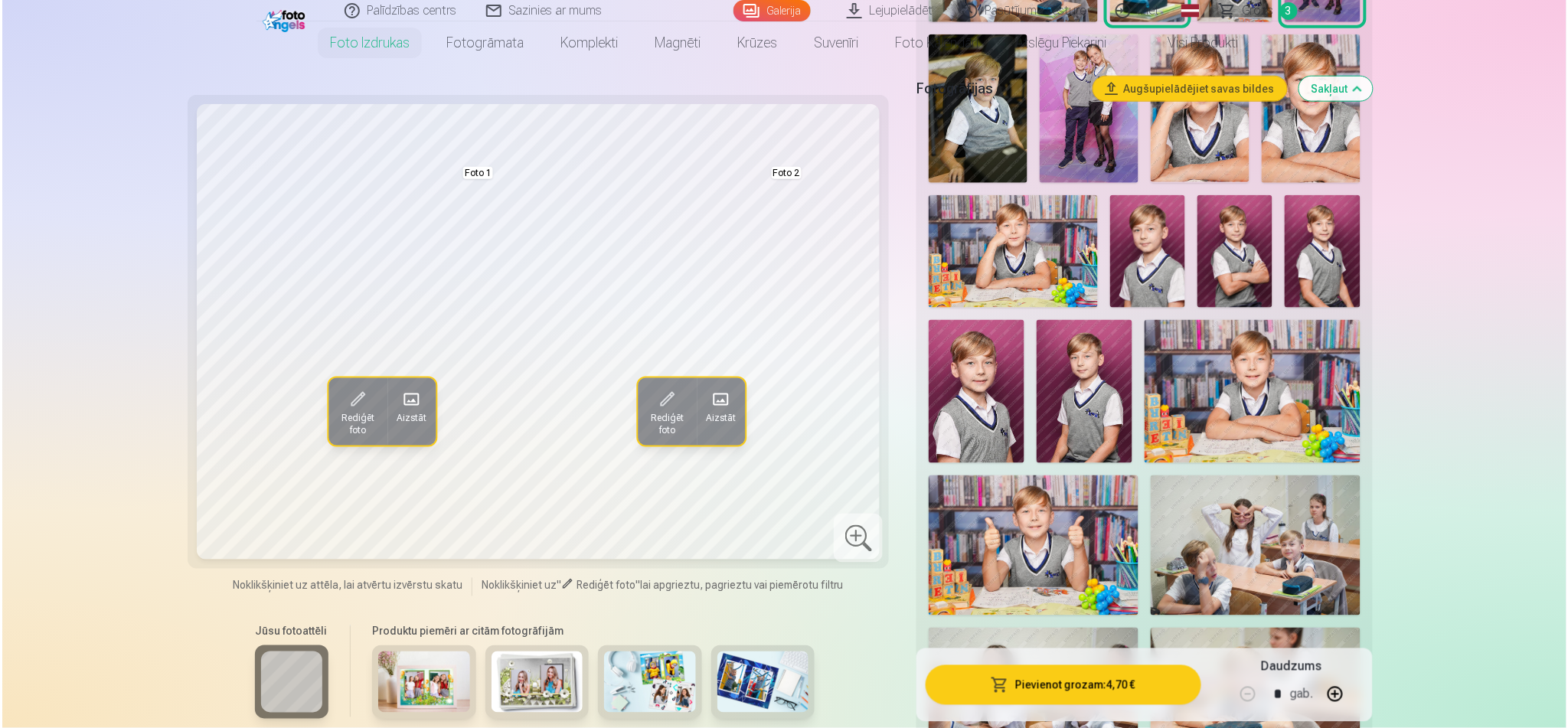
scroll to position [613, 0]
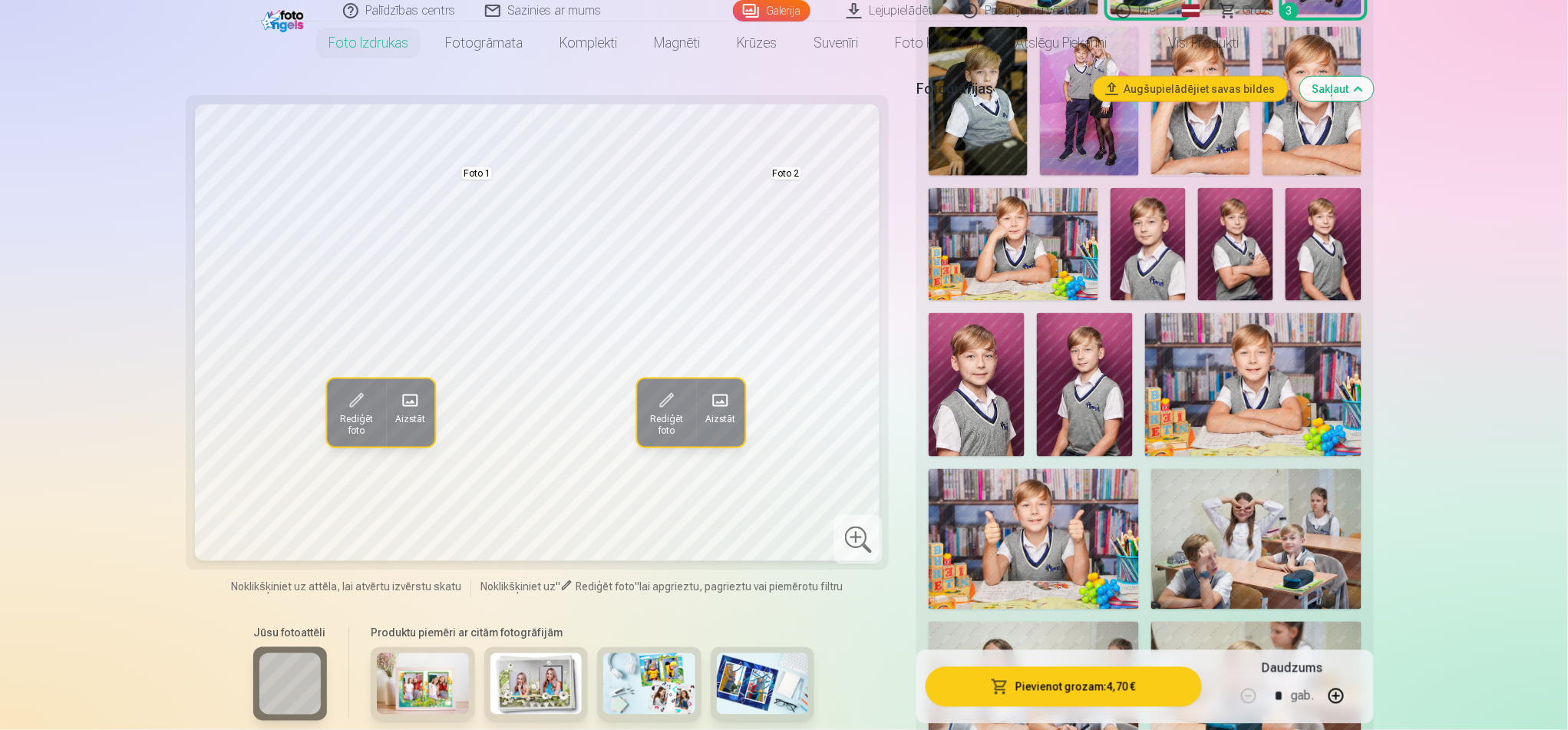
click at [1106, 548] on button "Pievienot grozam : 4,70 €" at bounding box center [1063, 688] width 276 height 40
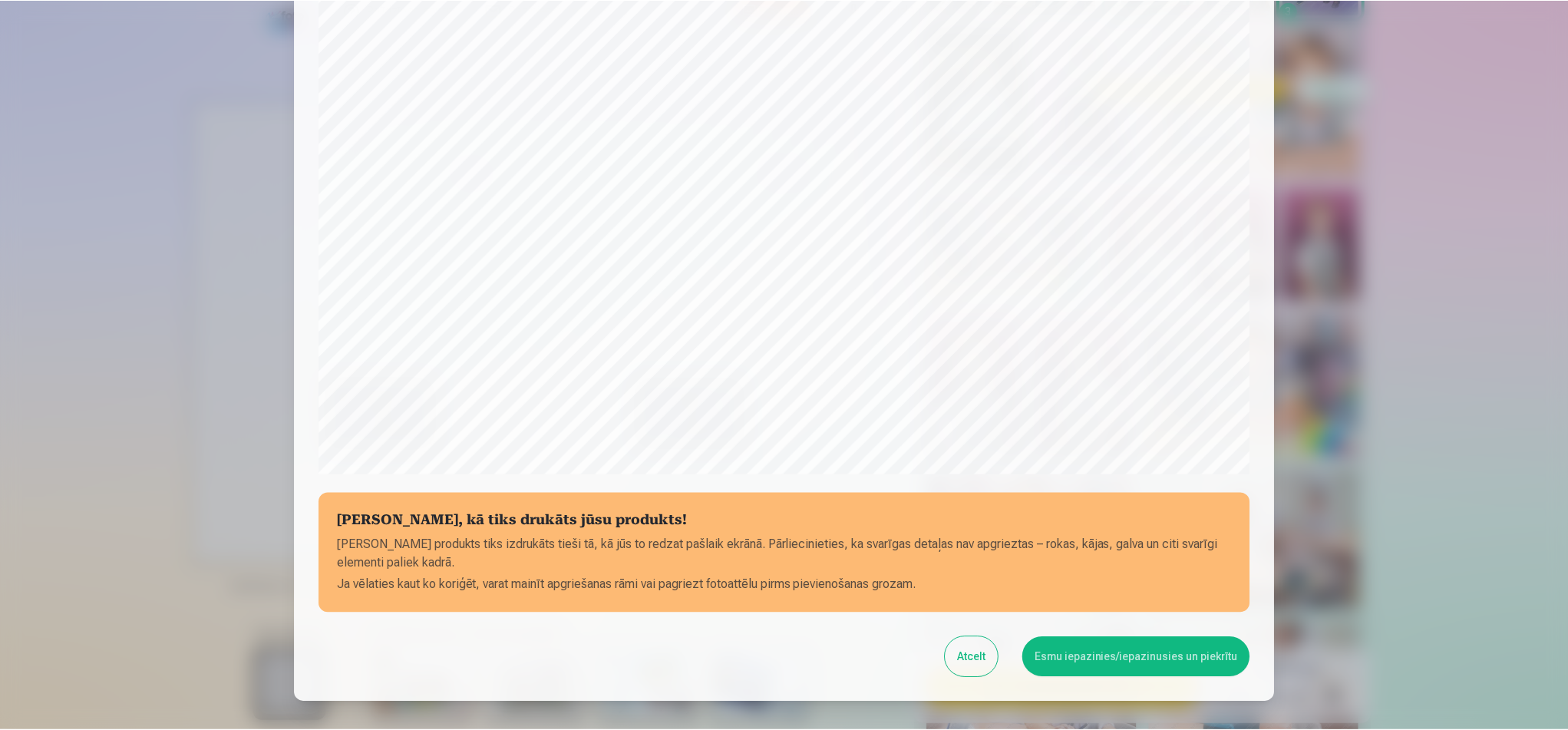
scroll to position [375, 0]
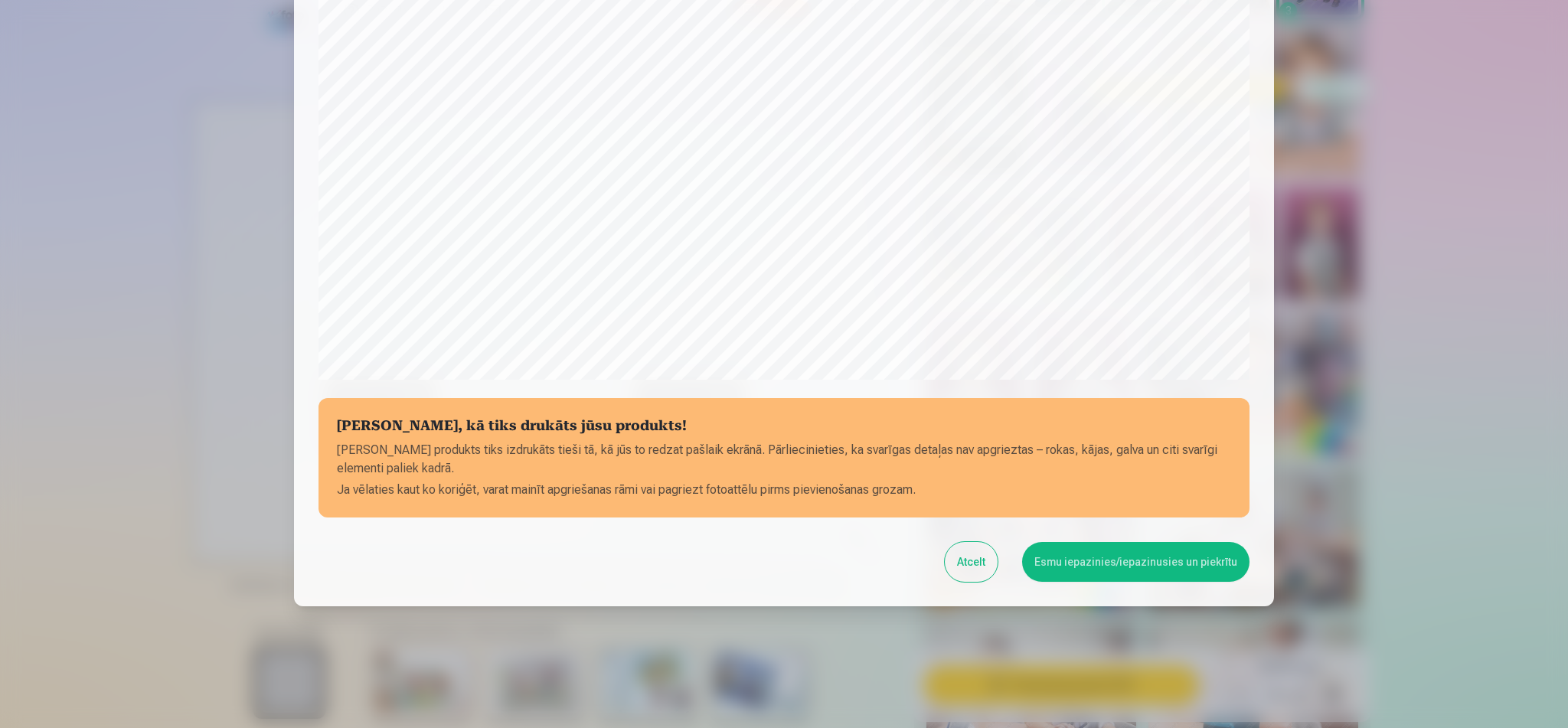
click at [1131, 546] on button "Esmu iepazinies/iepazinusies un piekrītu" at bounding box center [1135, 563] width 227 height 40
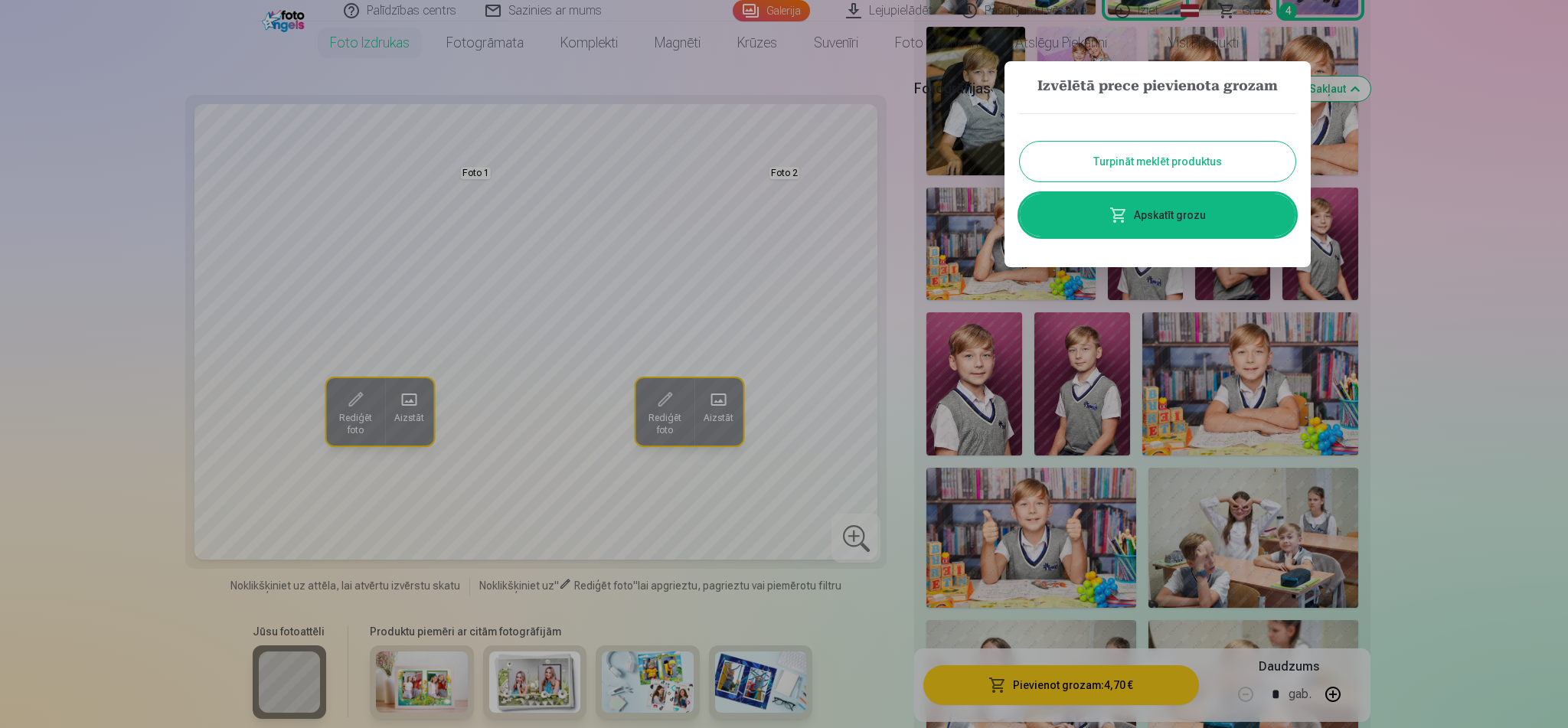
click at [1159, 202] on link "Apskatīt grozu" at bounding box center [1158, 215] width 276 height 43
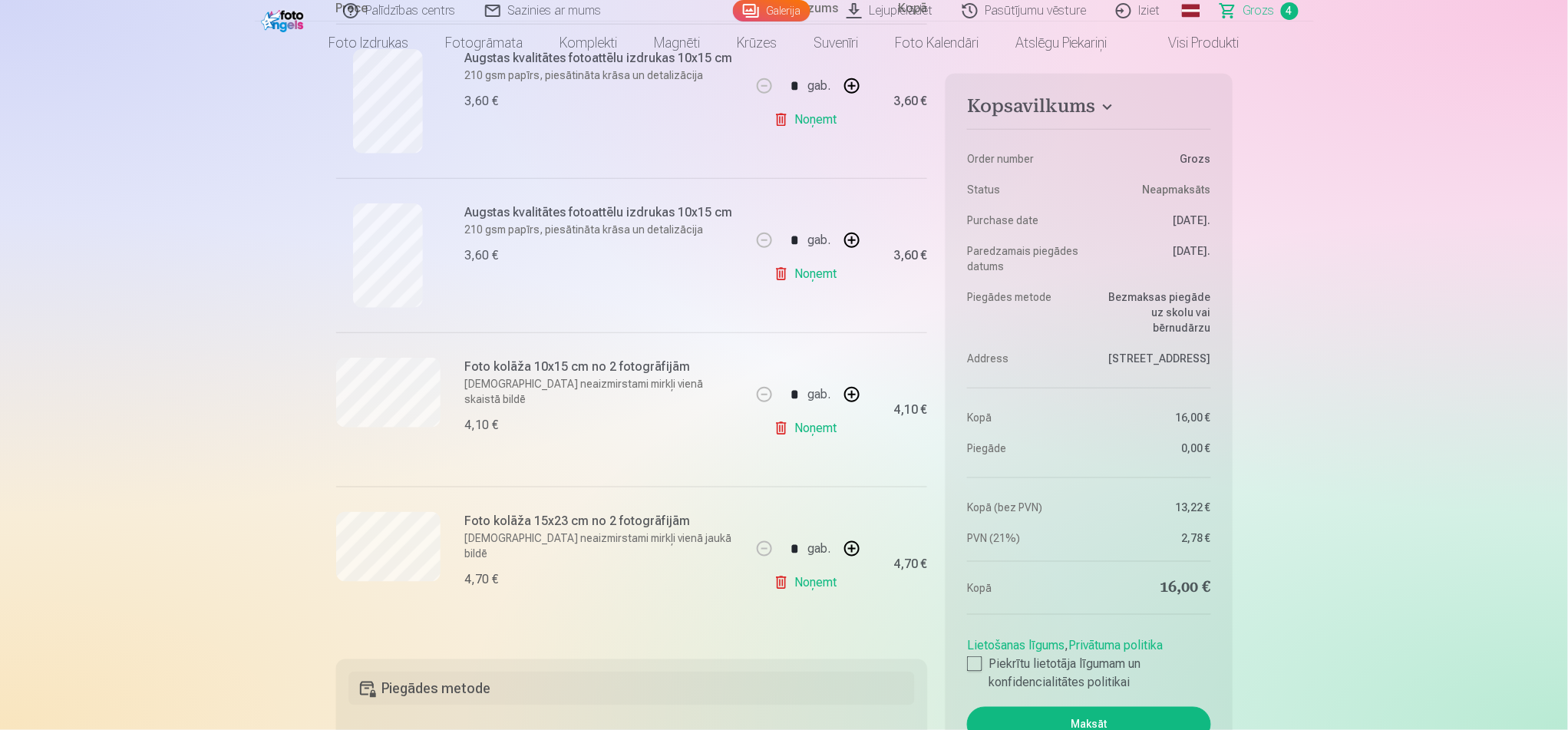
scroll to position [376, 0]
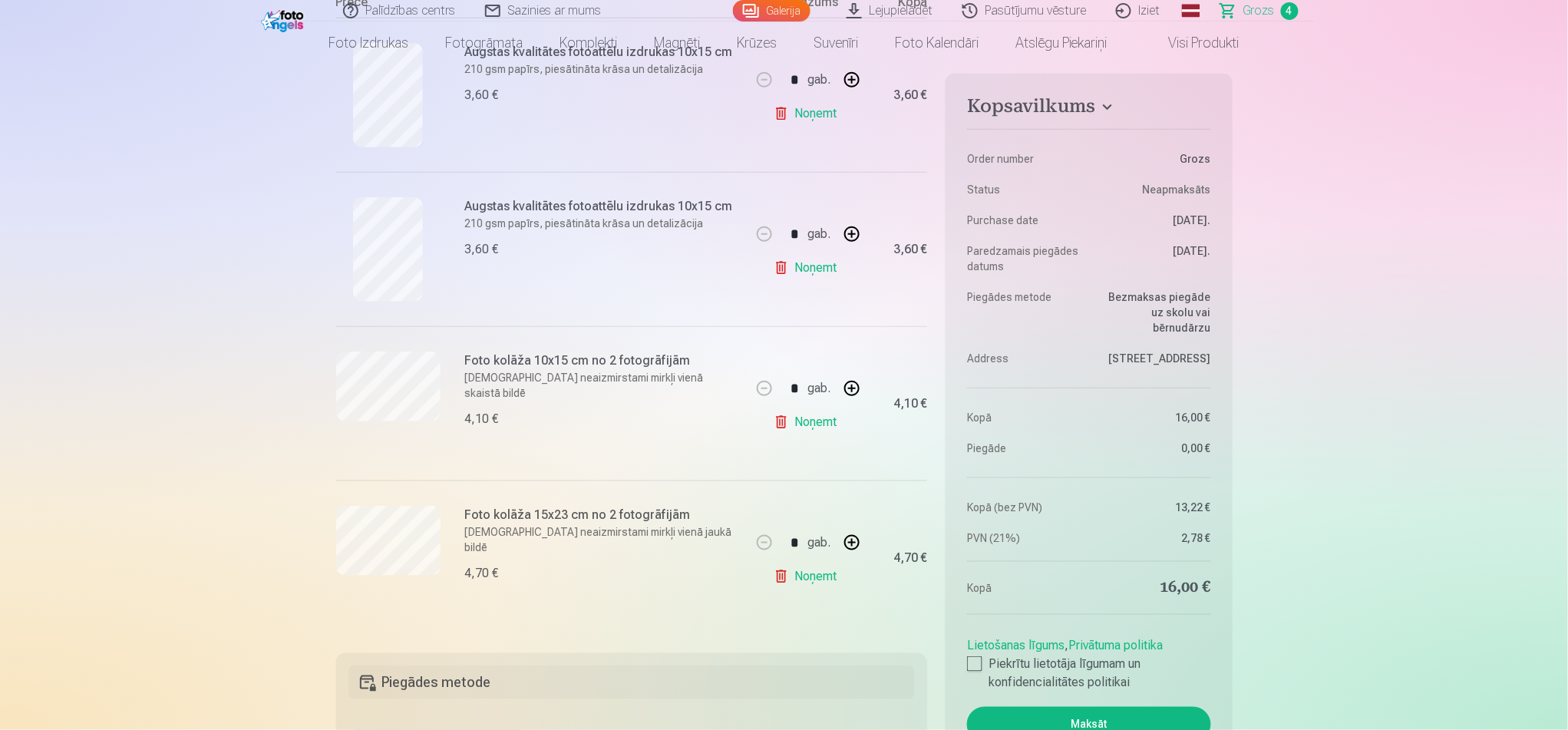
click at [808, 419] on link "Noņemt" at bounding box center [808, 422] width 70 height 31
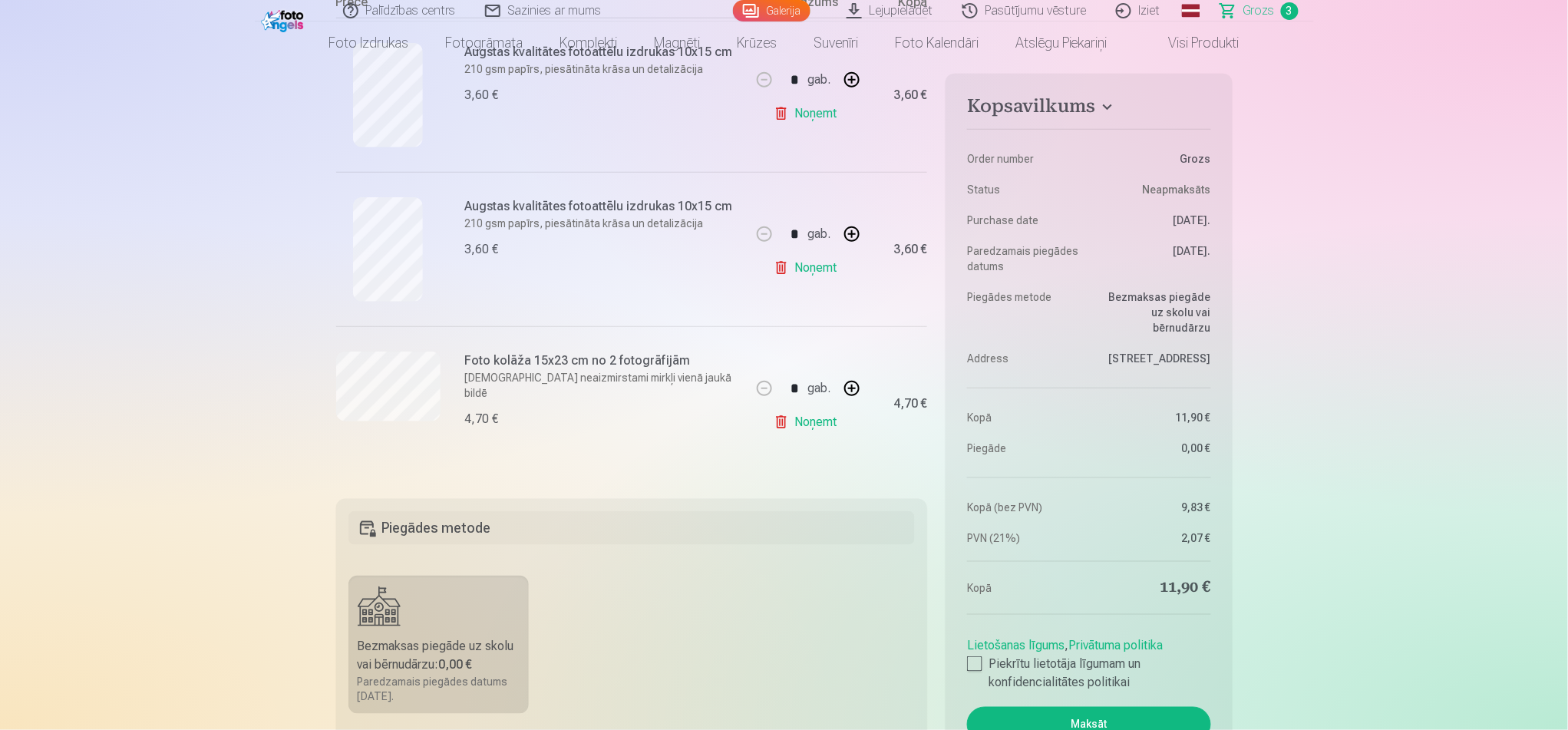
click at [833, 114] on link "Noņemt" at bounding box center [808, 114] width 70 height 31
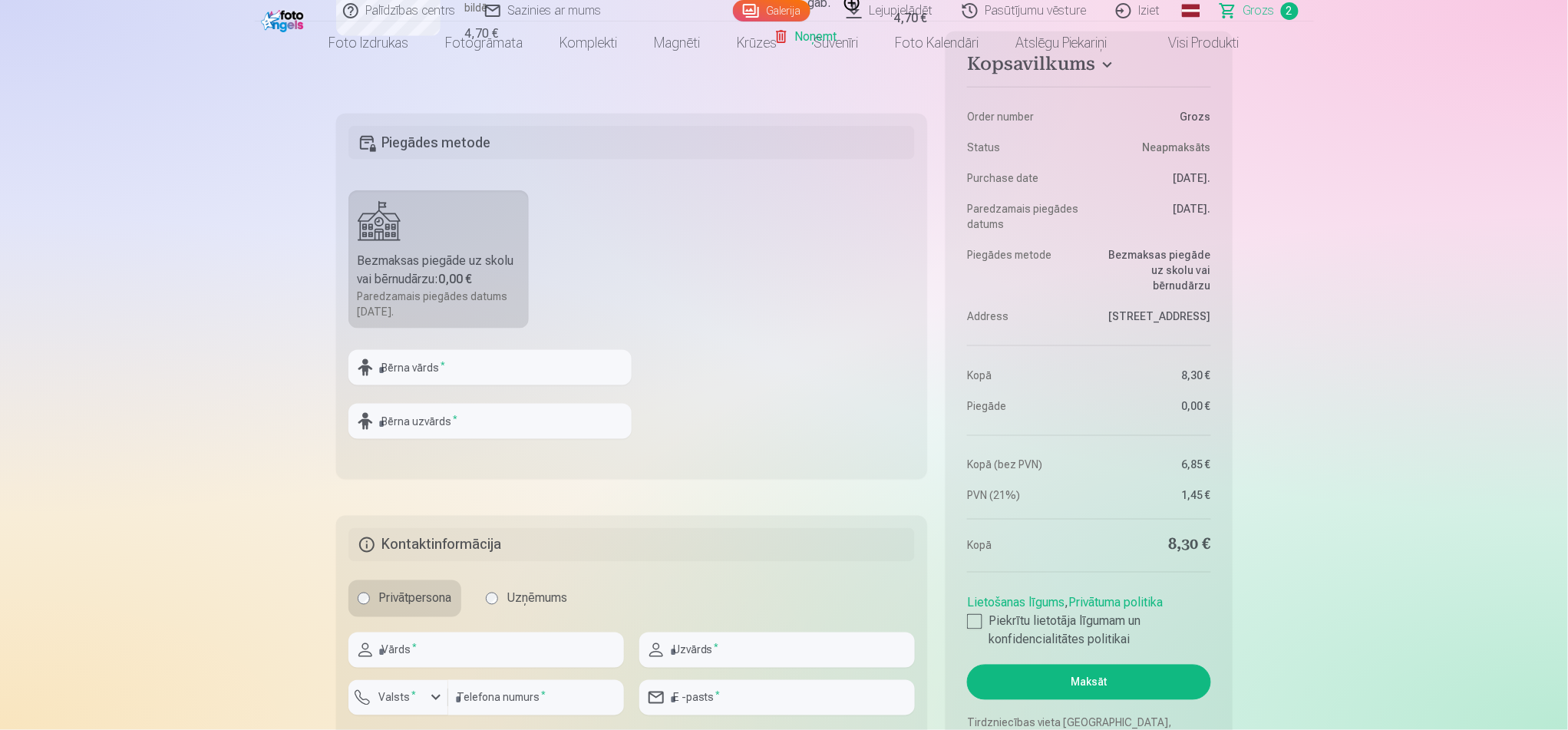
scroll to position [615, 0]
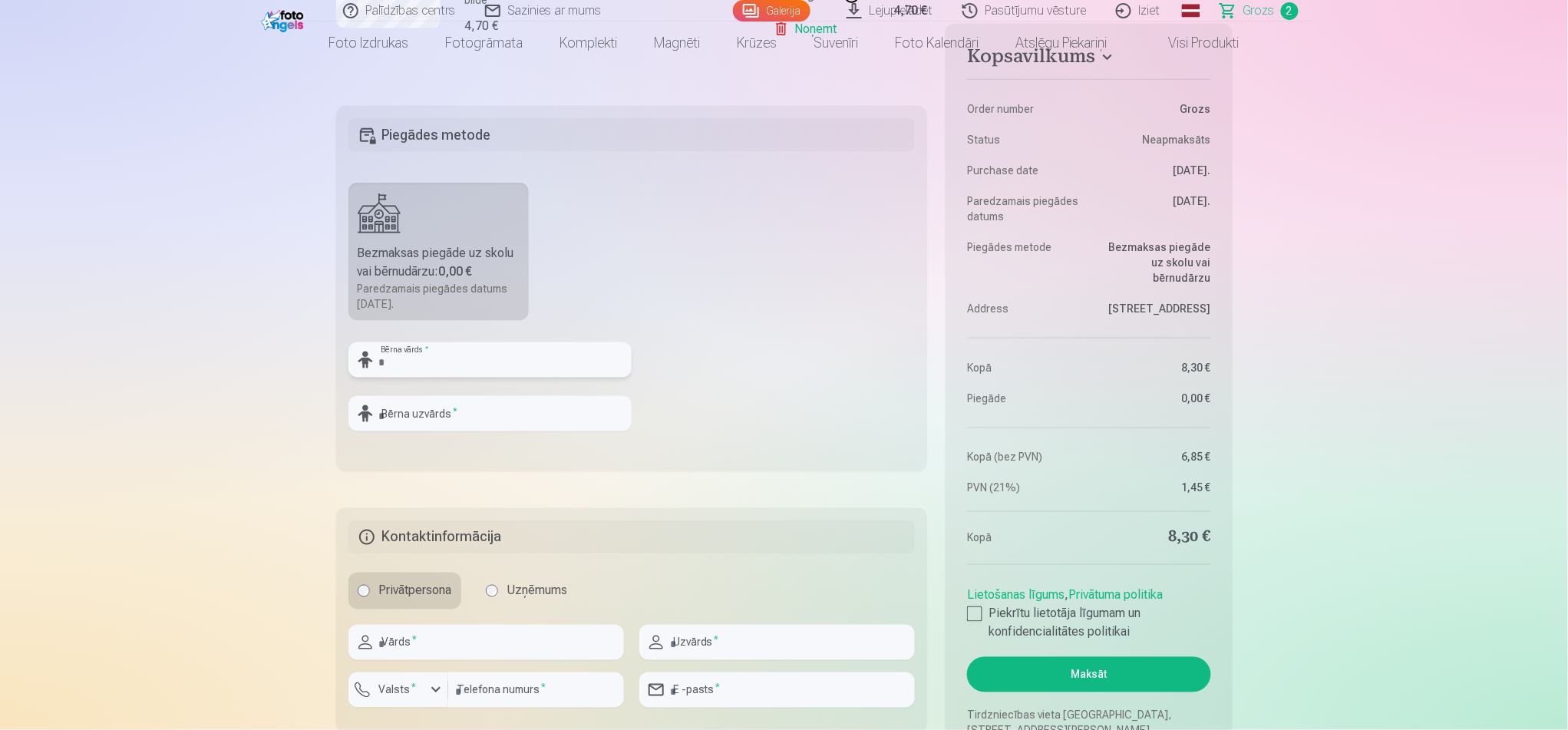
click at [487, 365] on input "text" at bounding box center [490, 360] width 283 height 36
type input "*******"
type input "*********"
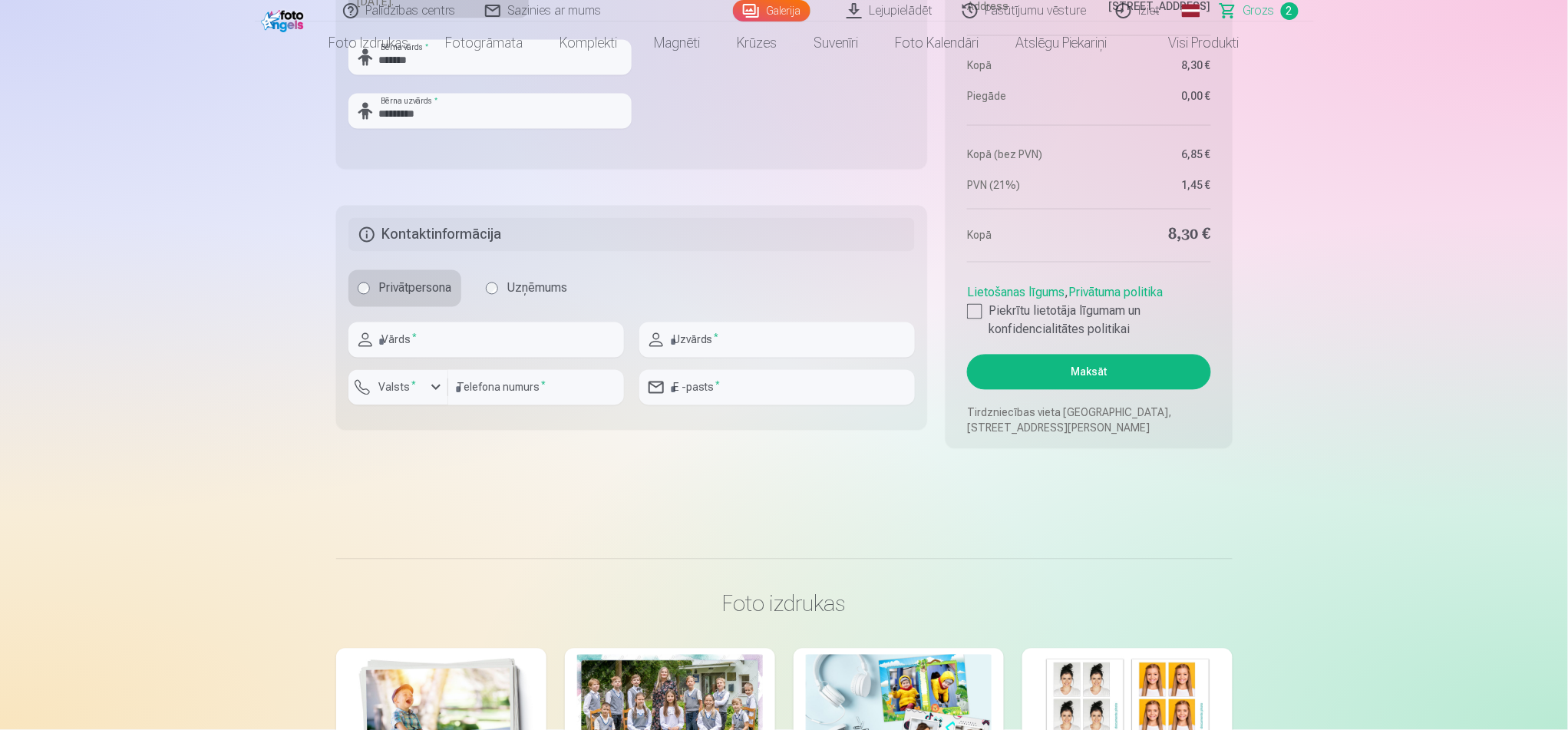
scroll to position [921, 0]
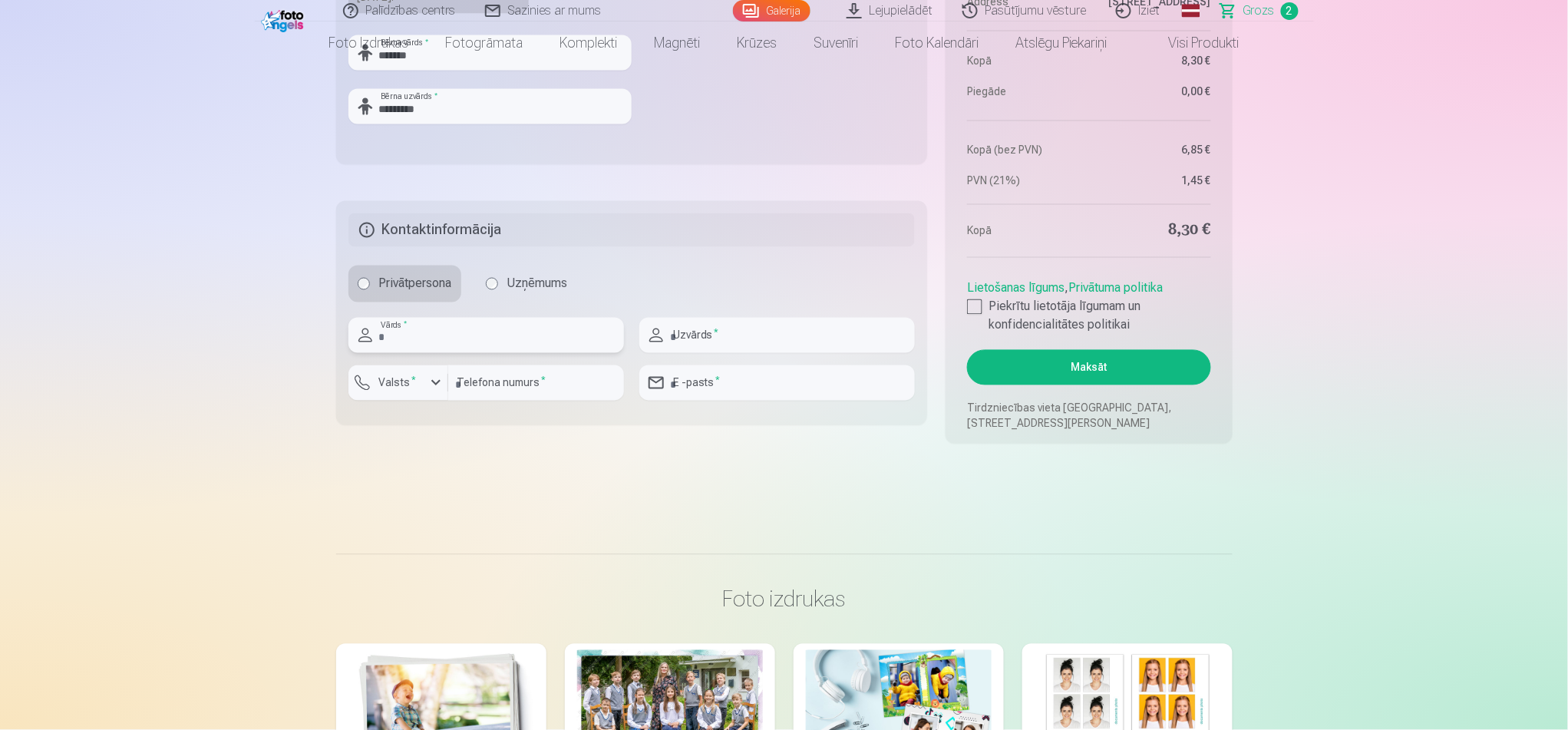
click at [496, 335] on input "text" at bounding box center [486, 335] width 276 height 36
type input "****"
type input "*"
type input "********"
click at [979, 303] on div at bounding box center [975, 307] width 16 height 16
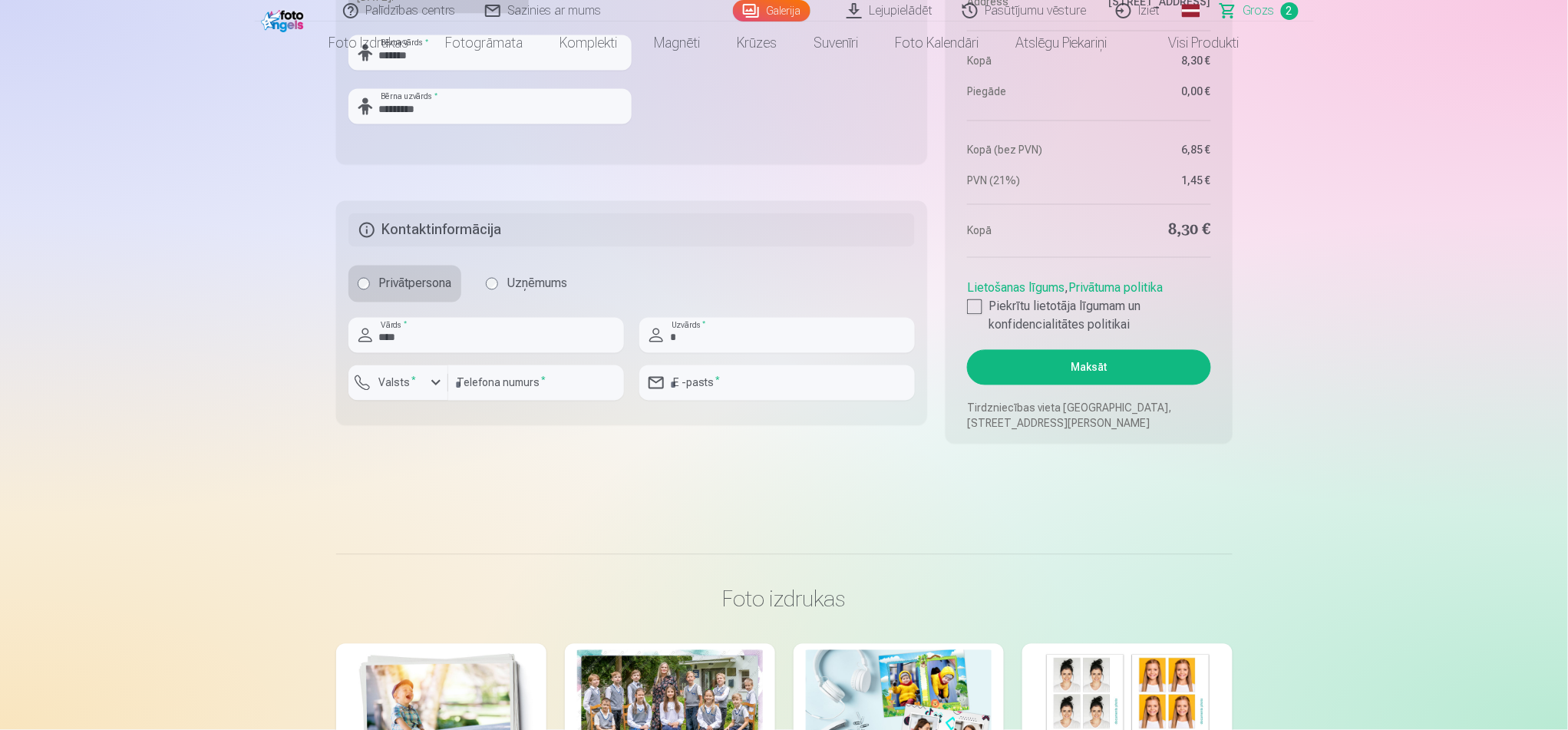
click at [1113, 364] on button "Maksāt" at bounding box center [1089, 367] width 243 height 36
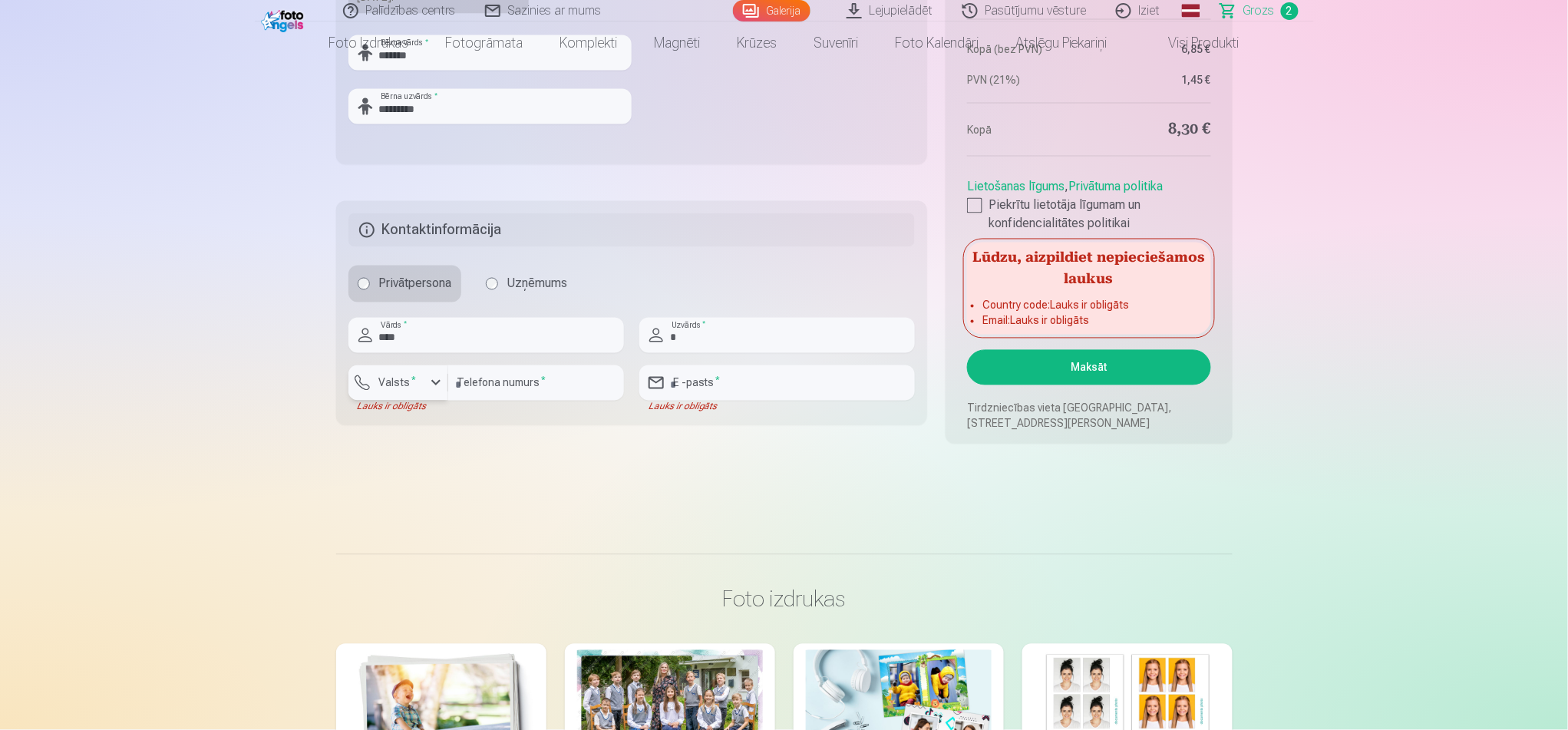
click at [435, 375] on div "button" at bounding box center [436, 383] width 18 height 18
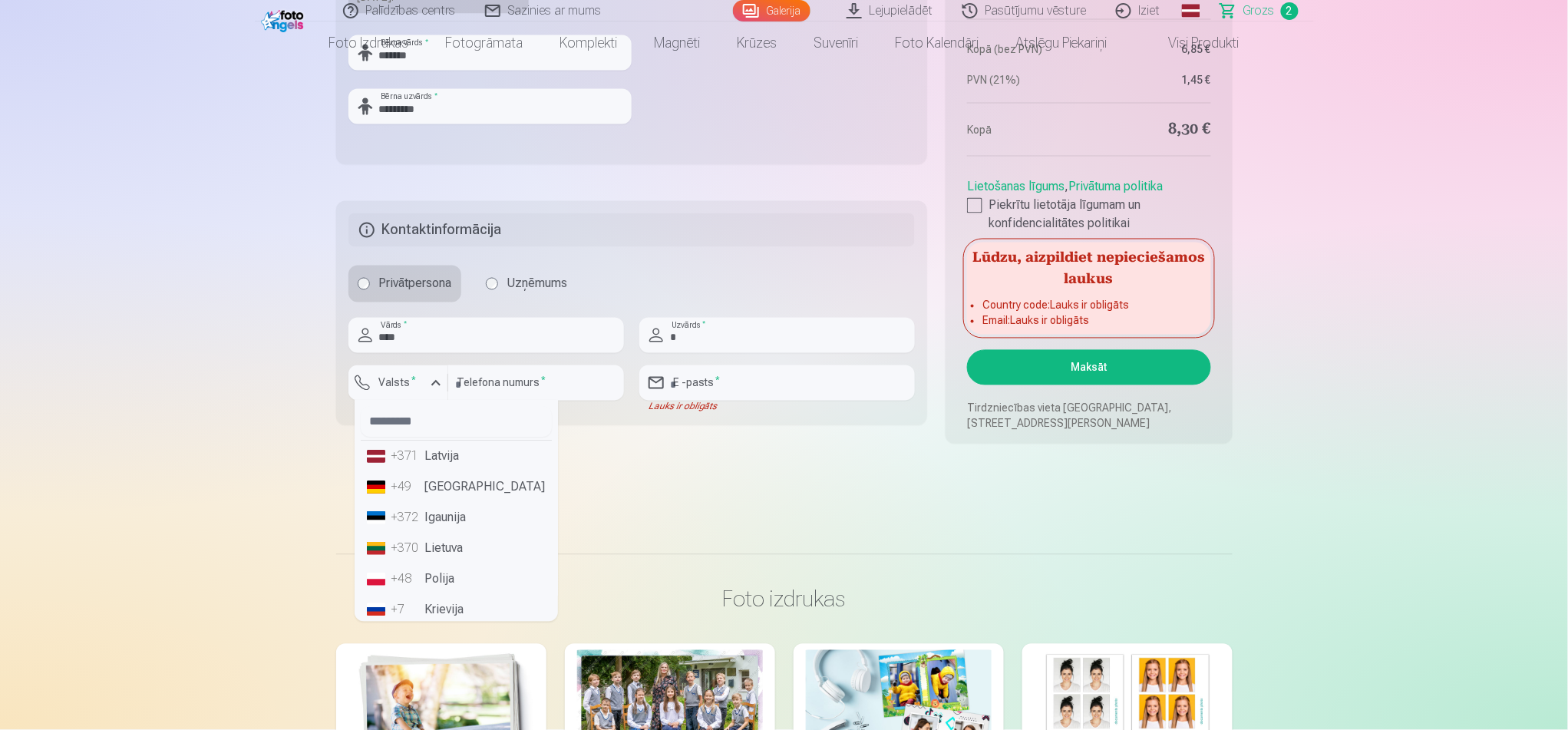
click at [438, 463] on li "+371 Latvija" at bounding box center [456, 457] width 191 height 31
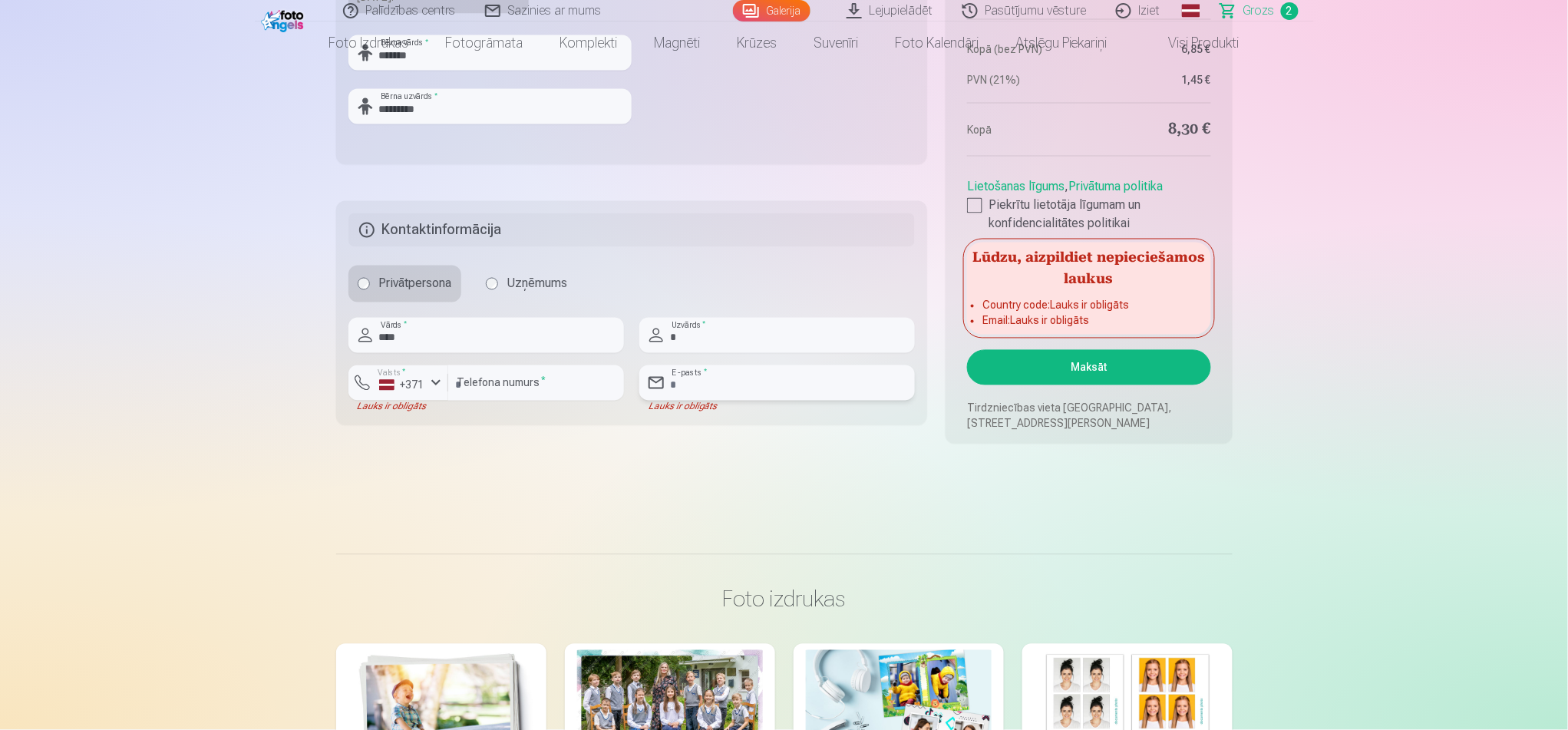
click at [740, 387] on input "email" at bounding box center [777, 383] width 276 height 36
type input "**********"
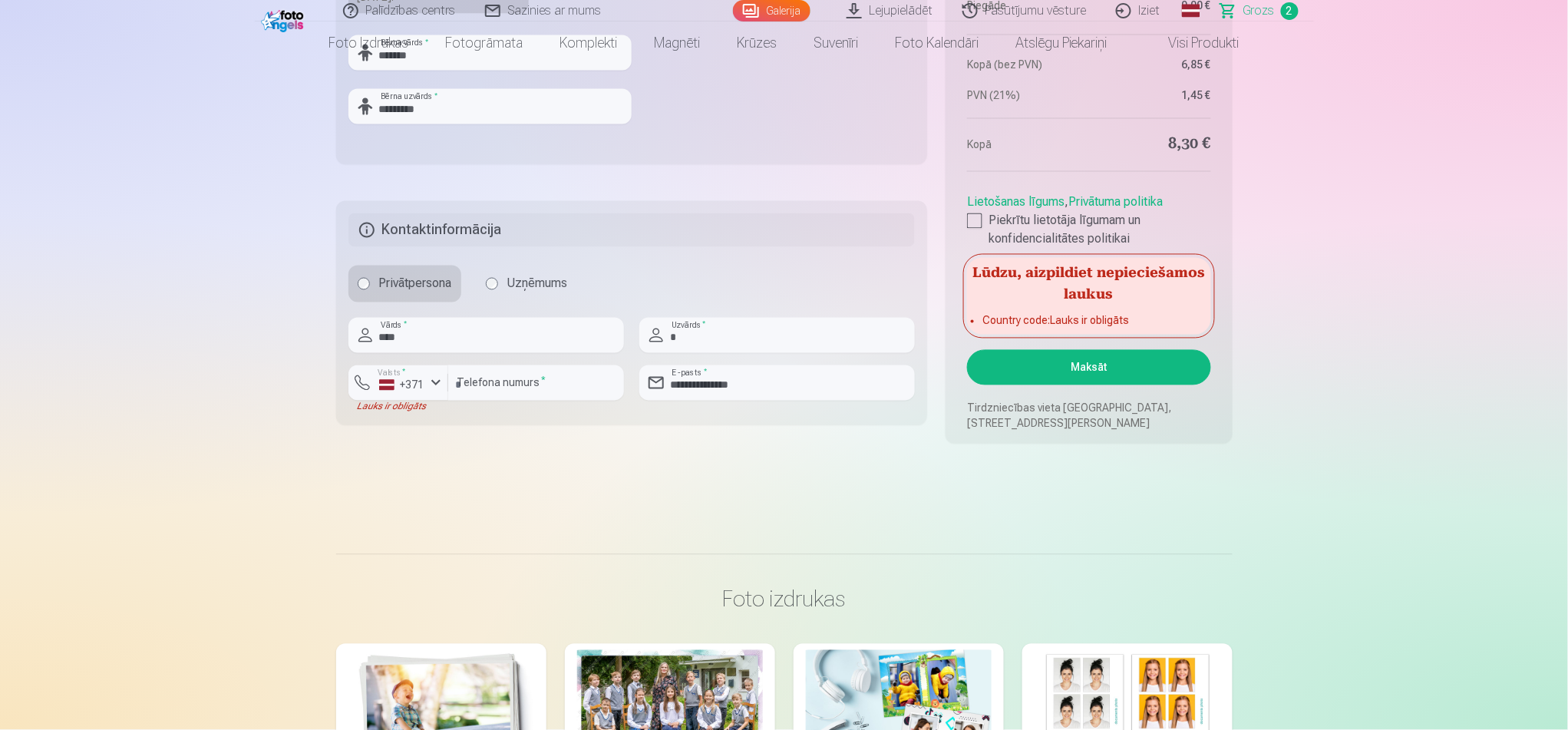
click at [1096, 368] on button "Maksāt" at bounding box center [1089, 367] width 243 height 36
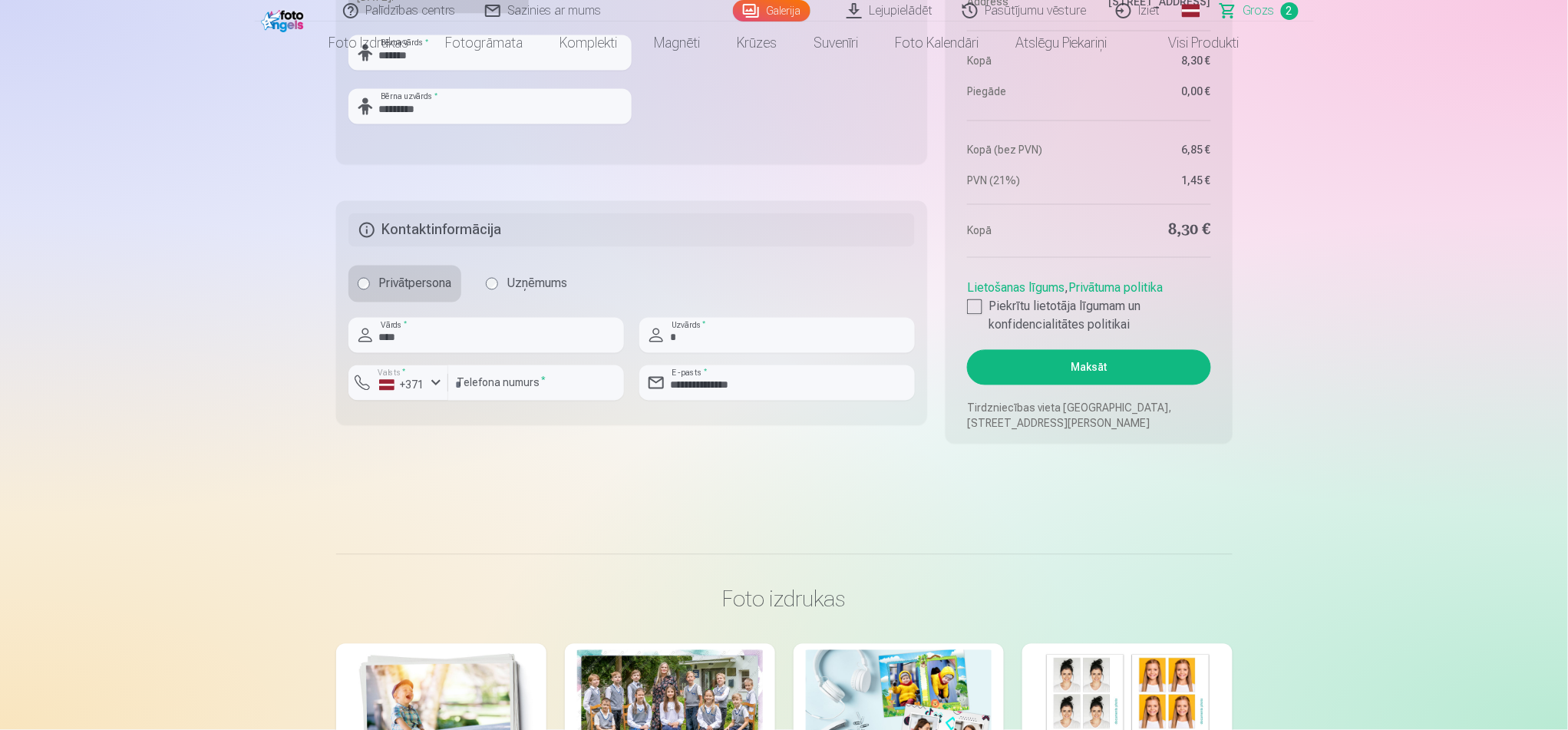
click at [1094, 357] on button "Maksāt" at bounding box center [1089, 367] width 243 height 36
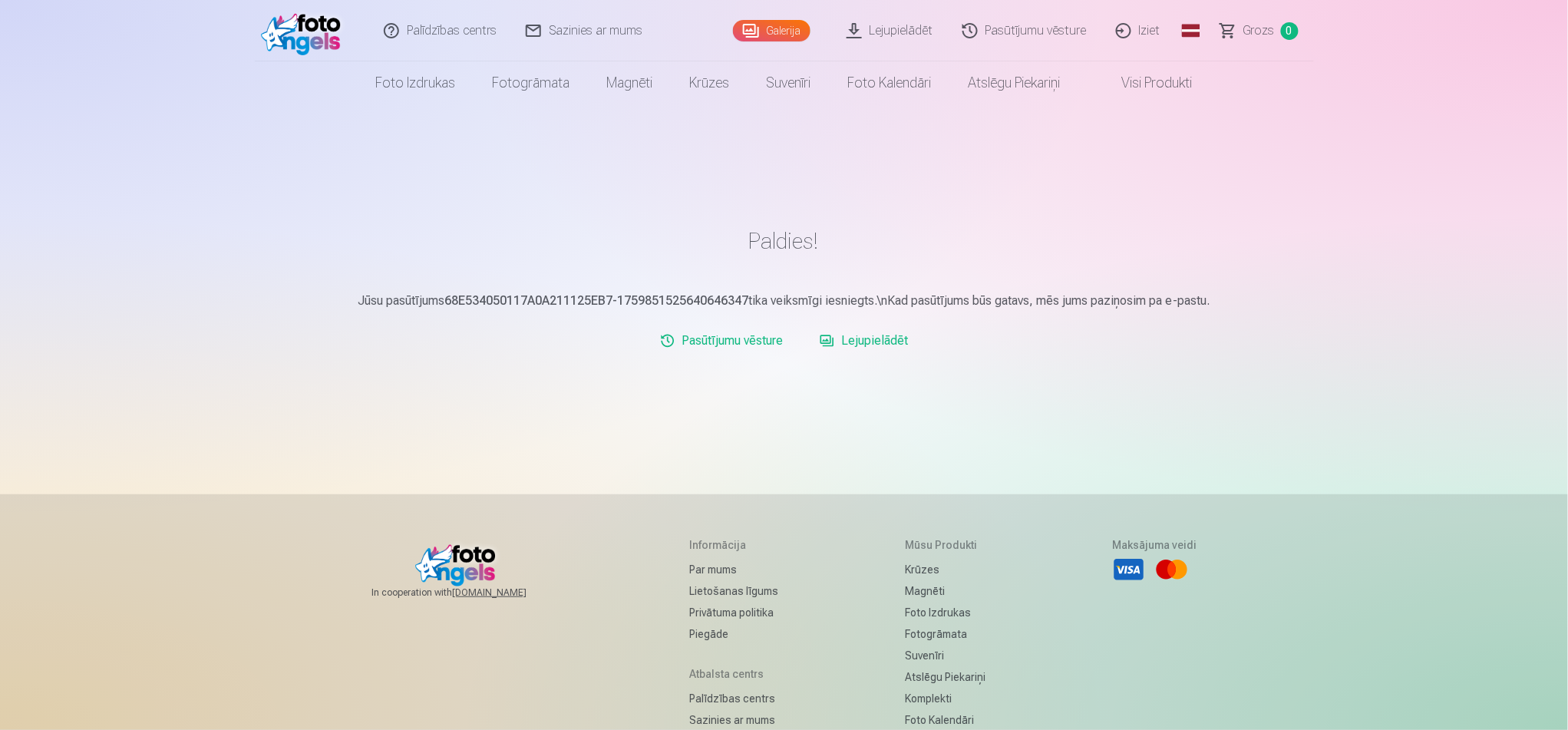
click at [1152, 30] on link "Iziet" at bounding box center [1139, 30] width 73 height 61
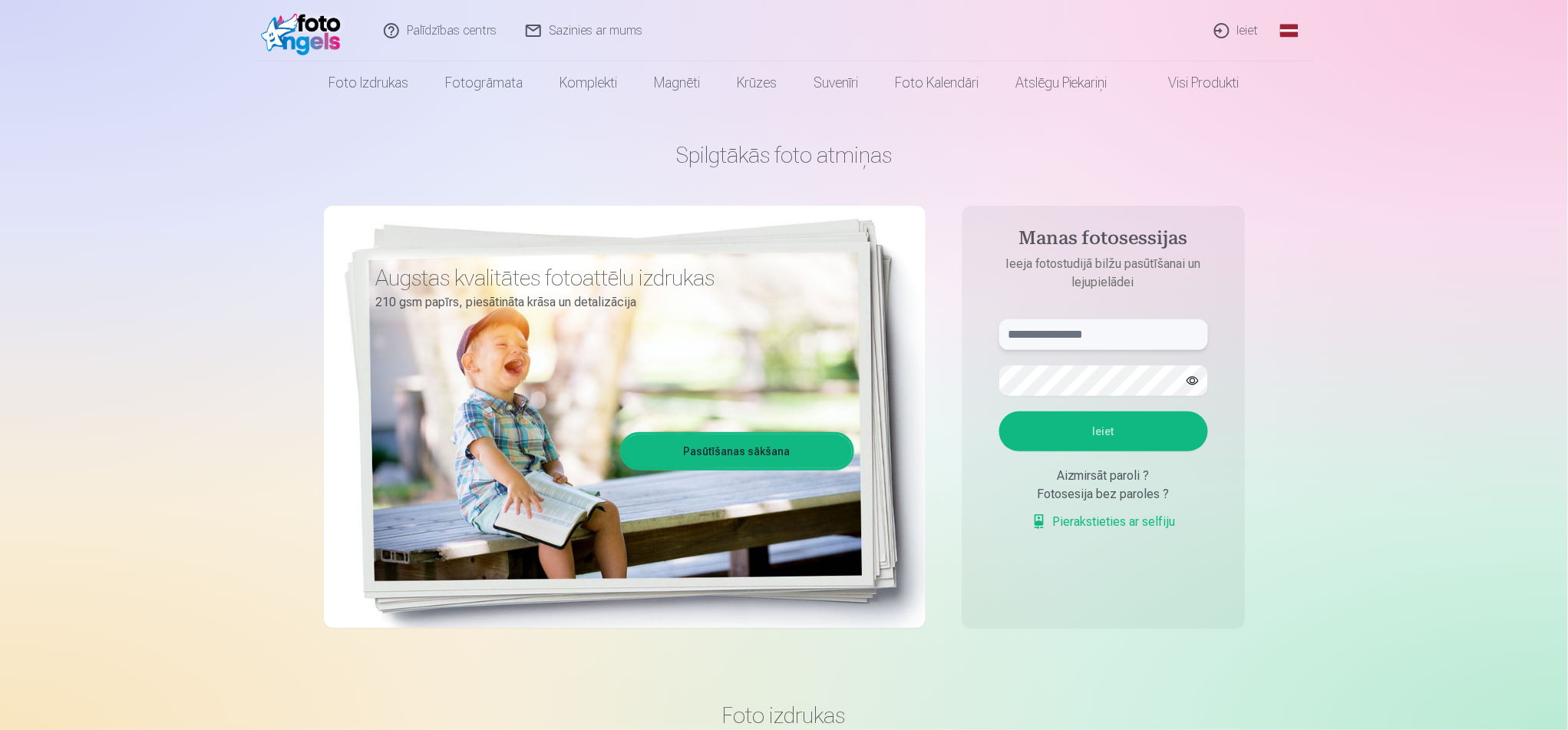
click at [1126, 331] on input "text" at bounding box center [1104, 335] width 209 height 31
click at [1155, 332] on input "text" at bounding box center [1104, 335] width 209 height 31
type input "**********"
click at [1149, 430] on button "Ieiet" at bounding box center [1104, 431] width 209 height 40
